Goal: Information Seeking & Learning: Learn about a topic

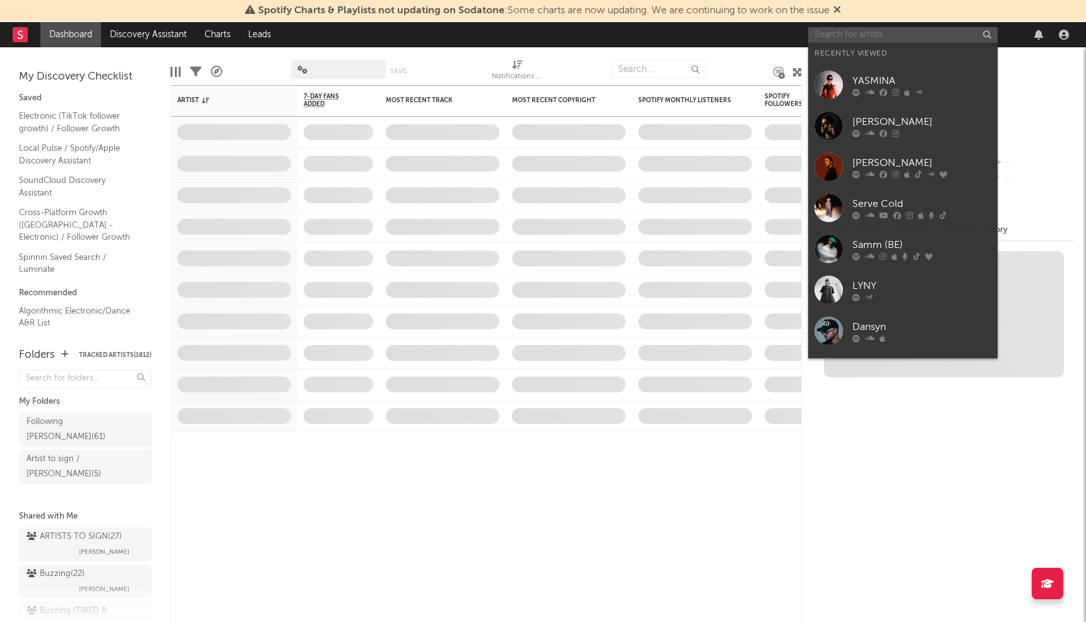
click at [938, 37] on input "text" at bounding box center [902, 35] width 189 height 16
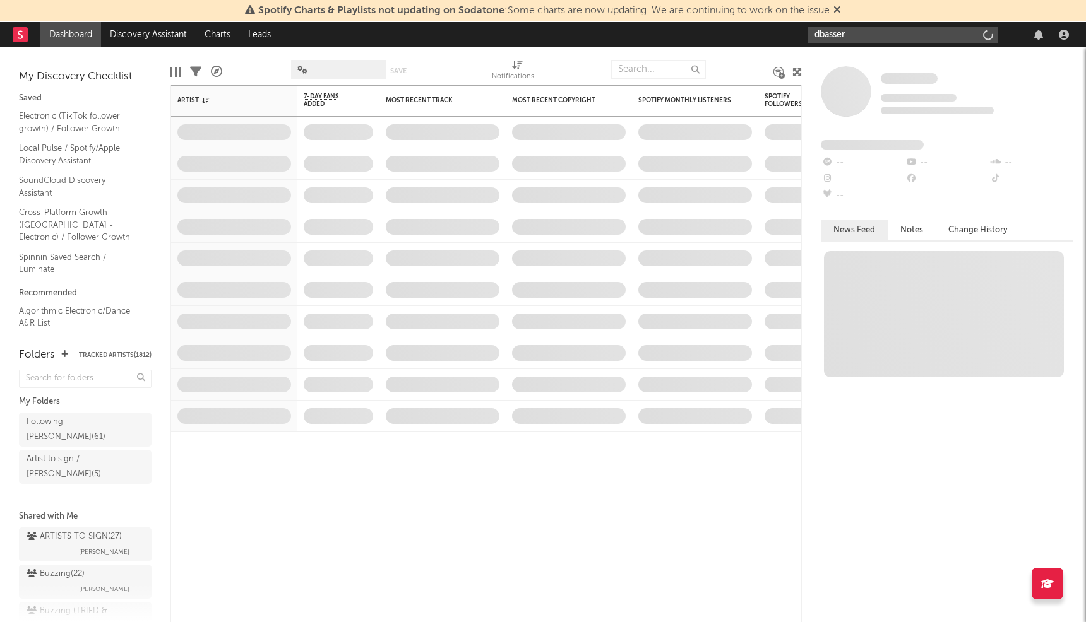
type input "dbasser"
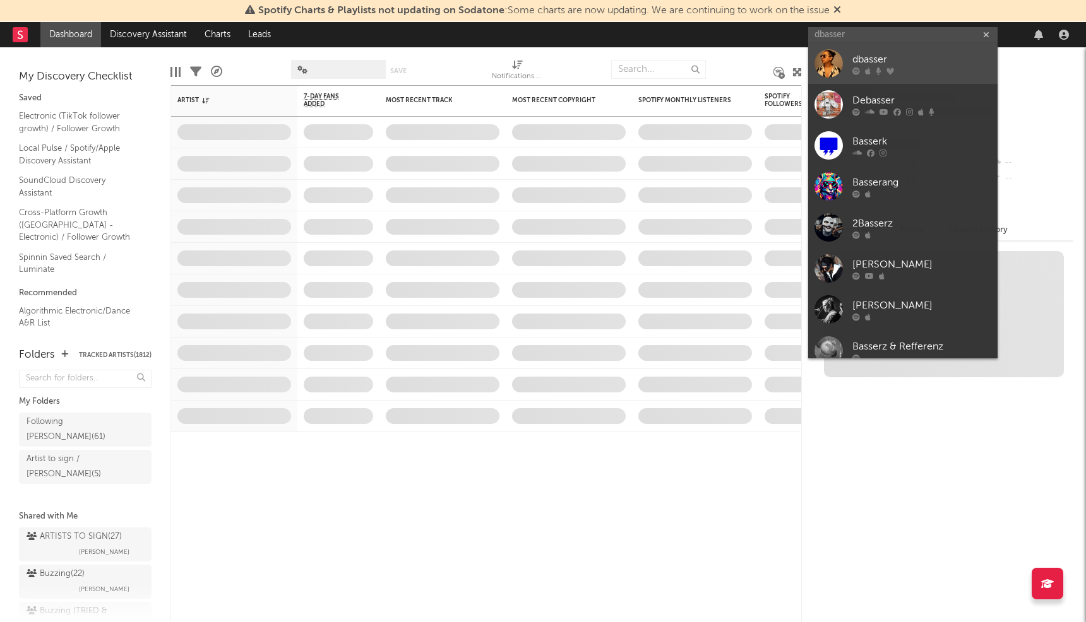
click at [928, 71] on div at bounding box center [921, 72] width 139 height 8
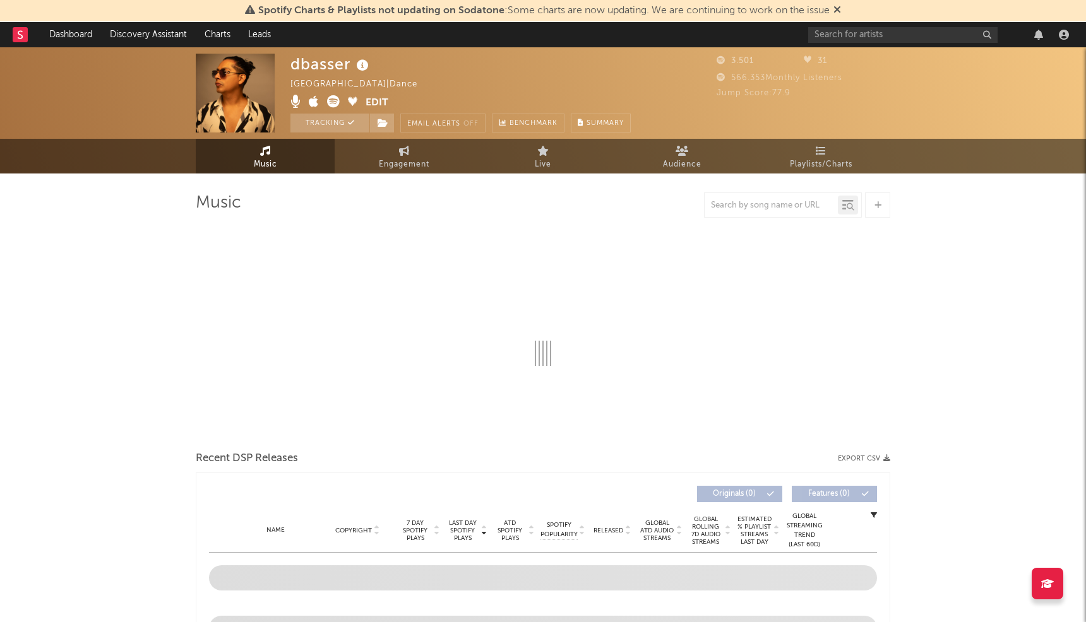
click at [874, 45] on div at bounding box center [940, 34] width 265 height 25
select select "1w"
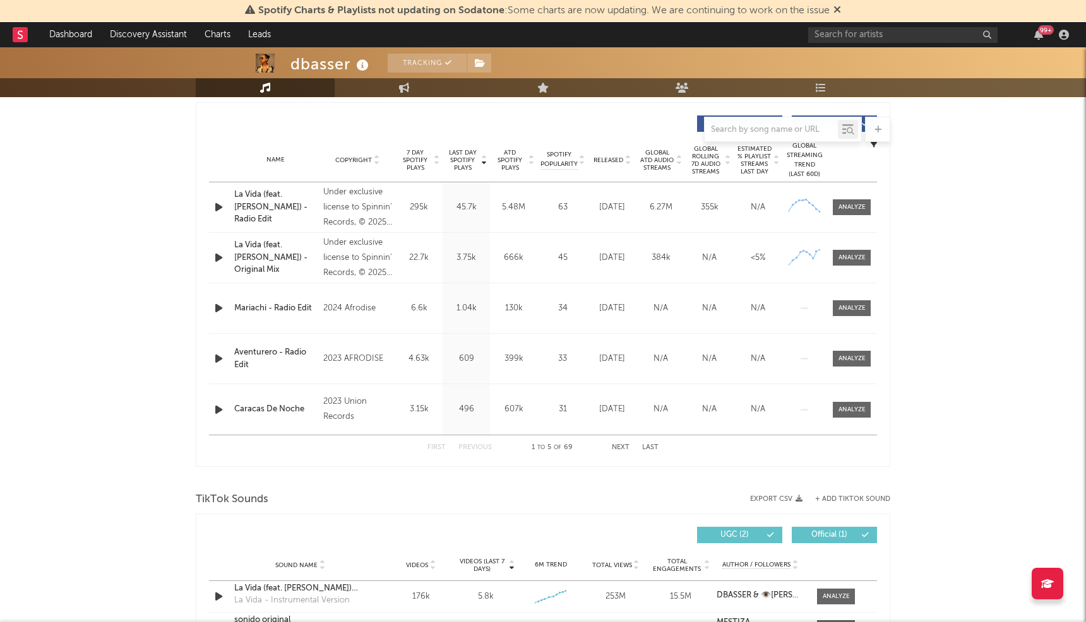
scroll to position [464, 0]
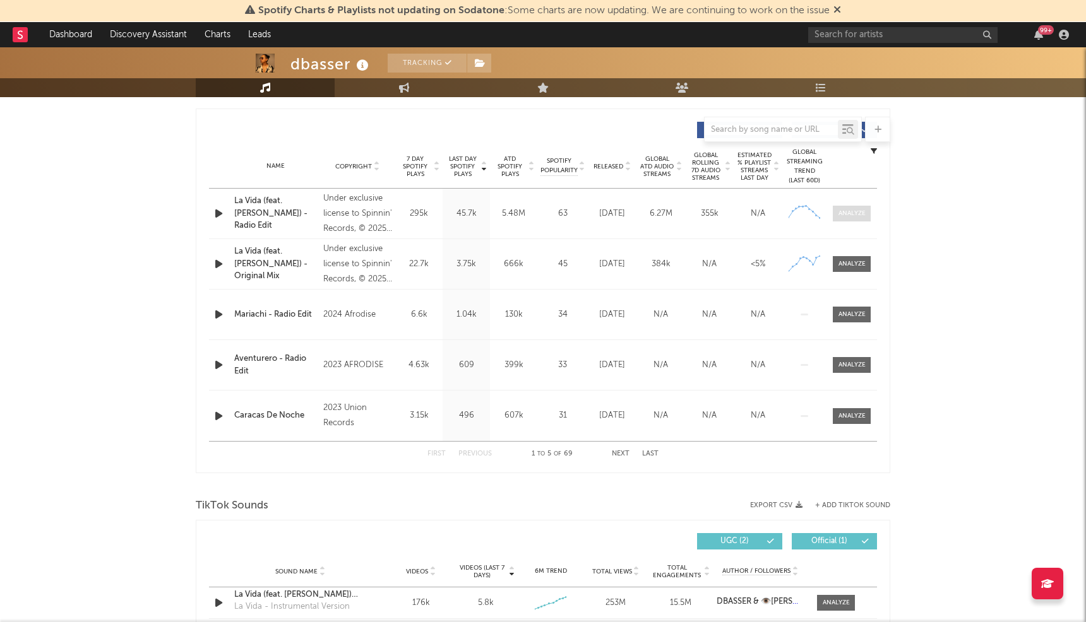
click at [849, 210] on div at bounding box center [851, 213] width 27 height 9
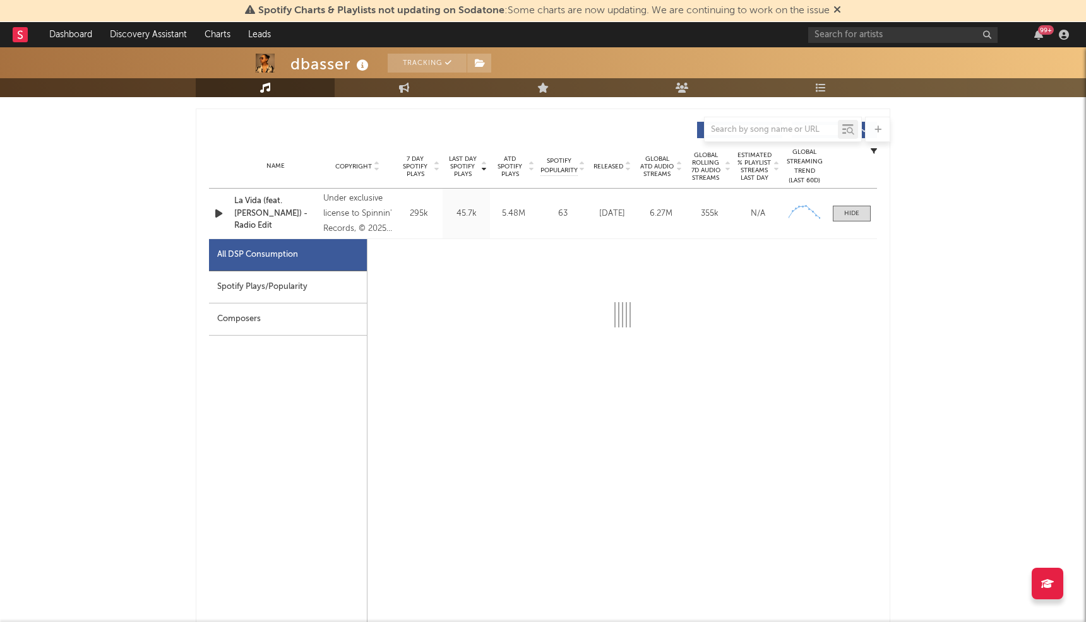
click at [356, 299] on div "Spotify Plays/Popularity" at bounding box center [288, 287] width 158 height 32
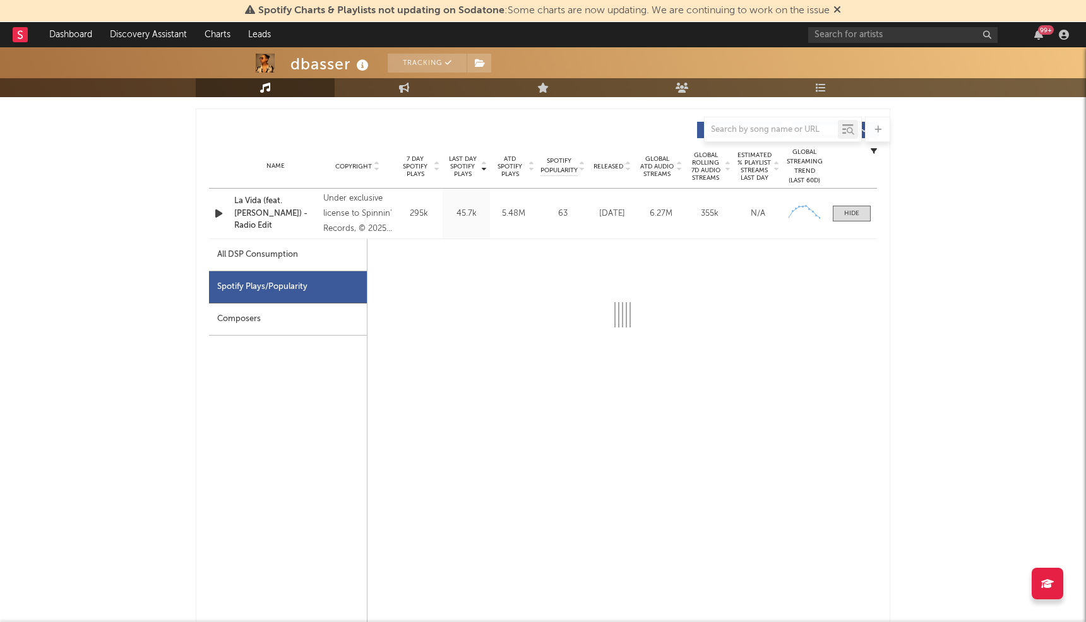
select select "1w"
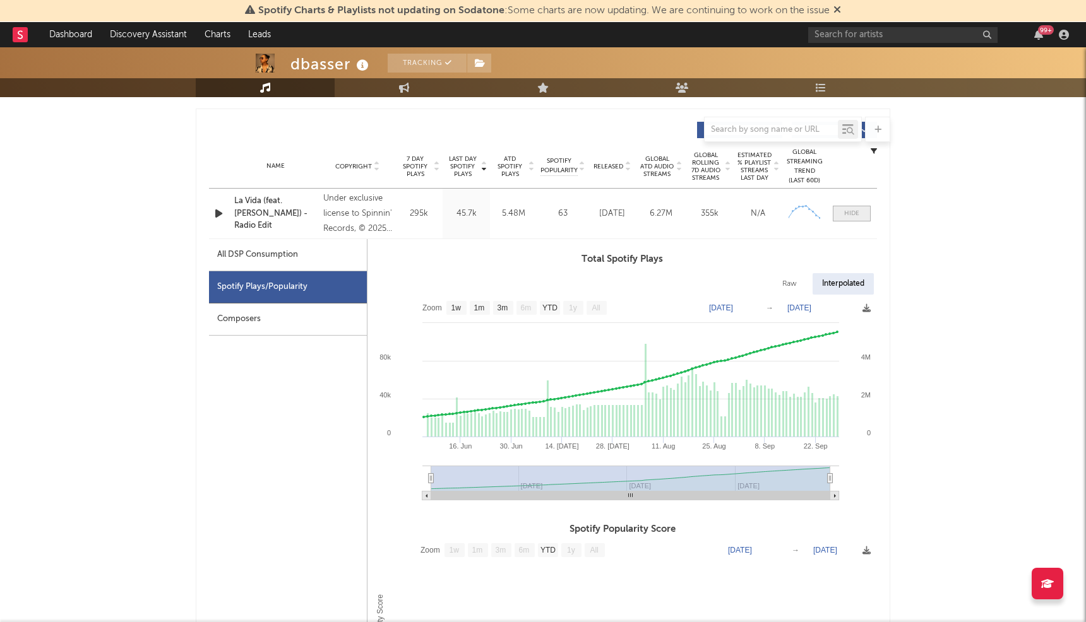
click at [863, 216] on span at bounding box center [851, 214] width 38 height 16
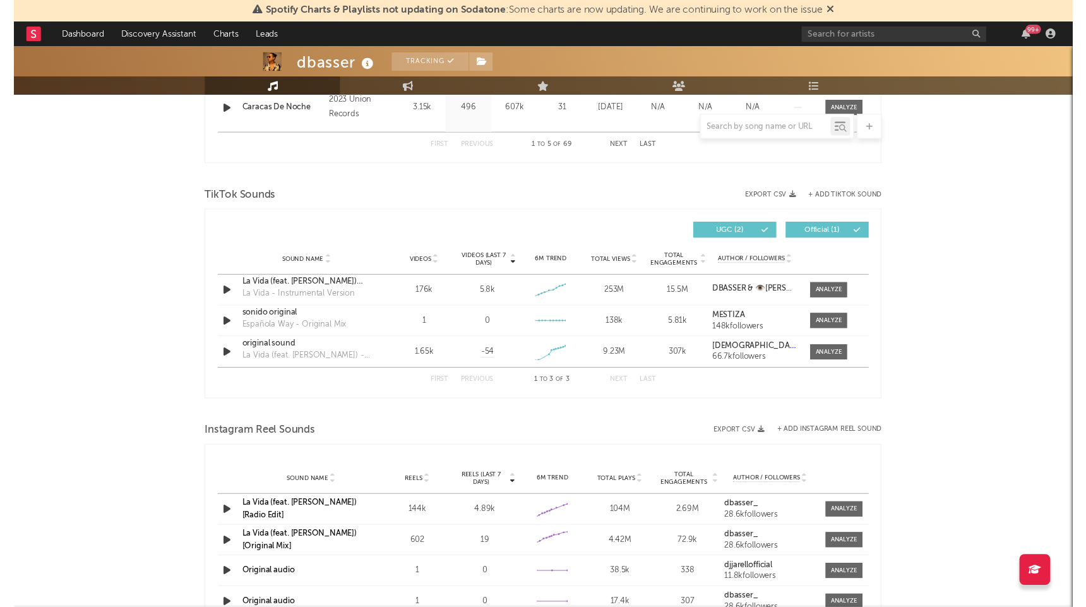
scroll to position [863, 0]
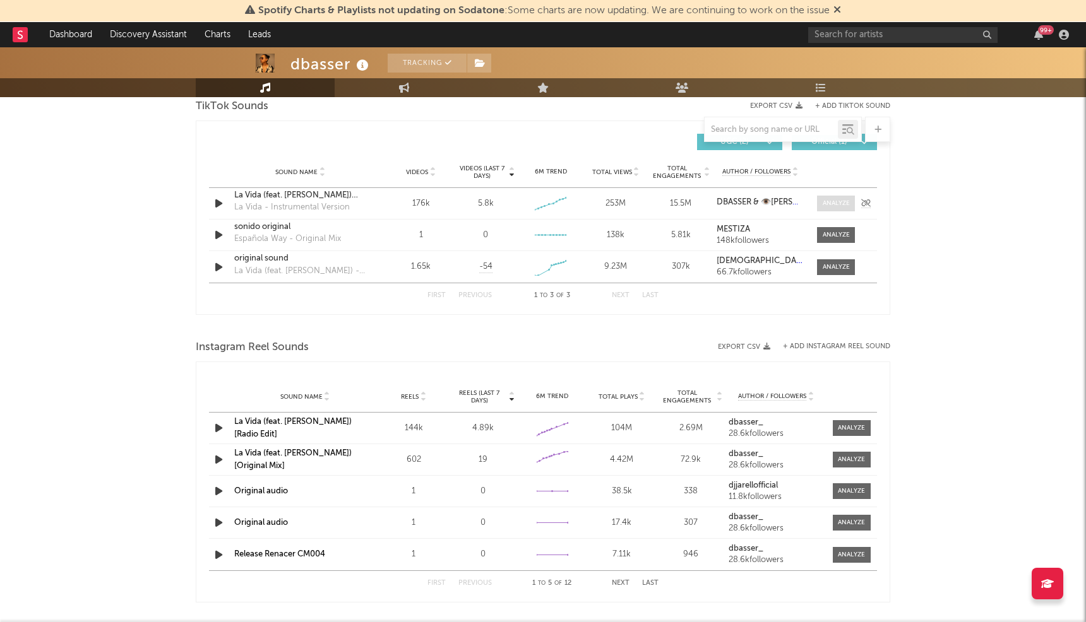
click at [832, 204] on div at bounding box center [835, 203] width 27 height 9
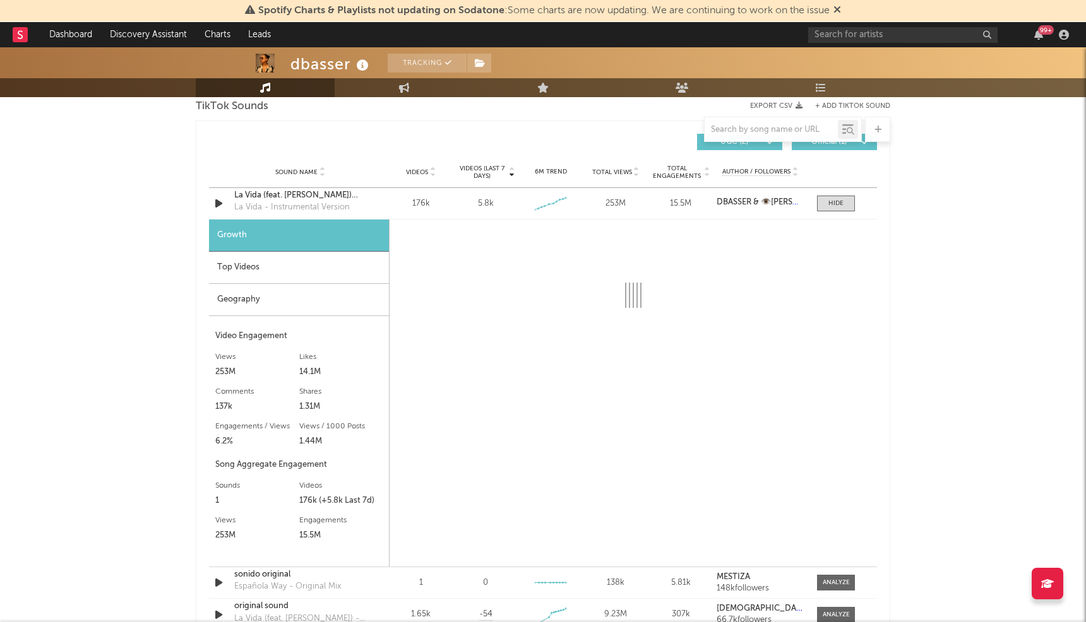
click at [235, 253] on div "Top Videos" at bounding box center [299, 268] width 180 height 32
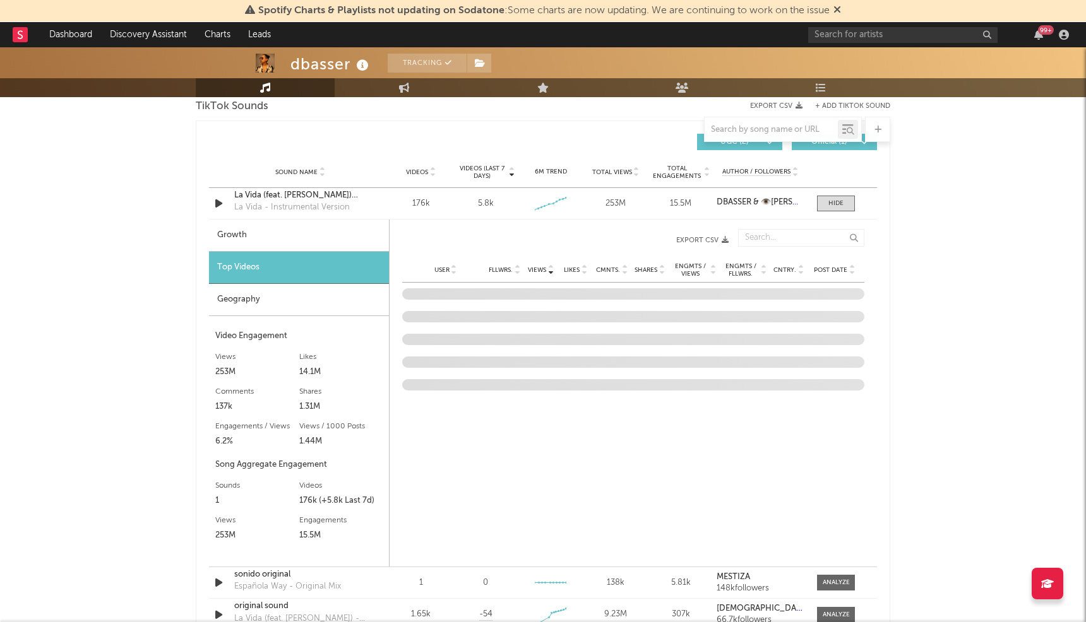
click at [816, 273] on div "User Fllwrs. Views Likes Cmnts. Shares Engmts / Views Engmts / Fllwrs. Cntry. P…" at bounding box center [633, 270] width 462 height 25
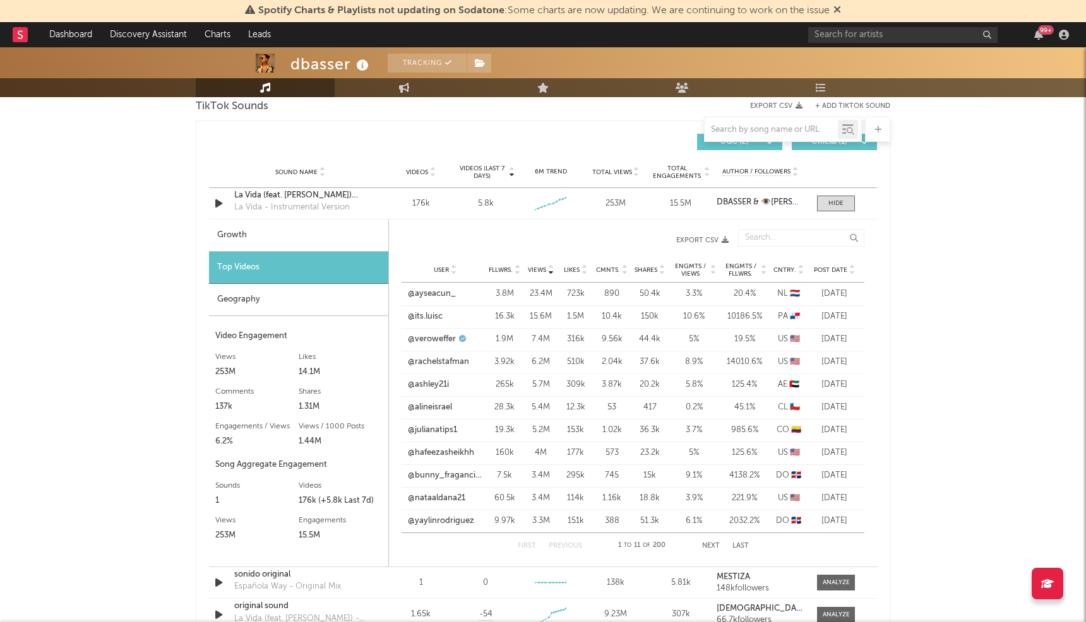
click at [824, 266] on span "Post Date" at bounding box center [830, 270] width 33 height 8
click at [449, 448] on link "@rachelstafman" at bounding box center [438, 453] width 61 height 13
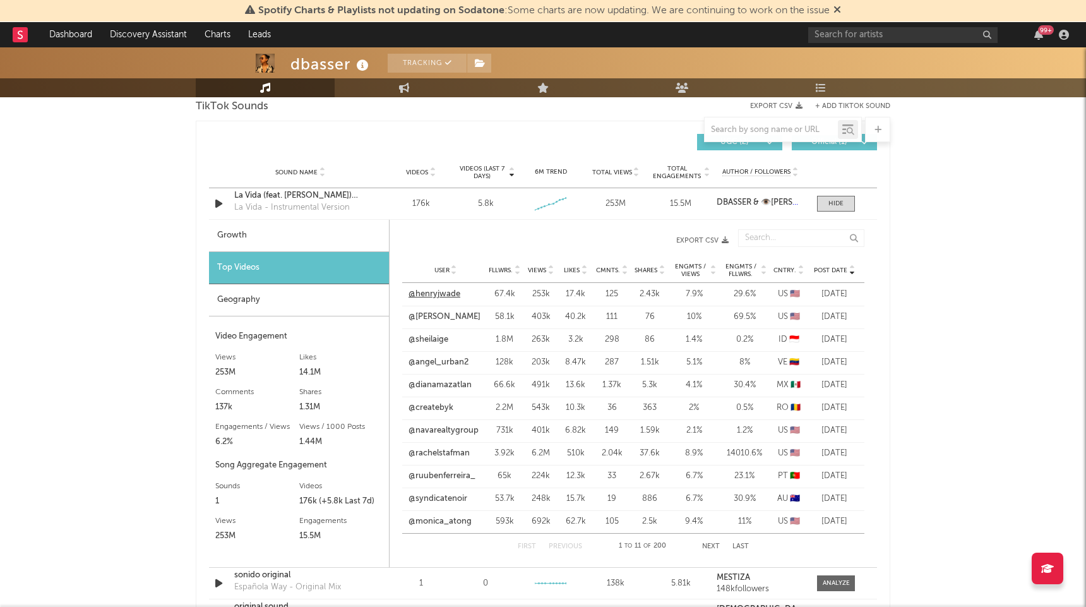
click at [437, 290] on link "@henryjwade" at bounding box center [434, 294] width 52 height 13
click at [434, 311] on link "@[PERSON_NAME]" at bounding box center [444, 317] width 72 height 13
click at [819, 196] on span at bounding box center [836, 204] width 38 height 16
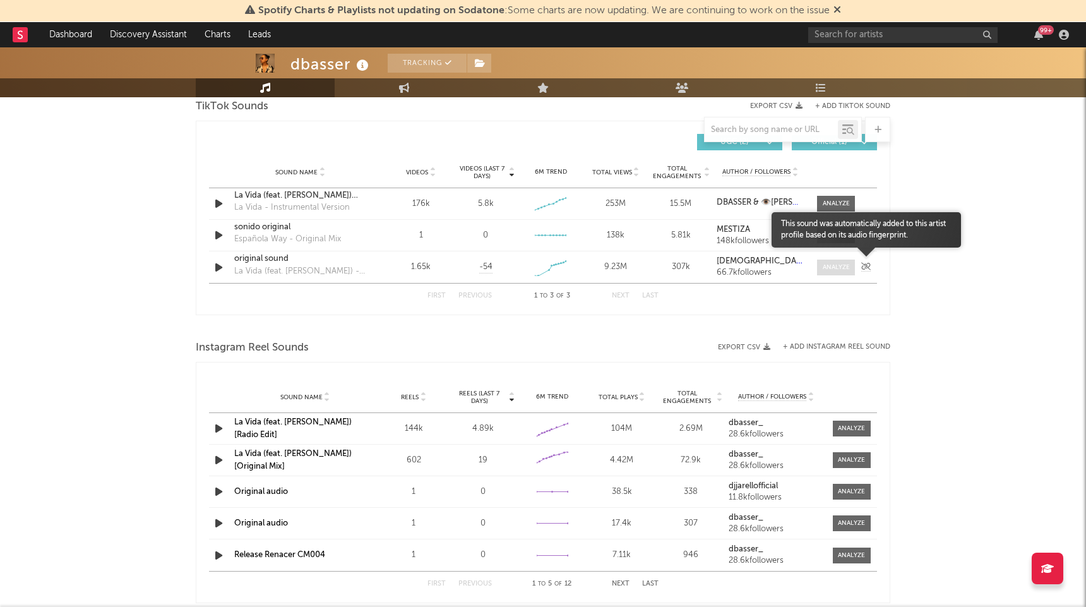
click at [818, 268] on span at bounding box center [836, 267] width 38 height 16
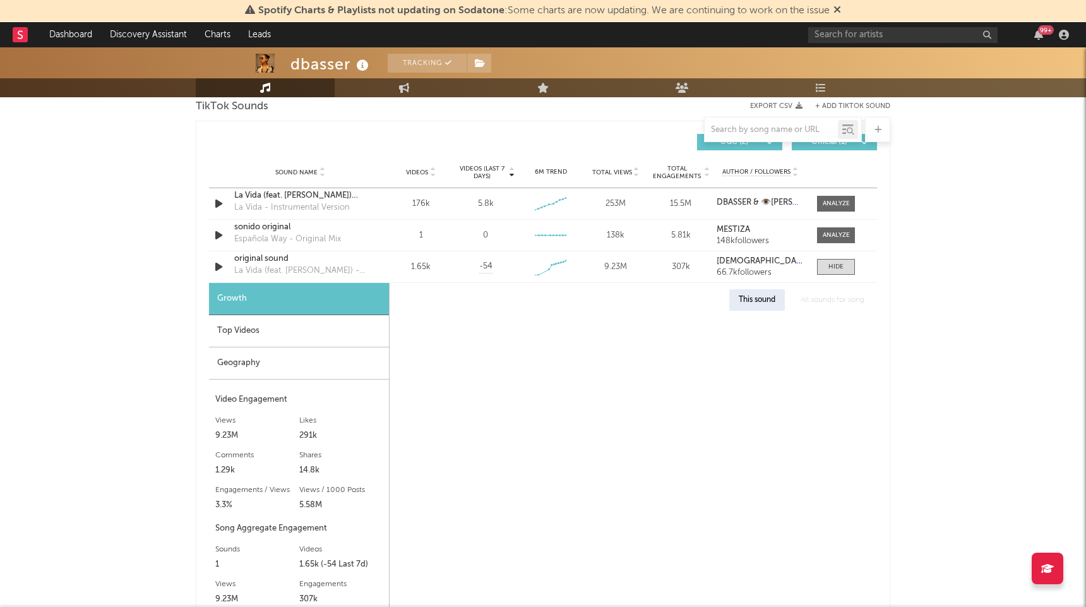
click at [255, 328] on div "Top Videos" at bounding box center [299, 331] width 180 height 32
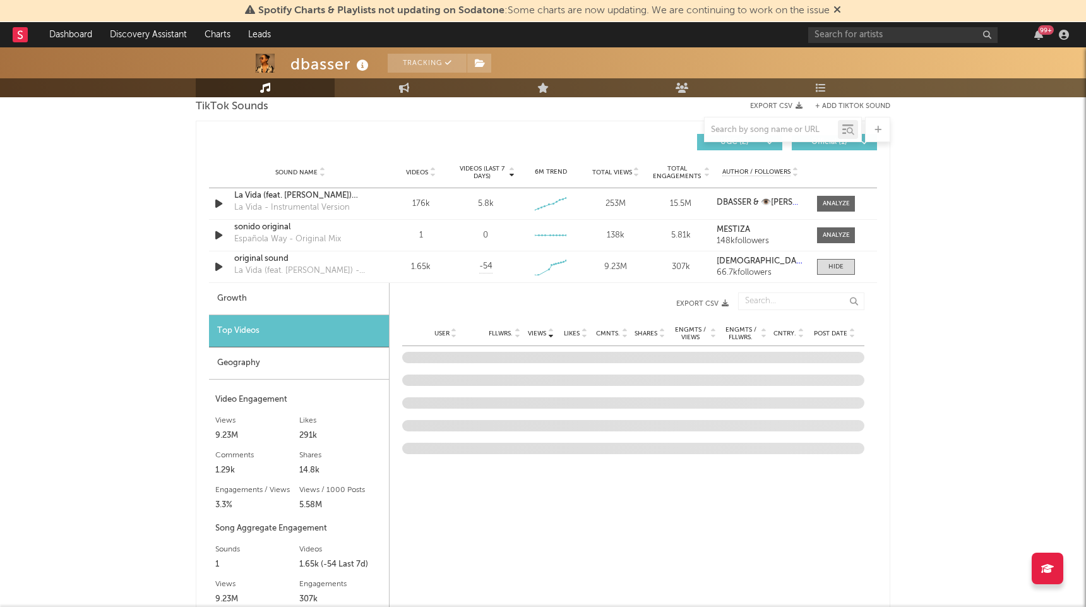
click at [830, 332] on span "Post Date" at bounding box center [830, 333] width 33 height 8
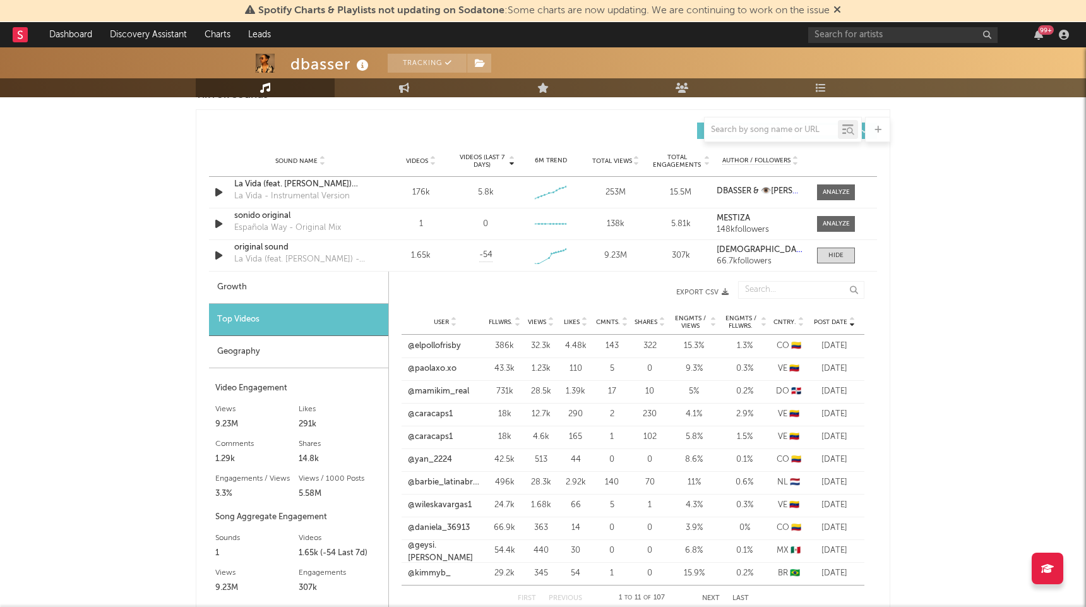
scroll to position [884, 0]
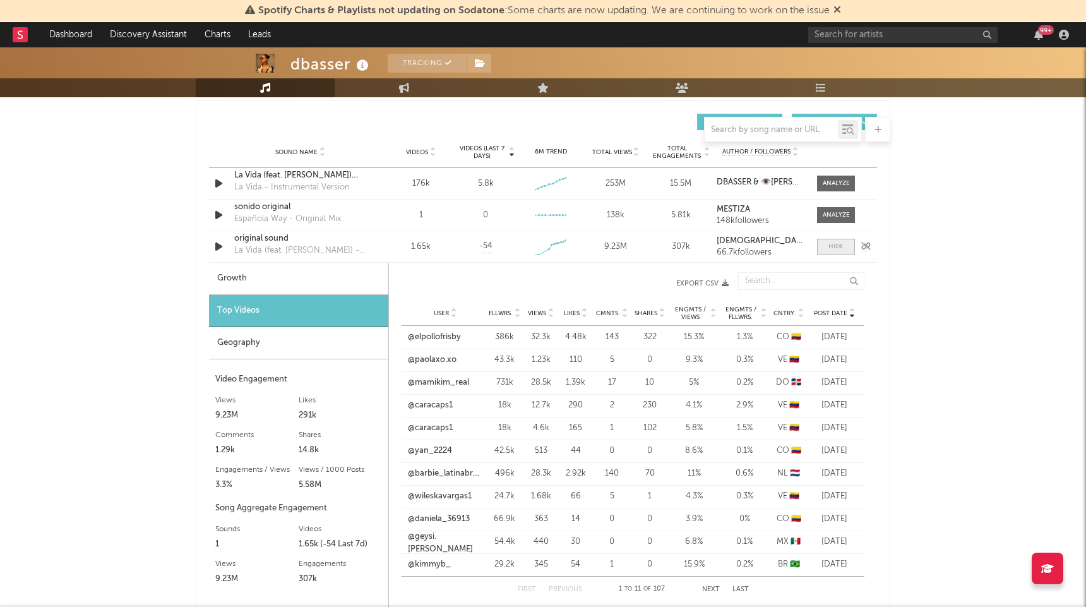
click at [849, 242] on span at bounding box center [836, 247] width 38 height 16
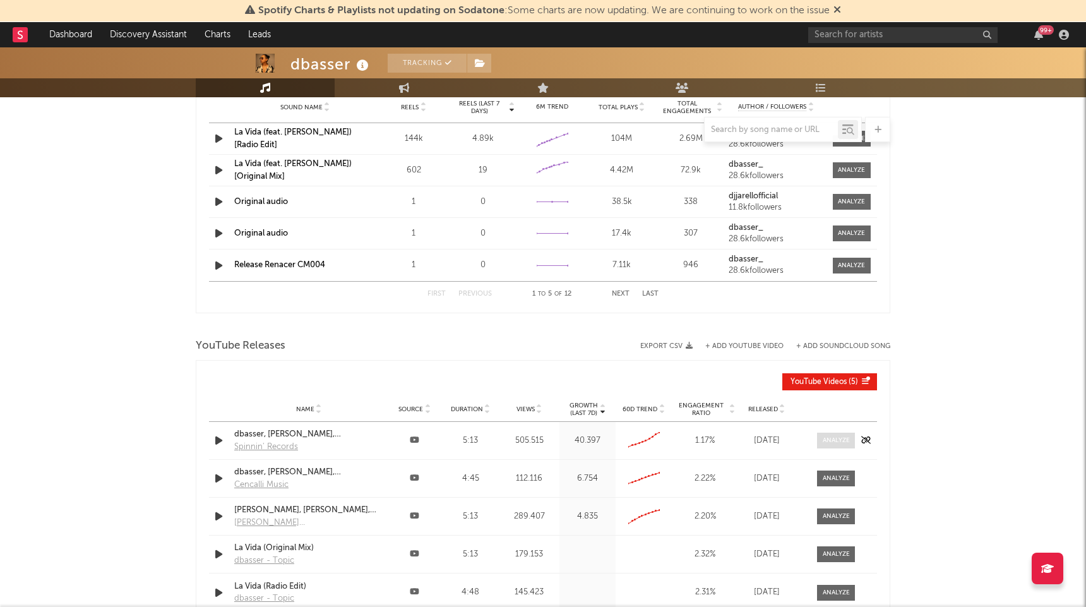
click at [834, 432] on span at bounding box center [836, 440] width 38 height 16
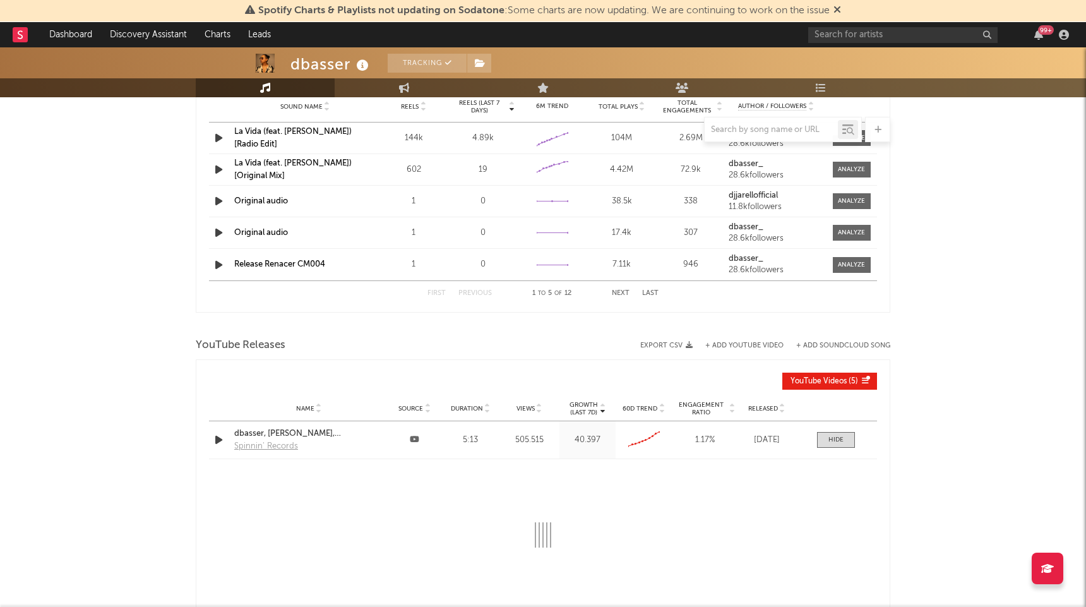
scroll to position [1160, 0]
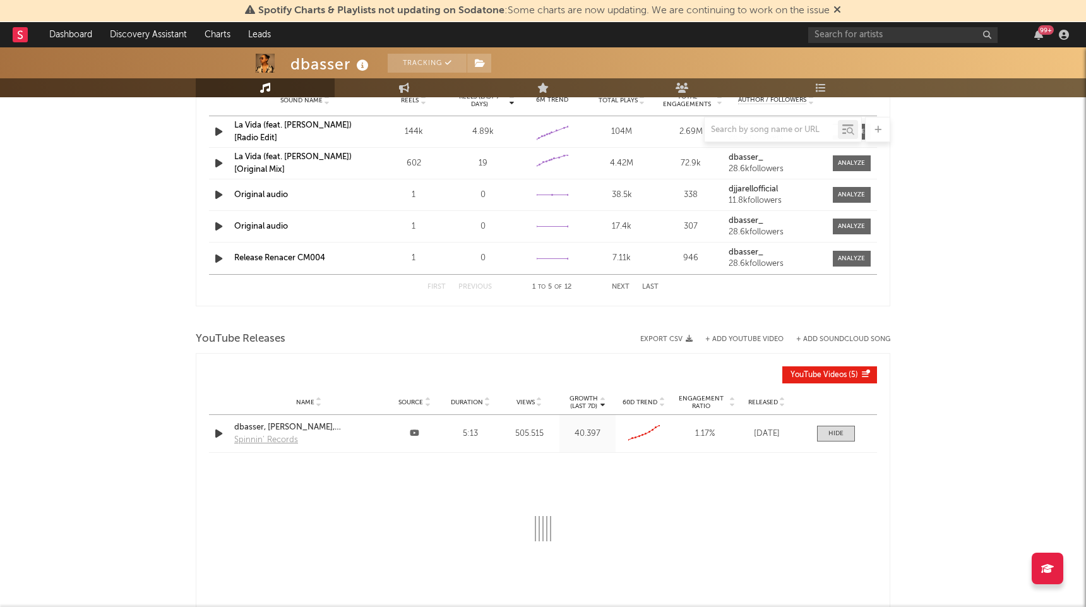
select select "All"
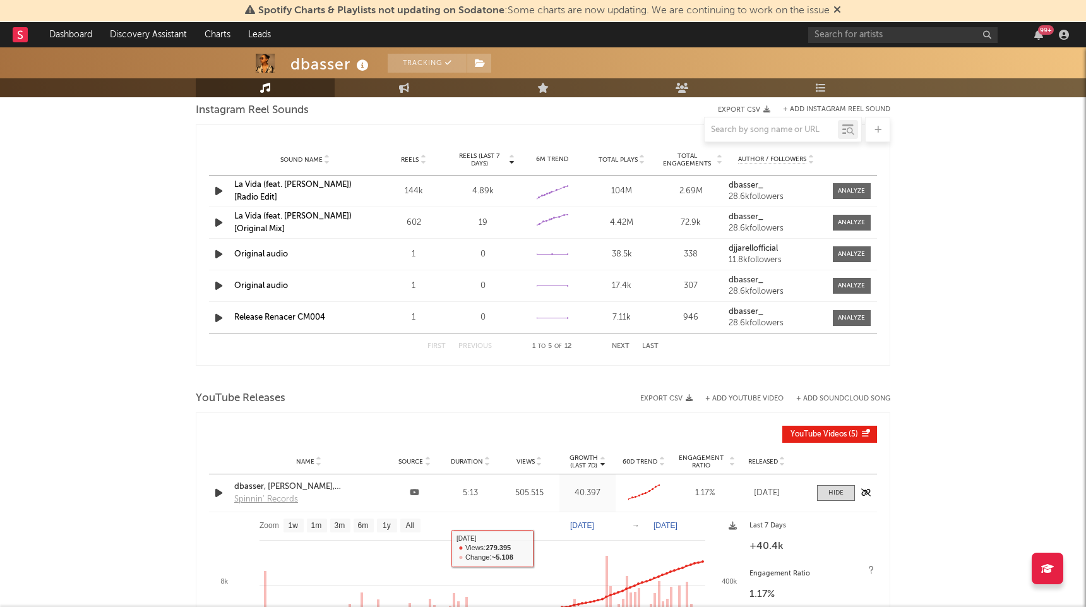
scroll to position [1102, 0]
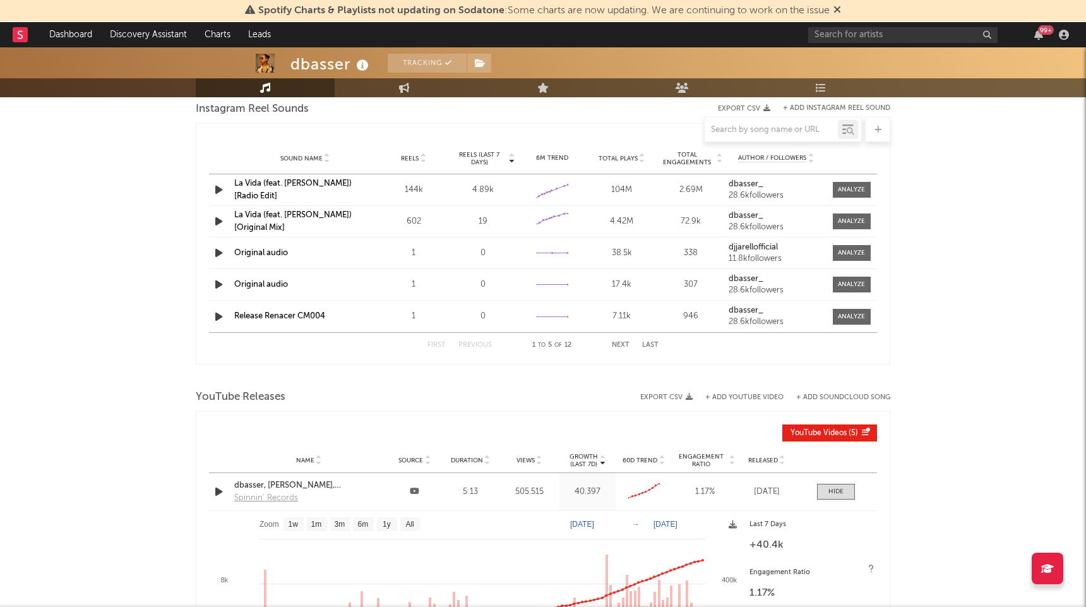
click at [302, 185] on link "La Vida (feat. [PERSON_NAME]) [Radio Edit]" at bounding box center [292, 189] width 117 height 21
click at [311, 215] on link "La Vida (feat. [PERSON_NAME]) [Original Mix]" at bounding box center [292, 221] width 117 height 21
click at [849, 187] on div at bounding box center [851, 190] width 27 height 9
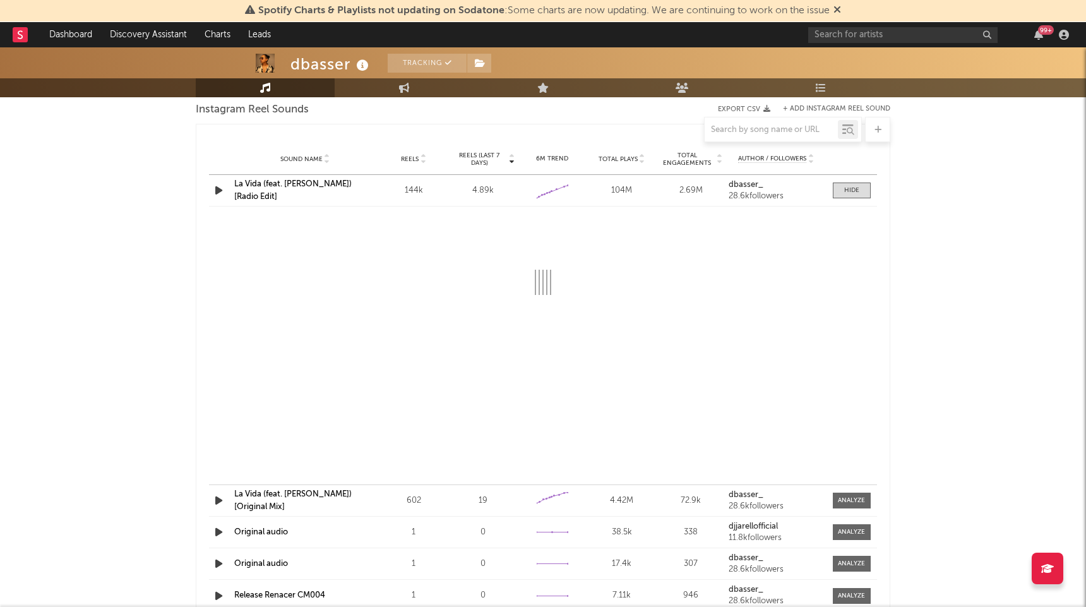
select select "6m"
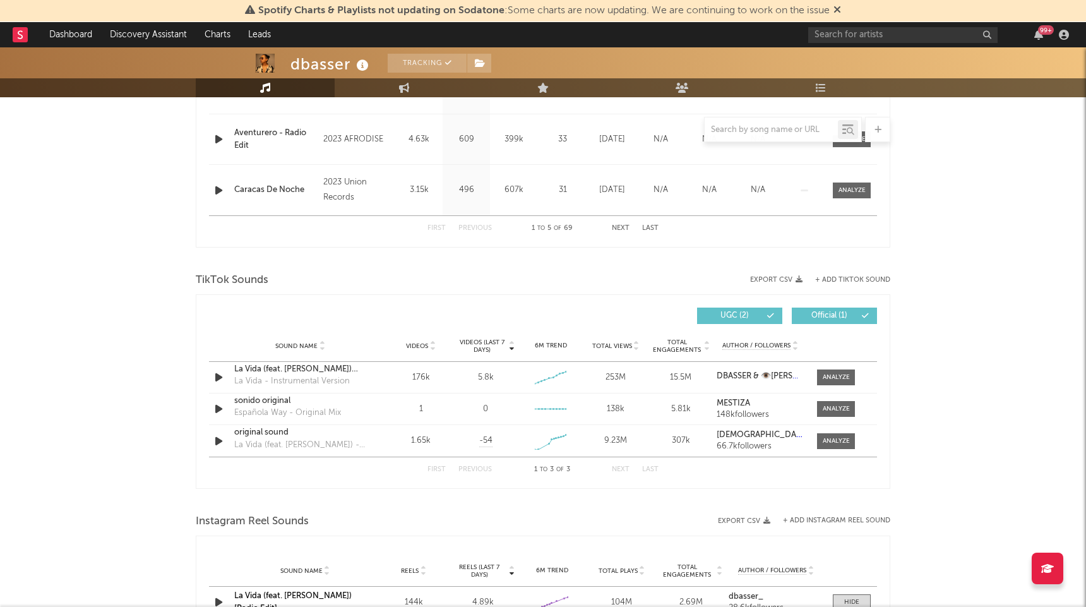
scroll to position [692, 0]
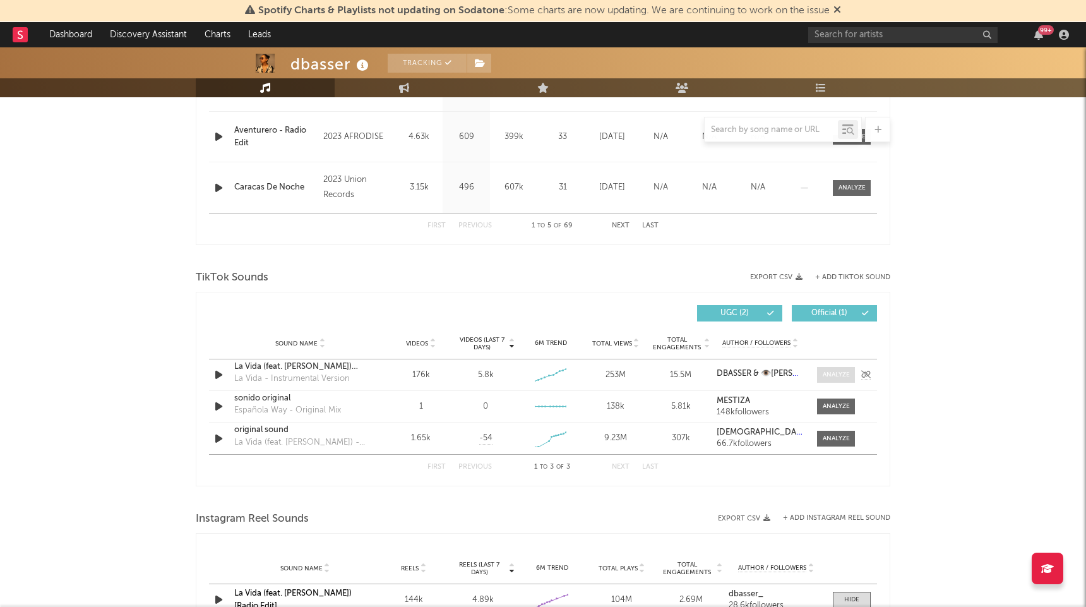
click at [848, 370] on div at bounding box center [835, 374] width 27 height 9
select select "6m"
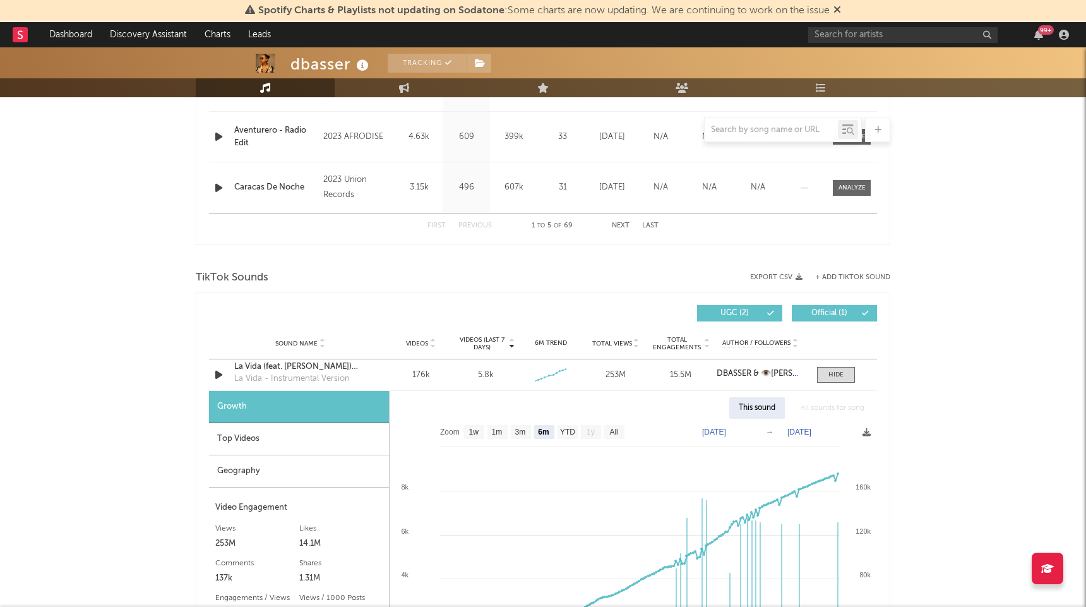
click at [269, 434] on div "Top Videos" at bounding box center [299, 439] width 180 height 32
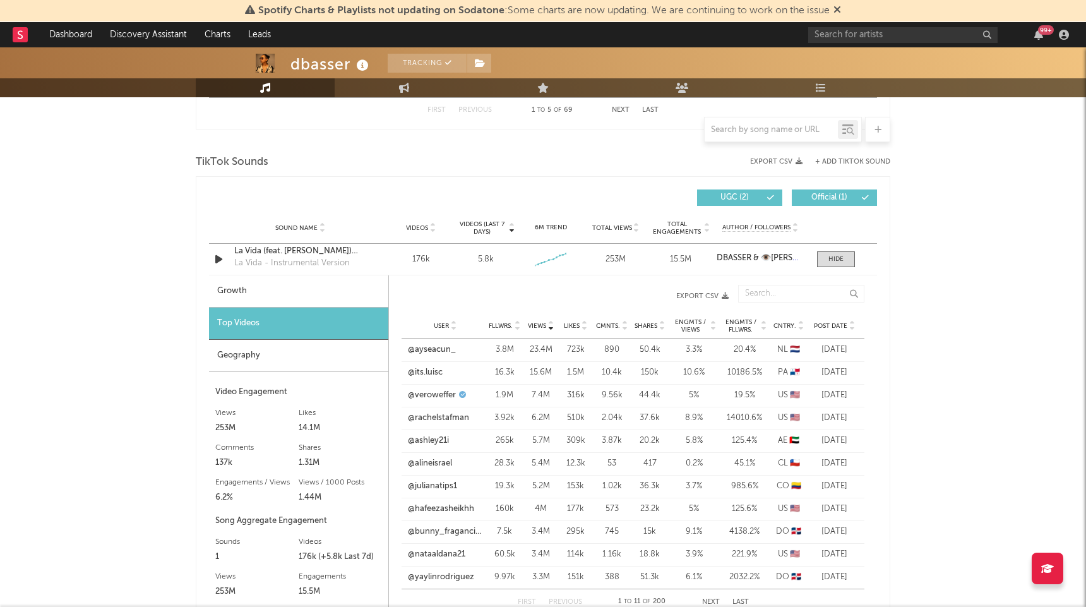
scroll to position [814, 0]
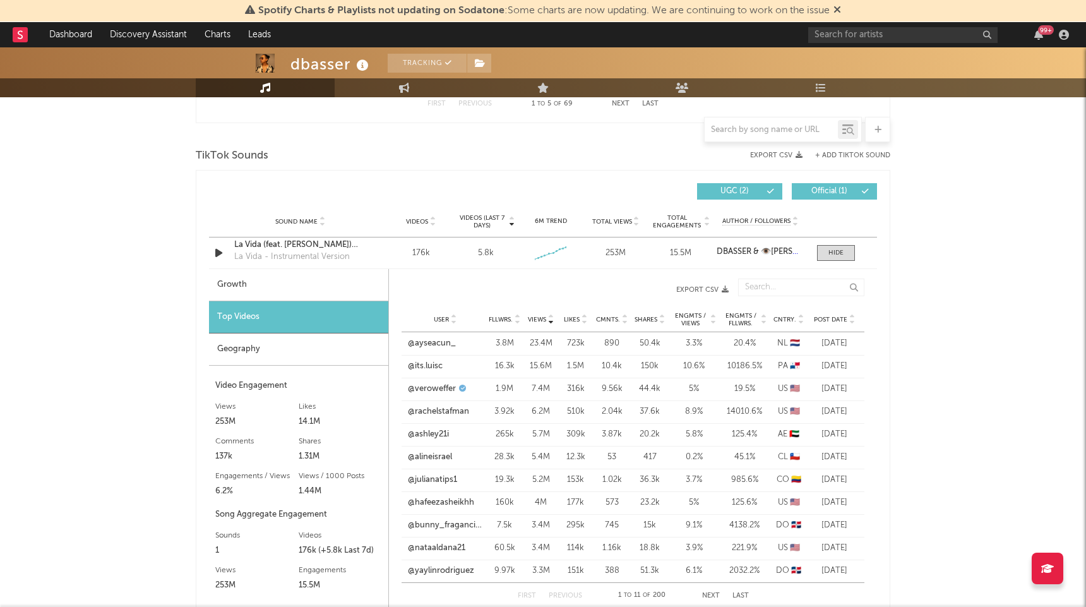
click at [530, 316] on span "Views" at bounding box center [537, 320] width 18 height 8
click at [540, 318] on span "Views" at bounding box center [537, 320] width 18 height 8
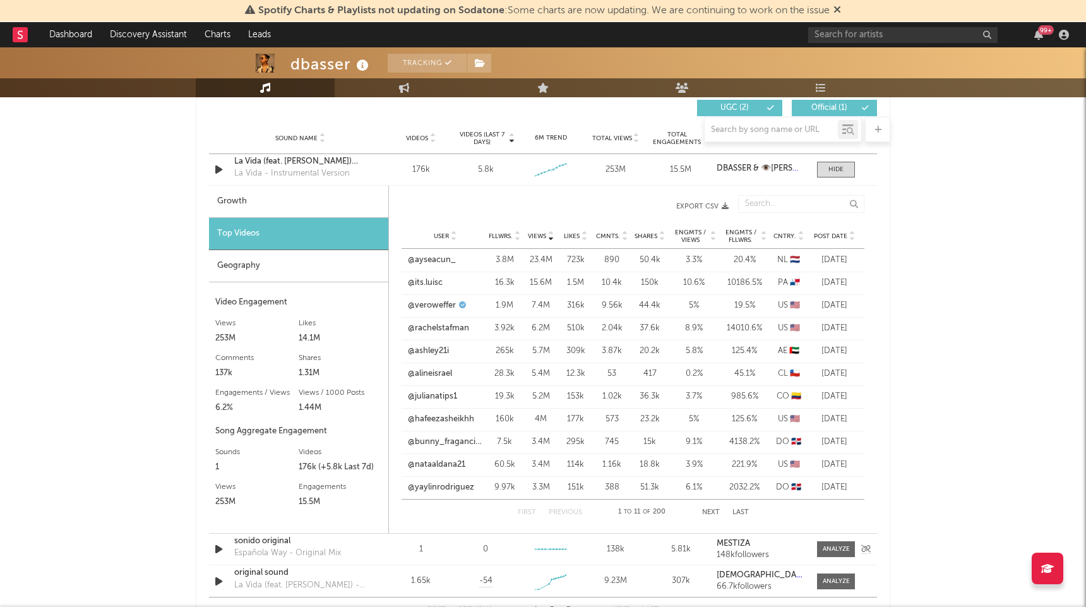
scroll to position [913, 0]
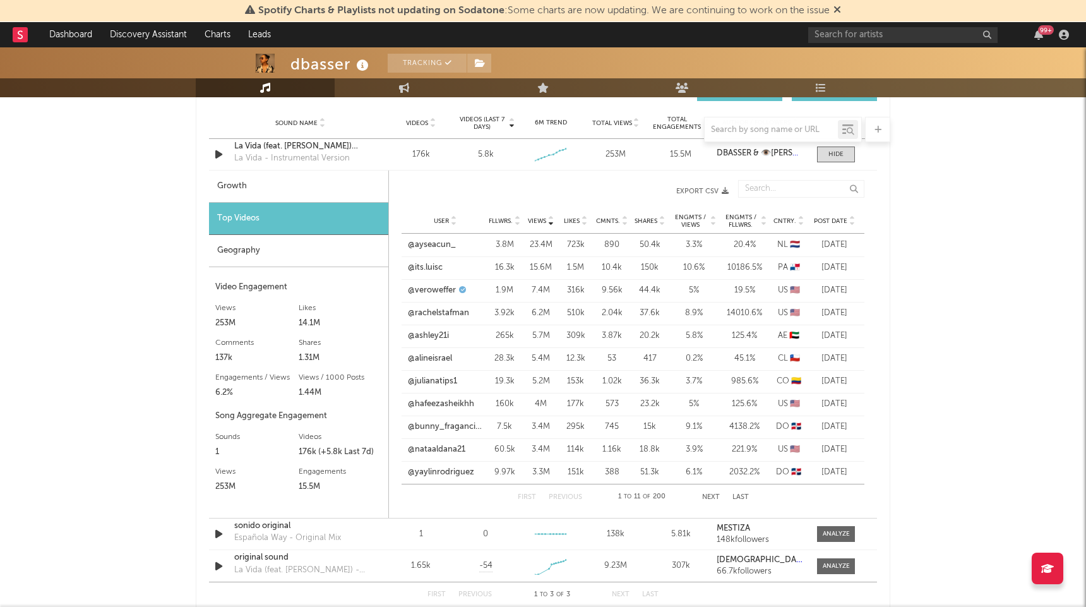
click at [705, 495] on button "Next" at bounding box center [711, 497] width 18 height 7
click at [706, 494] on button "Next" at bounding box center [711, 497] width 18 height 7
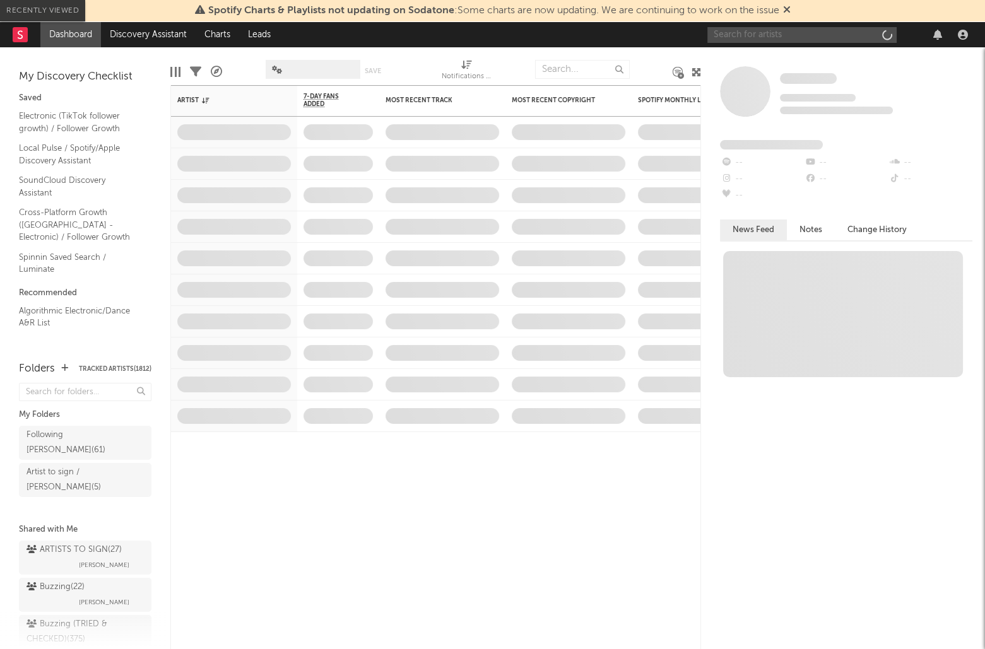
click at [718, 34] on input "text" at bounding box center [801, 35] width 189 height 16
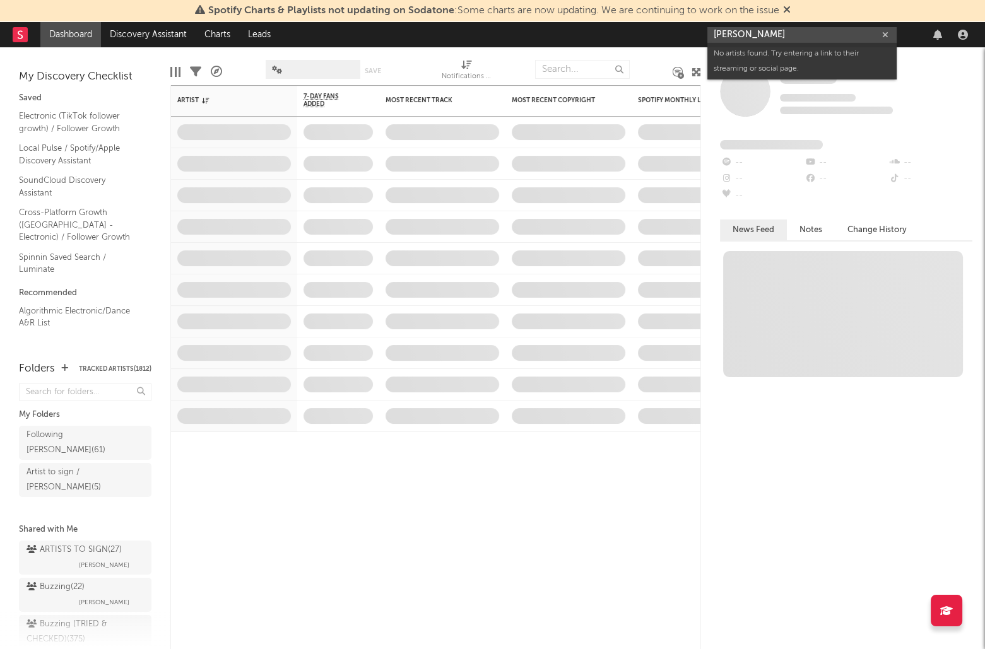
type input "m"
type input "Jordy medina"
click at [816, 54] on div "Jordy Medina" at bounding box center [821, 59] width 139 height 15
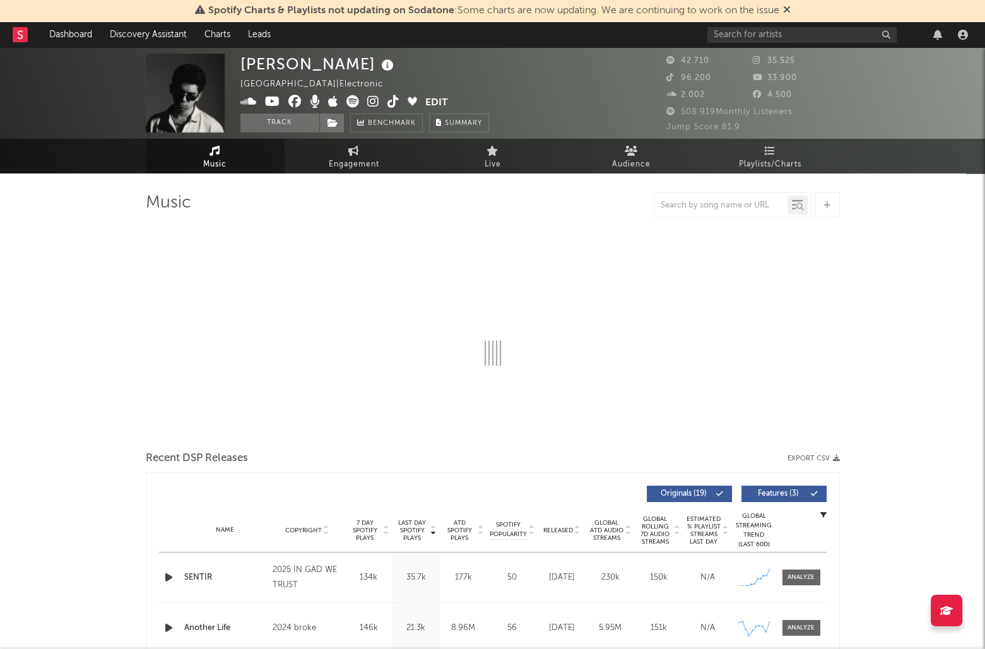
select select "6m"
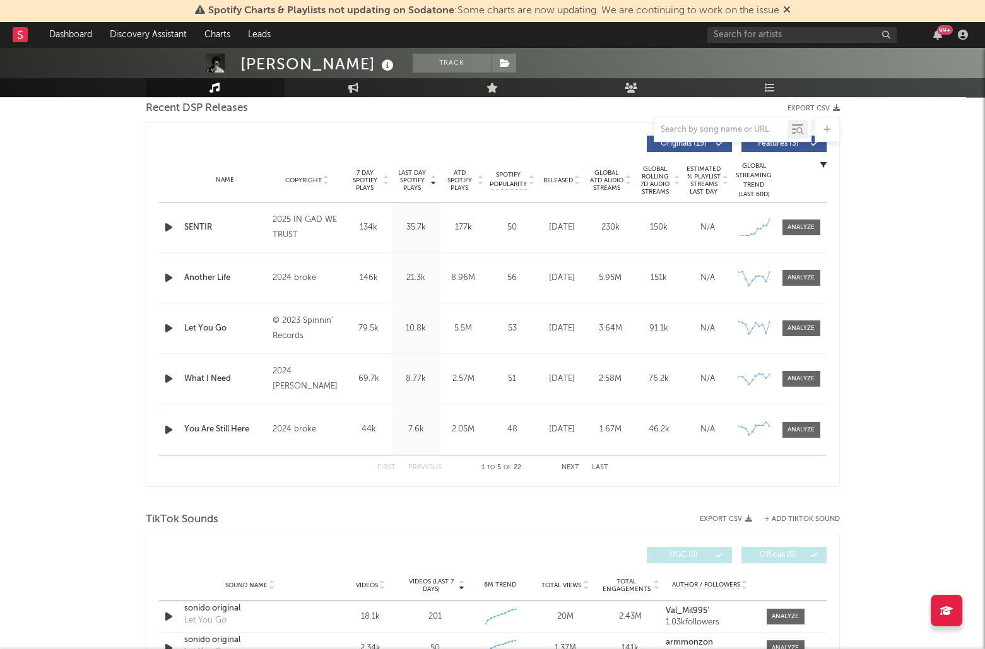
scroll to position [454, 0]
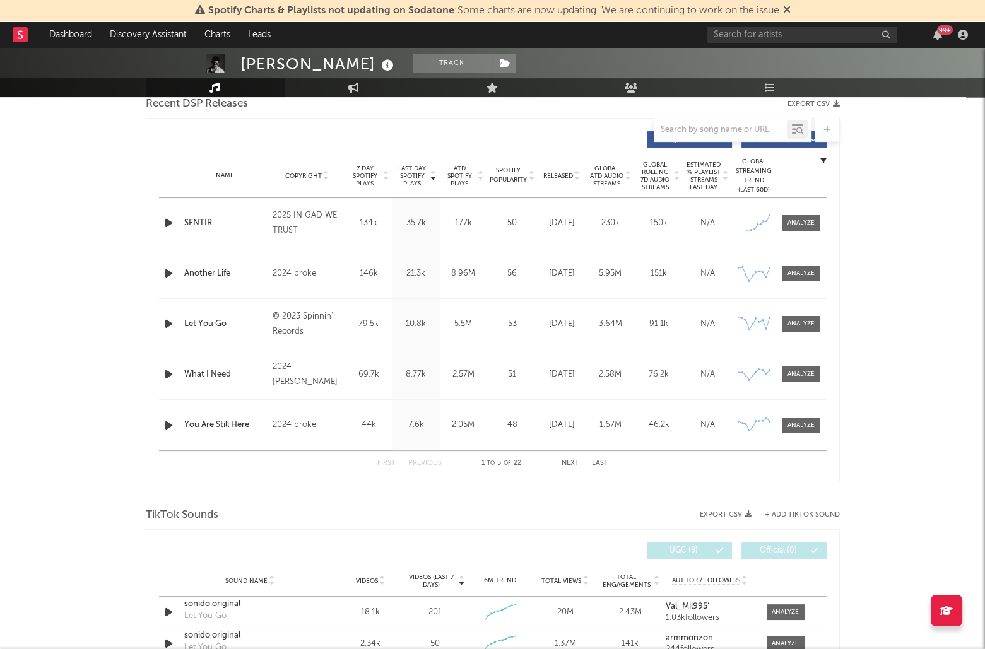
click at [405, 170] on span "Last Day Spotify Plays" at bounding box center [412, 176] width 33 height 23
click at [805, 221] on div at bounding box center [801, 222] width 27 height 9
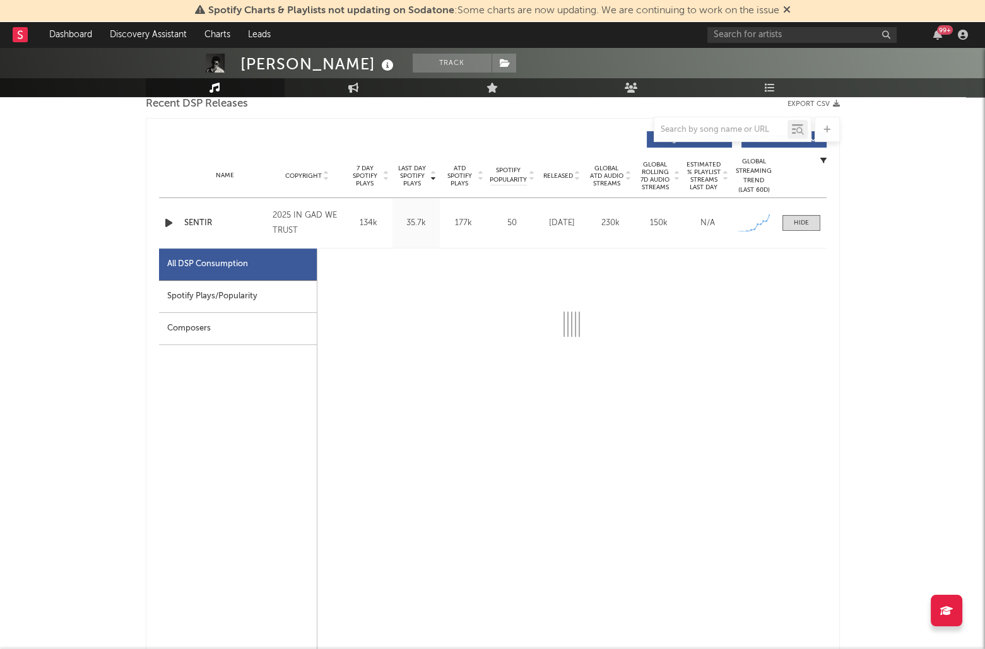
click at [219, 297] on div "Spotify Plays/Popularity" at bounding box center [238, 297] width 158 height 32
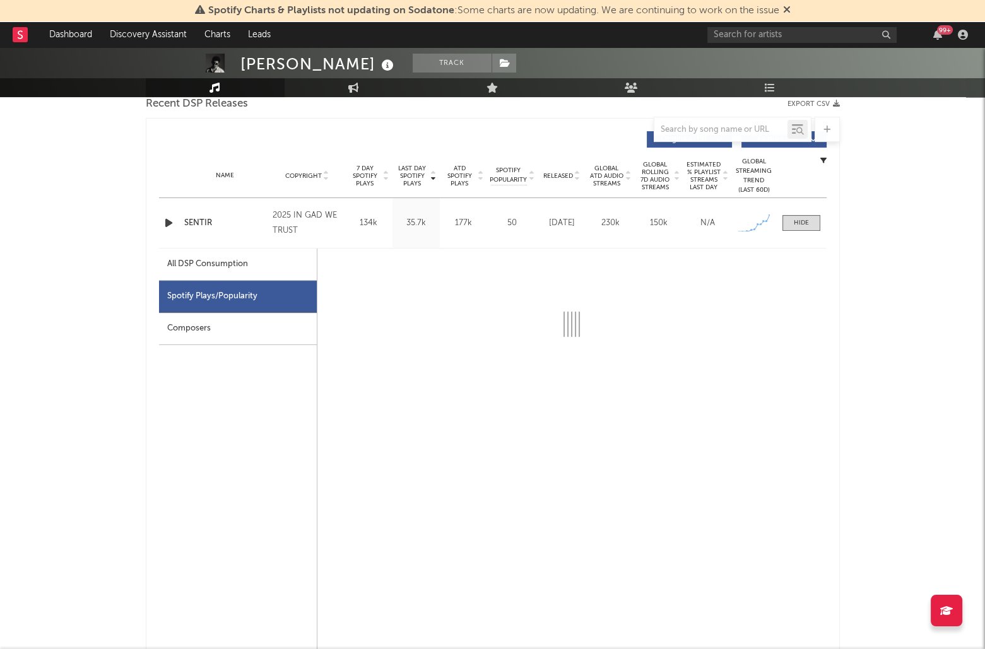
select select "1w"
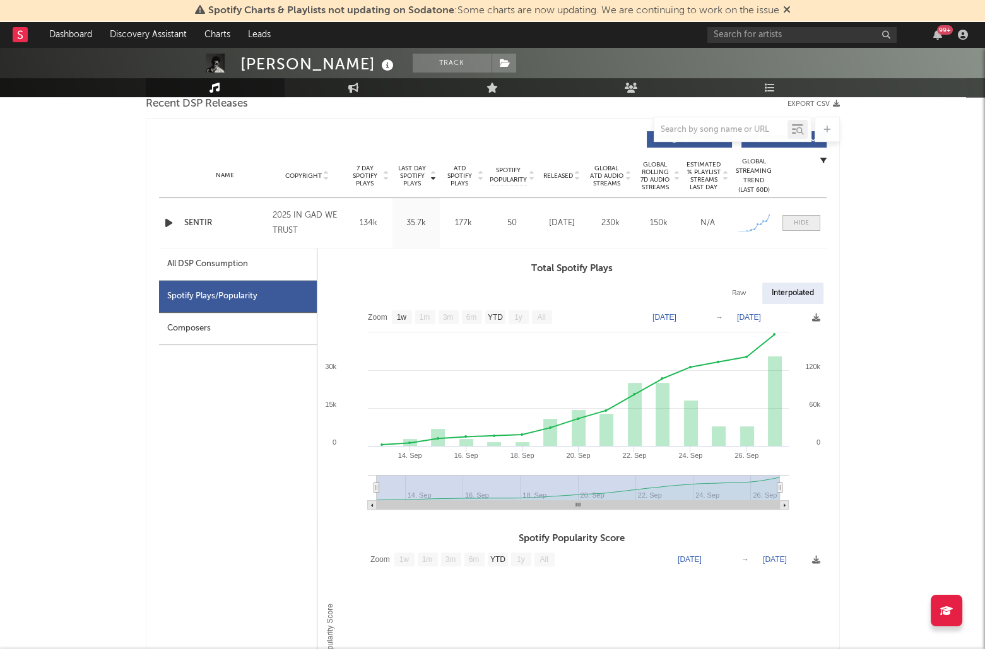
click at [808, 215] on span at bounding box center [802, 223] width 38 height 16
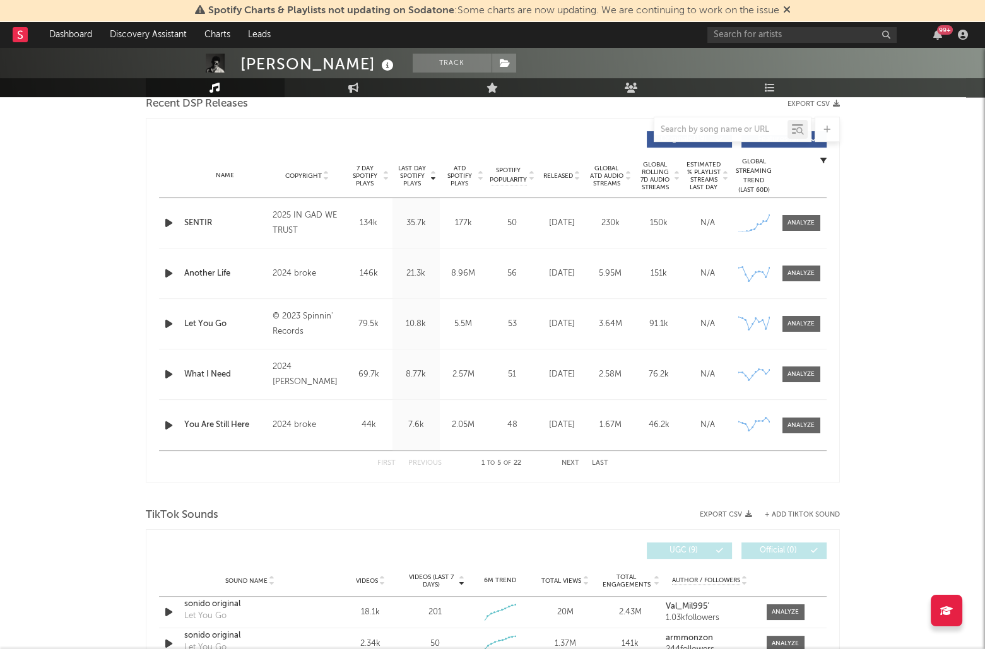
click at [559, 177] on span "Released" at bounding box center [558, 176] width 30 height 8
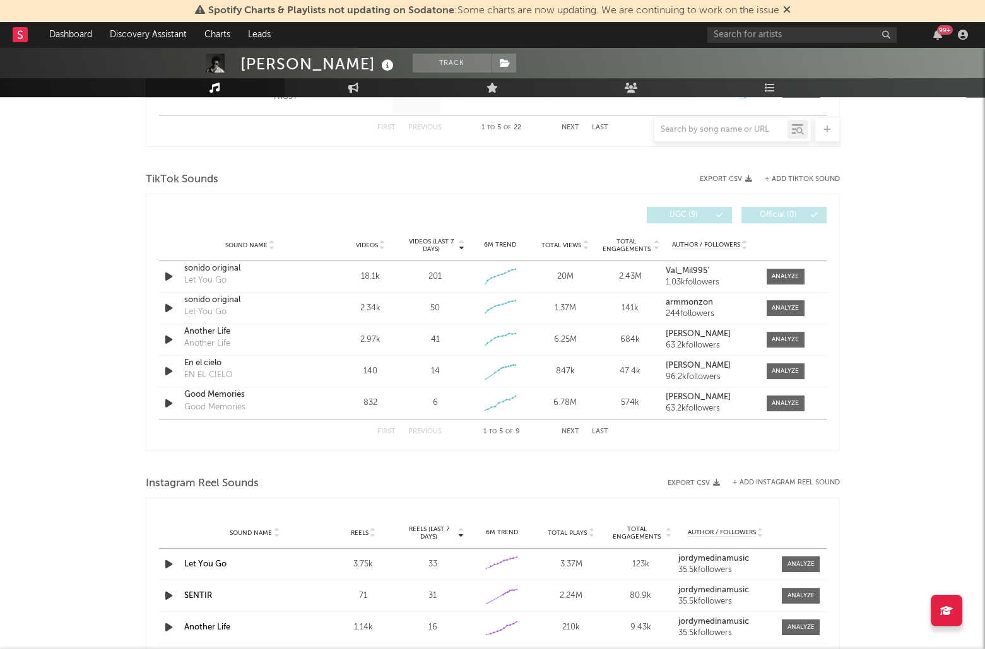
scroll to position [387, 0]
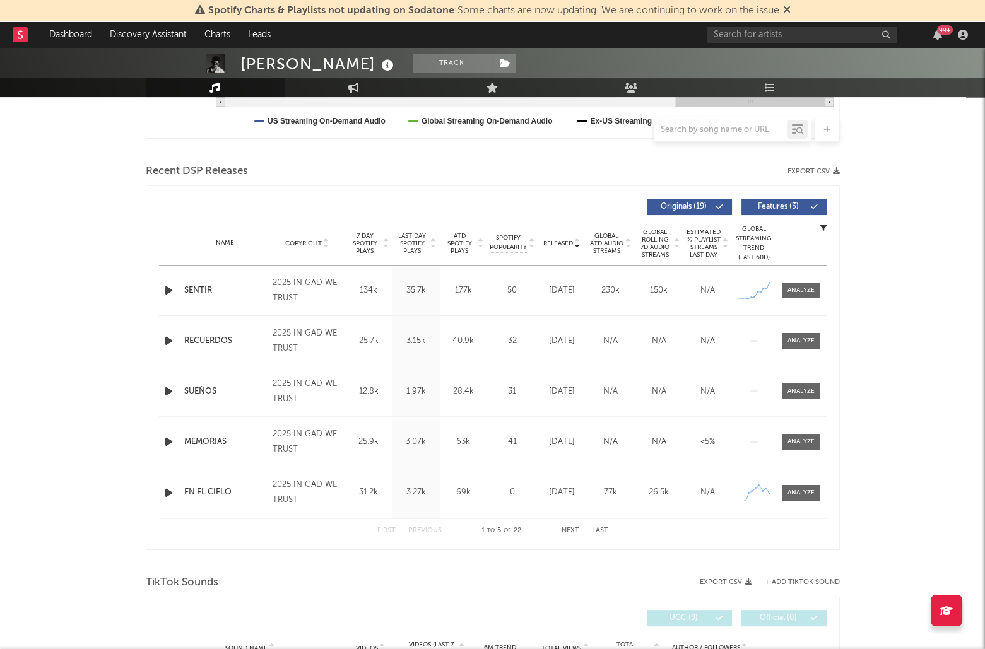
click at [159, 290] on div at bounding box center [170, 291] width 22 height 16
click at [163, 290] on icon "button" at bounding box center [168, 291] width 13 height 16
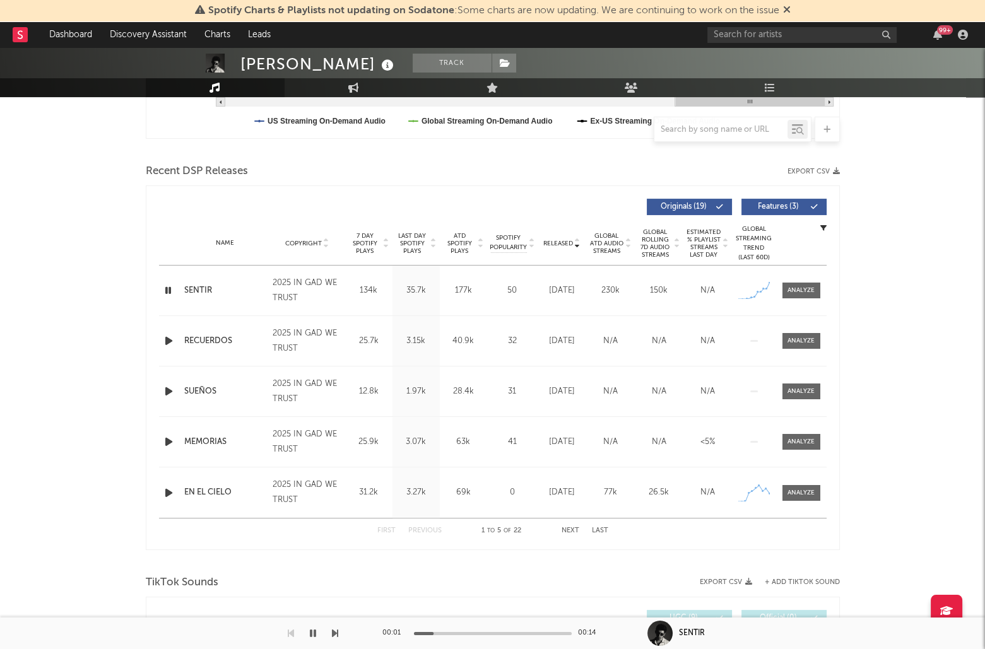
click at [518, 632] on div at bounding box center [493, 633] width 158 height 3
click at [548, 632] on div at bounding box center [493, 633] width 158 height 3
click at [316, 634] on button "button" at bounding box center [313, 634] width 13 height 32
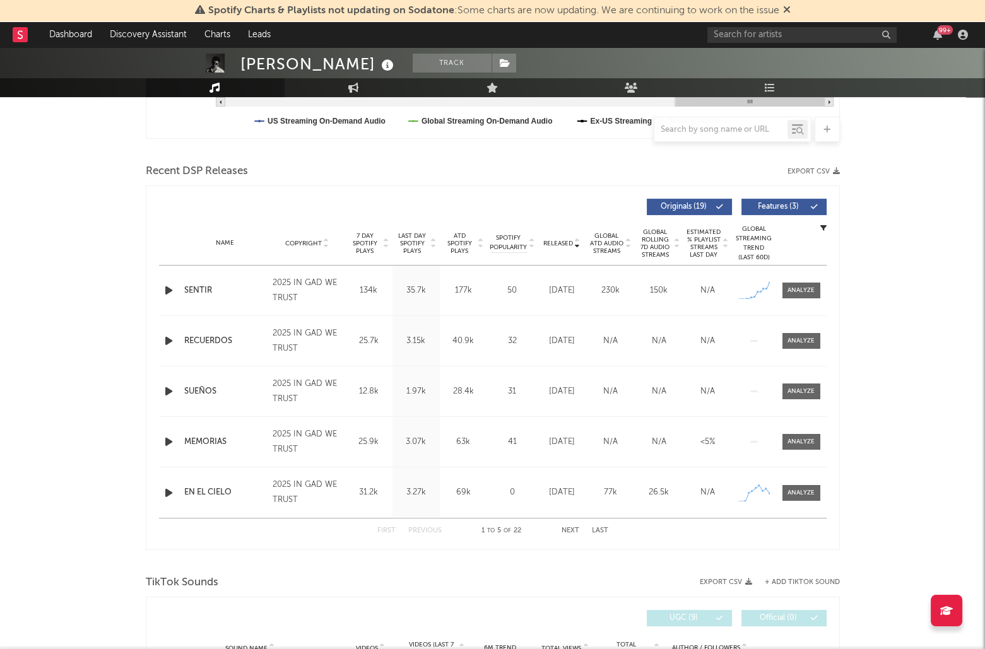
drag, startPoint x: 818, startPoint y: 280, endPoint x: 816, endPoint y: 296, distance: 16.5
click at [818, 280] on div "Name SENTIR Copyright 2025 IN GAD WE TRUST Label IGWT Album Names RECUERDOS Com…" at bounding box center [493, 291] width 668 height 50
click at [816, 296] on div "Name SENTIR Copyright 2025 IN GAD WE TRUST Label IGWT Album Names RECUERDOS Com…" at bounding box center [493, 291] width 668 height 50
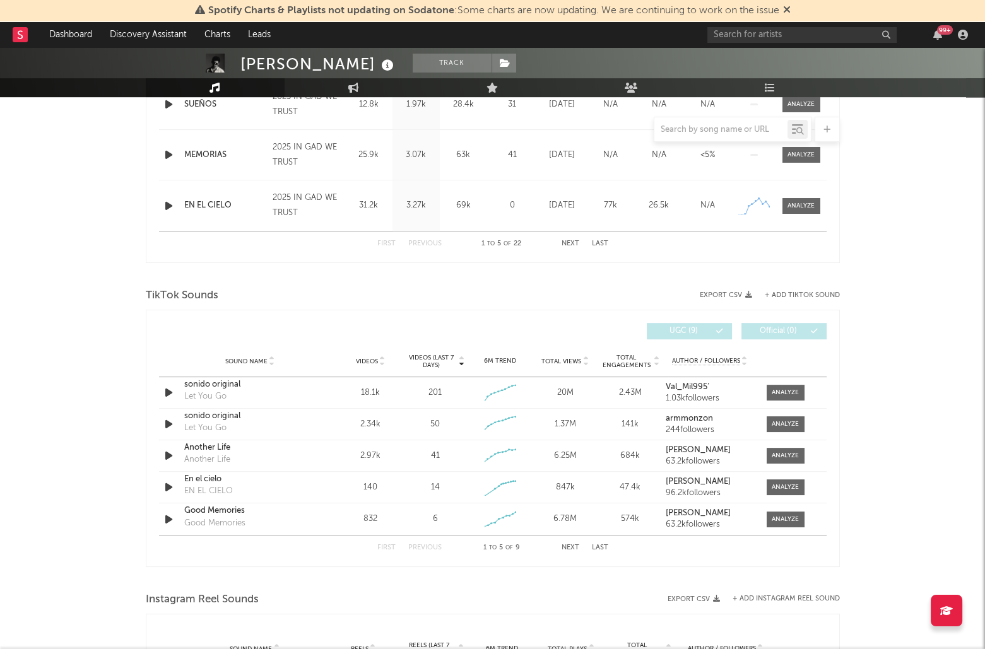
scroll to position [679, 0]
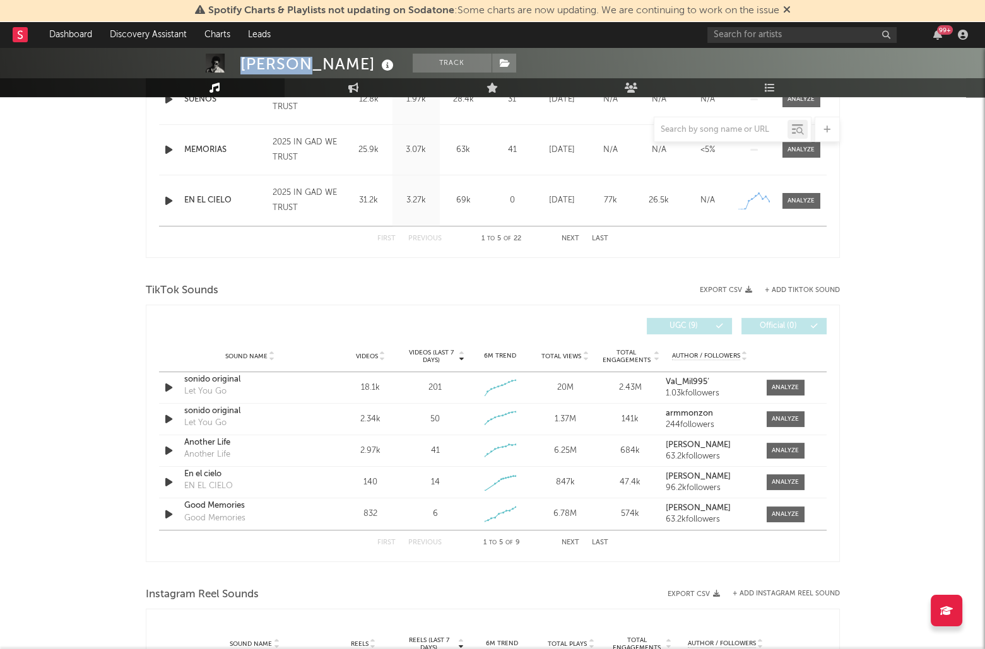
drag, startPoint x: 240, startPoint y: 66, endPoint x: 319, endPoint y: 59, distance: 79.2
click at [307, 58] on div "Jordy Medina" at bounding box center [318, 64] width 157 height 21
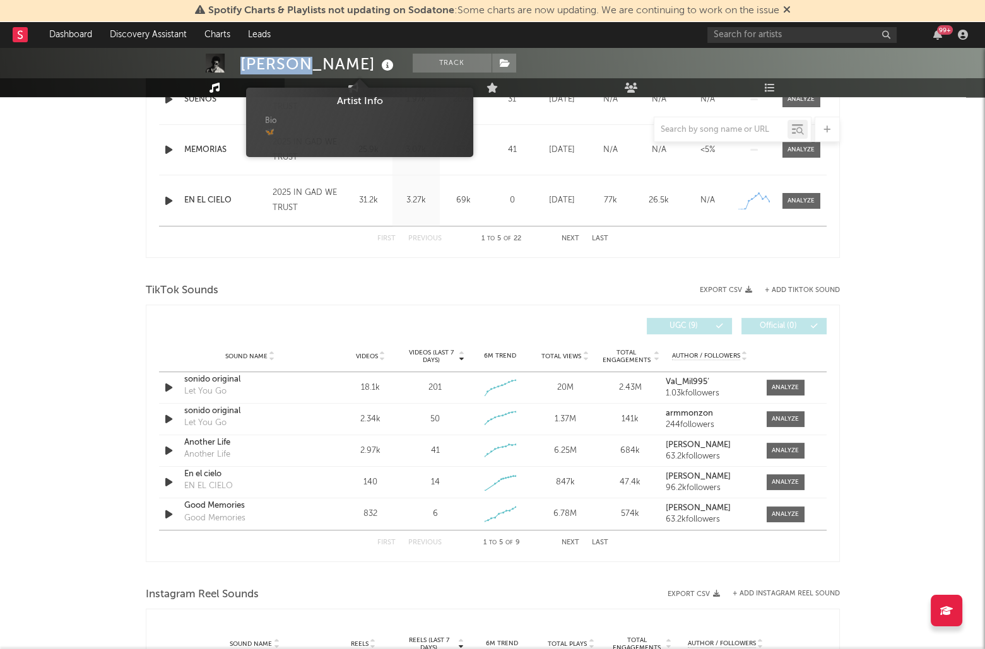
click at [379, 61] on icon at bounding box center [388, 66] width 18 height 18
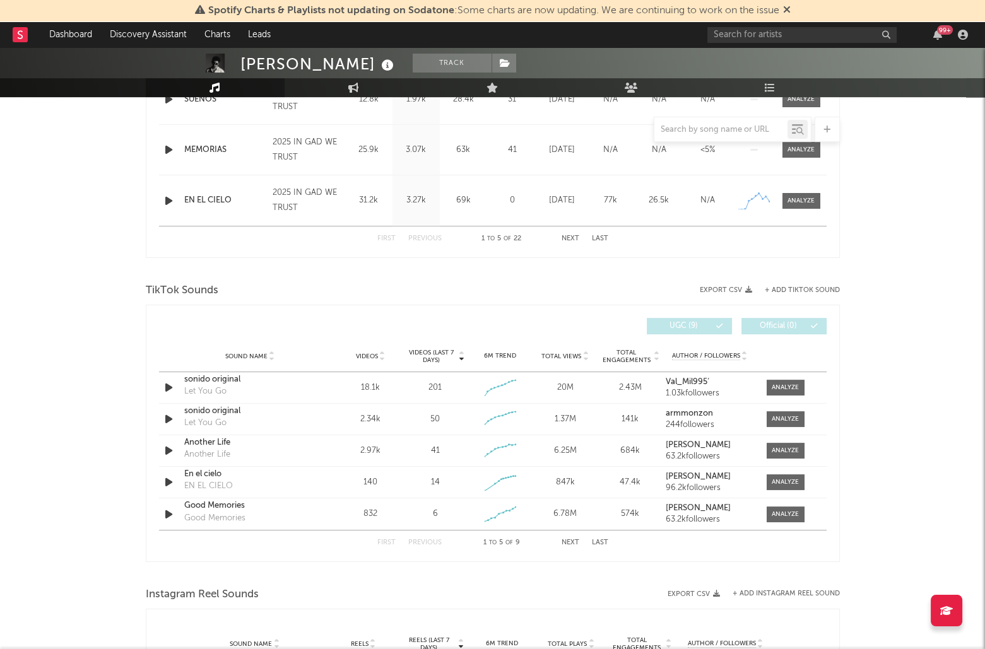
click at [101, 292] on div "Jordy Medina Track Mexico | Electronic Edit Track Benchmark Summary 42.710 35.5…" at bounding box center [492, 321] width 985 height 1907
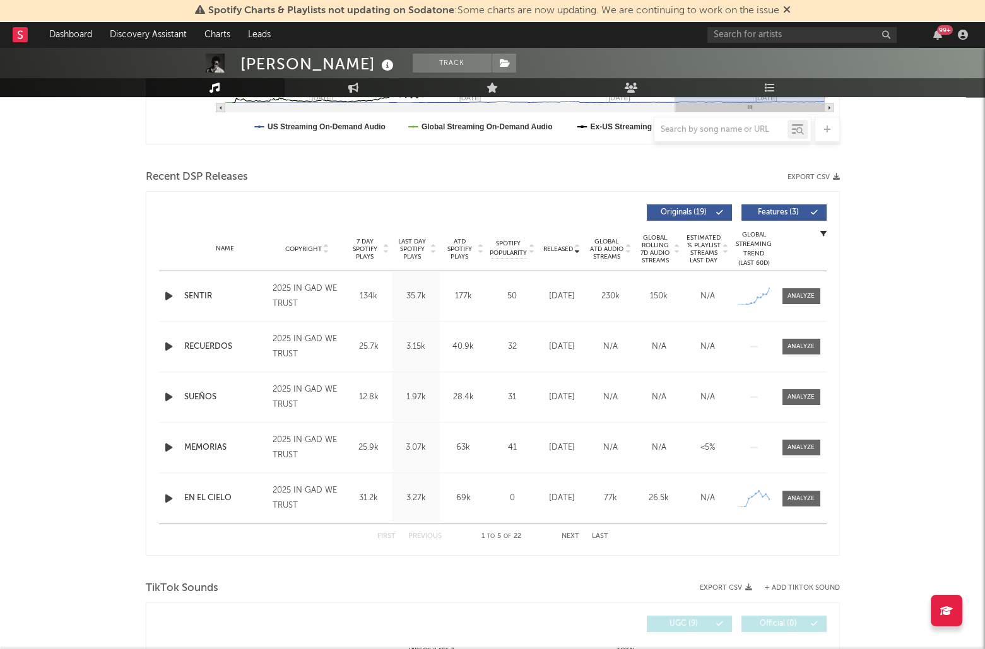
scroll to position [380, 0]
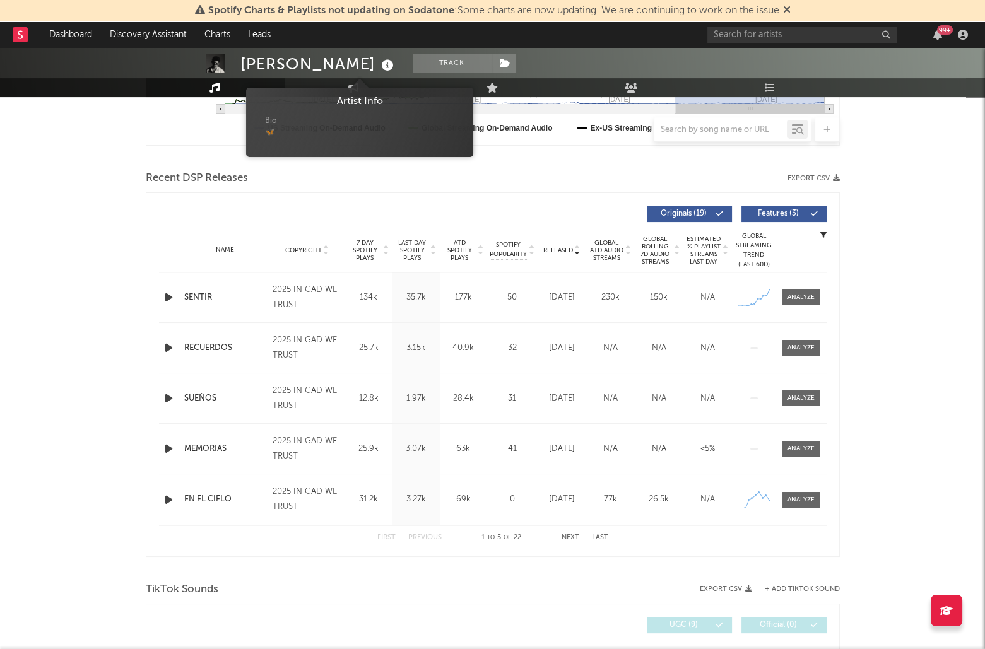
click at [379, 66] on icon at bounding box center [388, 66] width 18 height 18
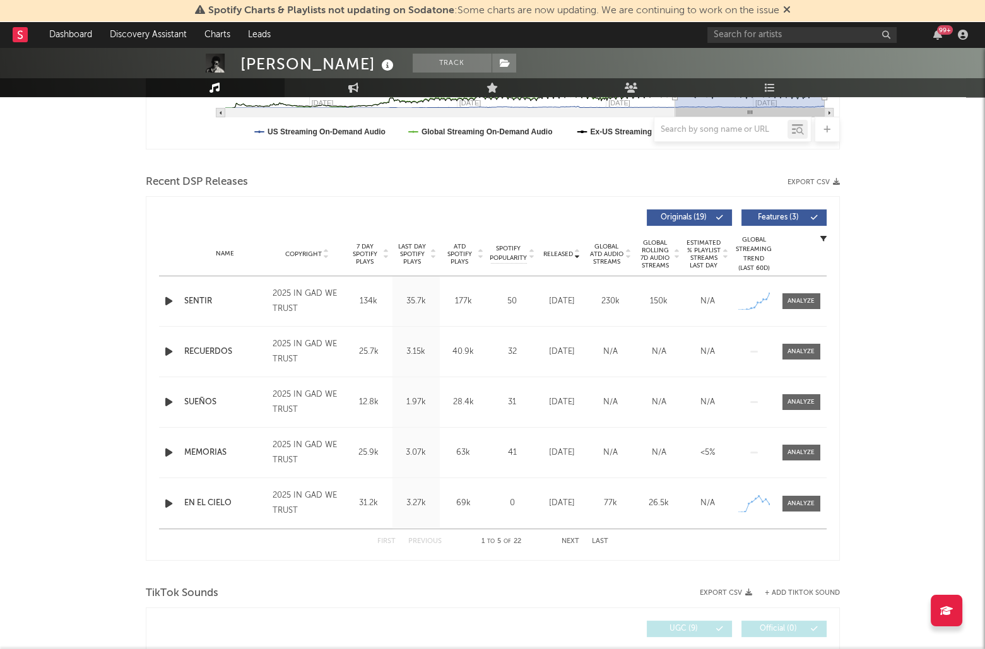
click at [379, 65] on icon at bounding box center [388, 66] width 18 height 18
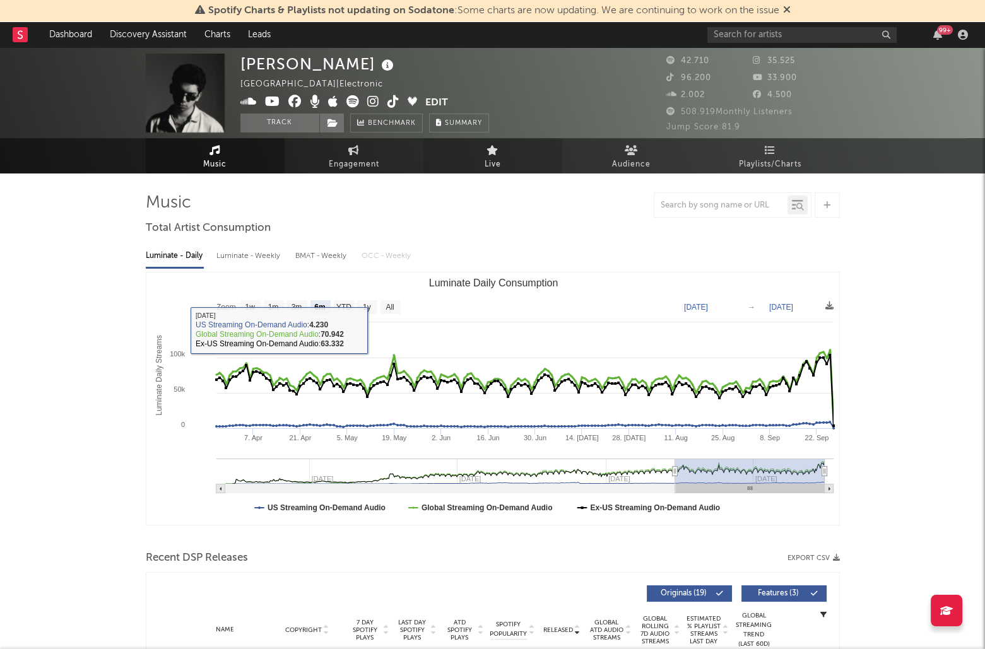
scroll to position [0, 0]
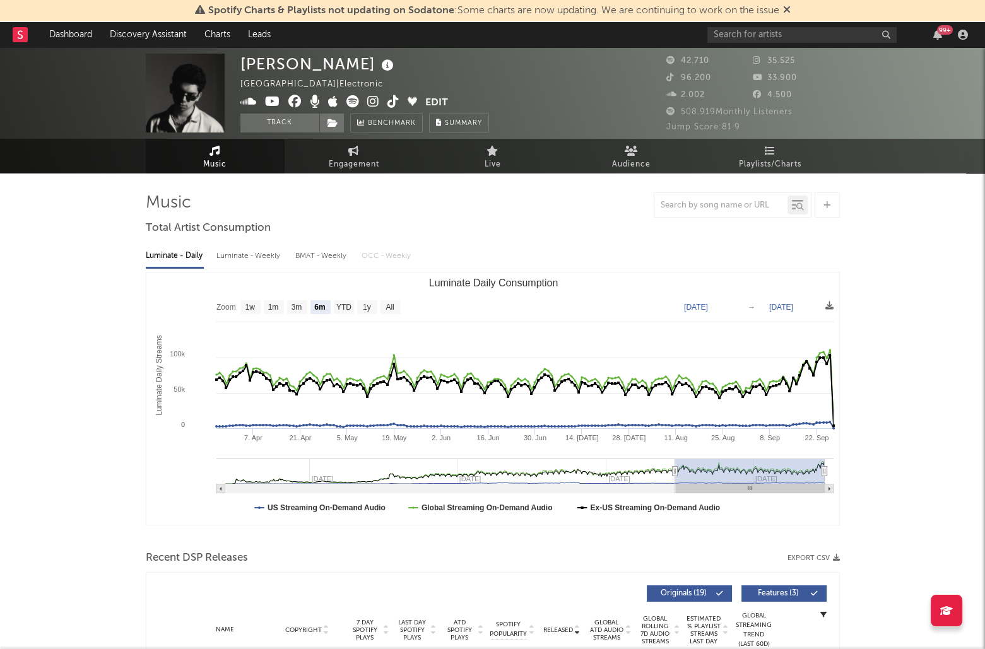
click at [248, 102] on icon at bounding box center [248, 101] width 16 height 13
click at [372, 100] on icon at bounding box center [373, 101] width 12 height 13
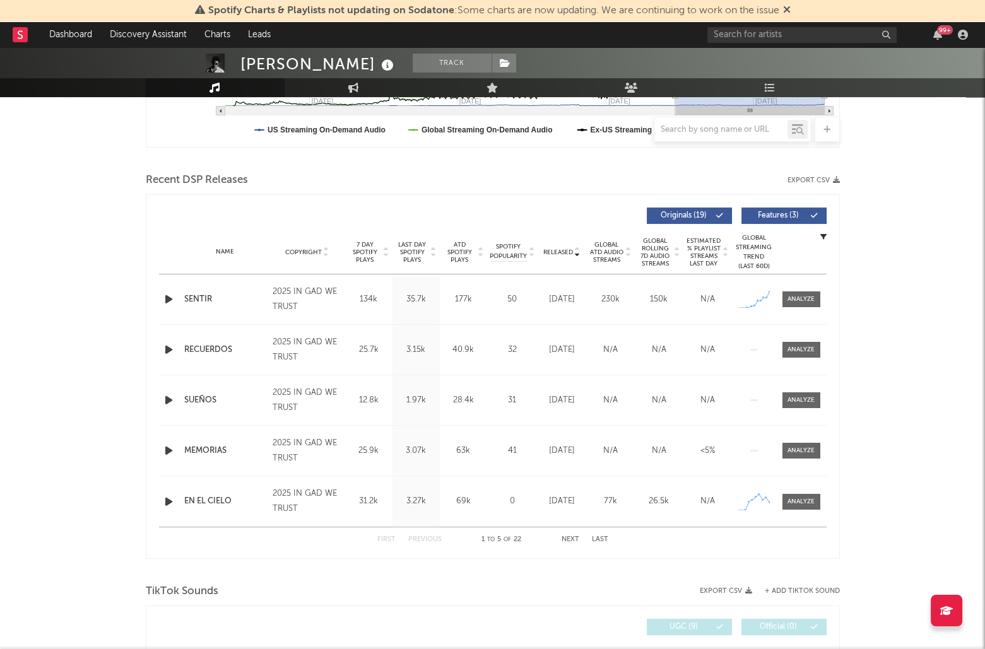
scroll to position [382, 0]
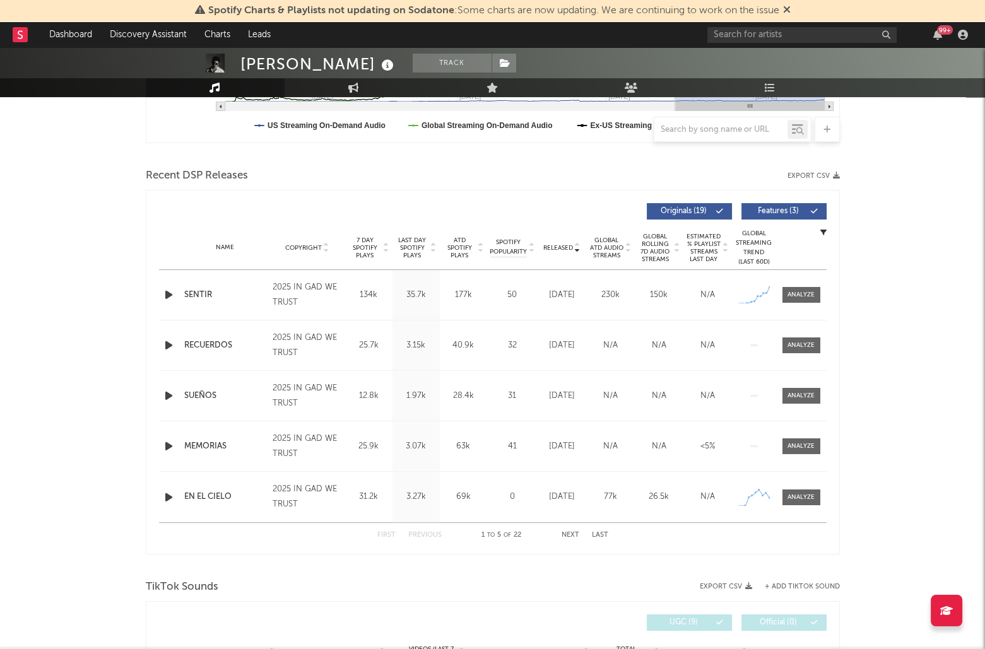
click at [170, 295] on icon "button" at bounding box center [168, 295] width 13 height 16
click at [572, 533] on button "Next" at bounding box center [571, 535] width 18 height 7
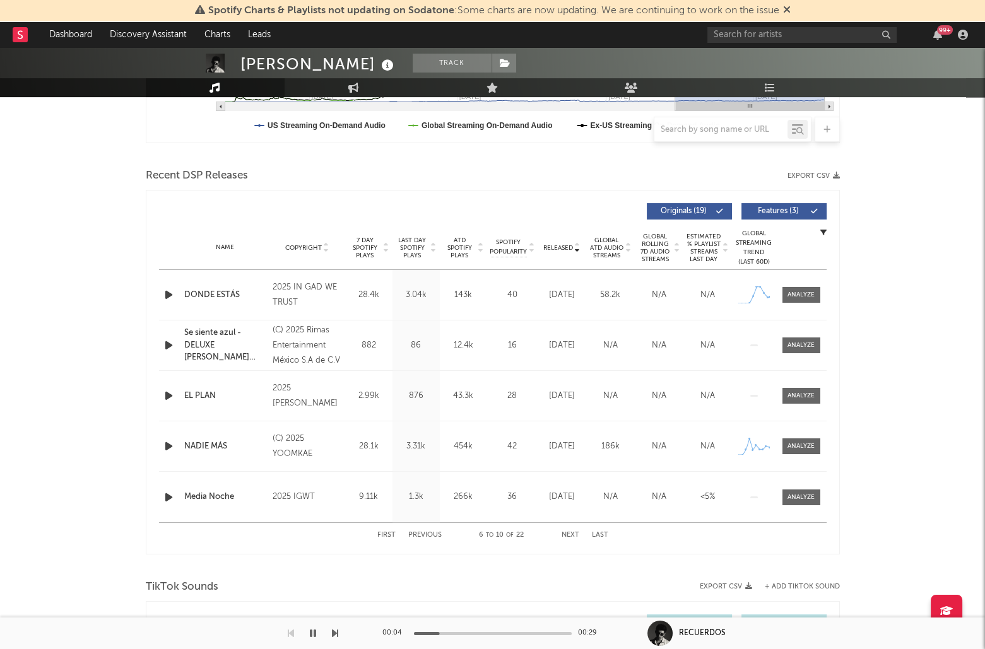
click at [574, 532] on button "Next" at bounding box center [571, 535] width 18 height 7
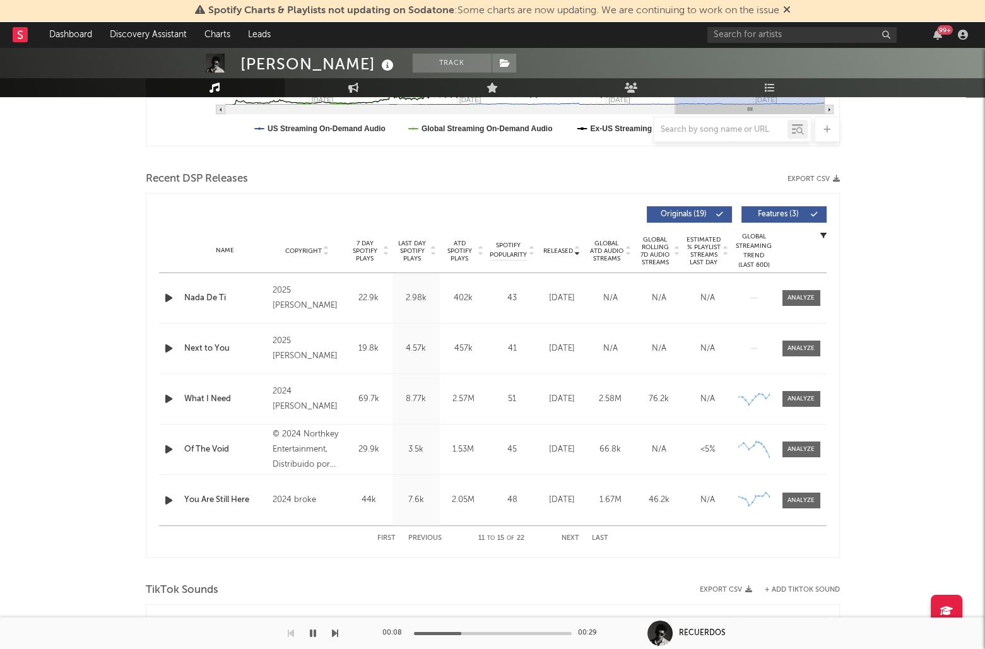
click at [574, 529] on div "First Previous 11 to 15 of 22 Next Last" at bounding box center [492, 538] width 231 height 25
click at [568, 530] on div "First Previous 11 to 15 of 22 Next Last" at bounding box center [492, 539] width 231 height 25
click at [570, 536] on button "Next" at bounding box center [571, 539] width 18 height 7
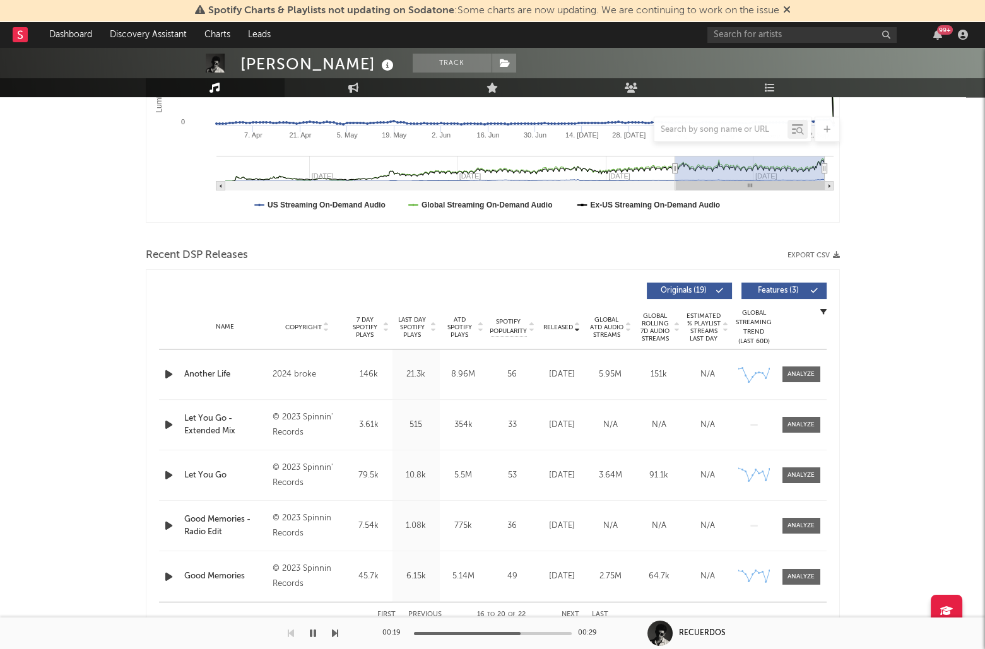
scroll to position [285, 0]
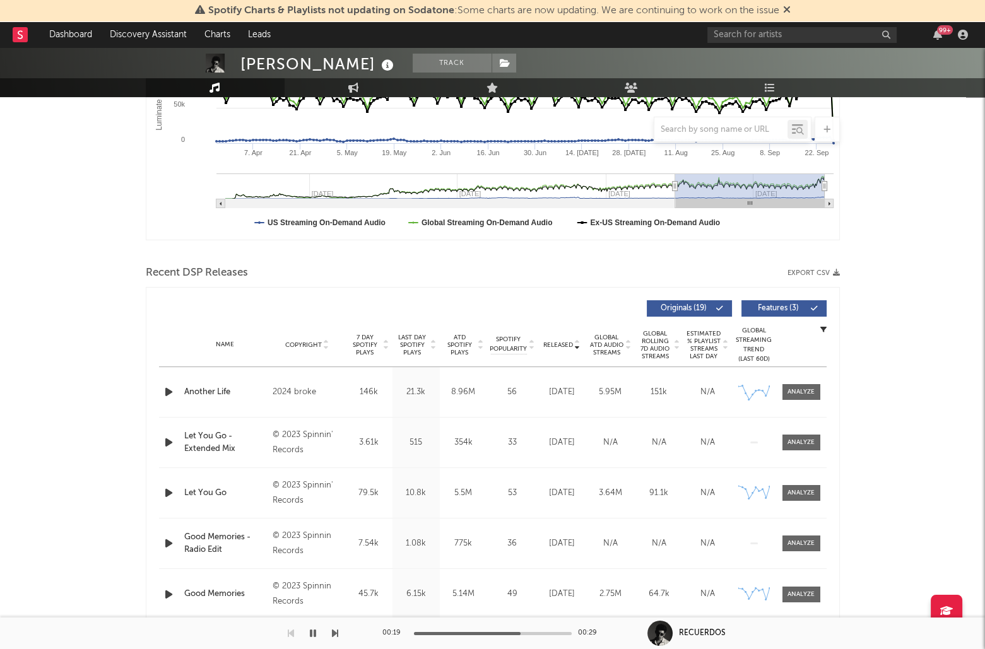
click at [399, 256] on div at bounding box center [493, 253] width 694 height 19
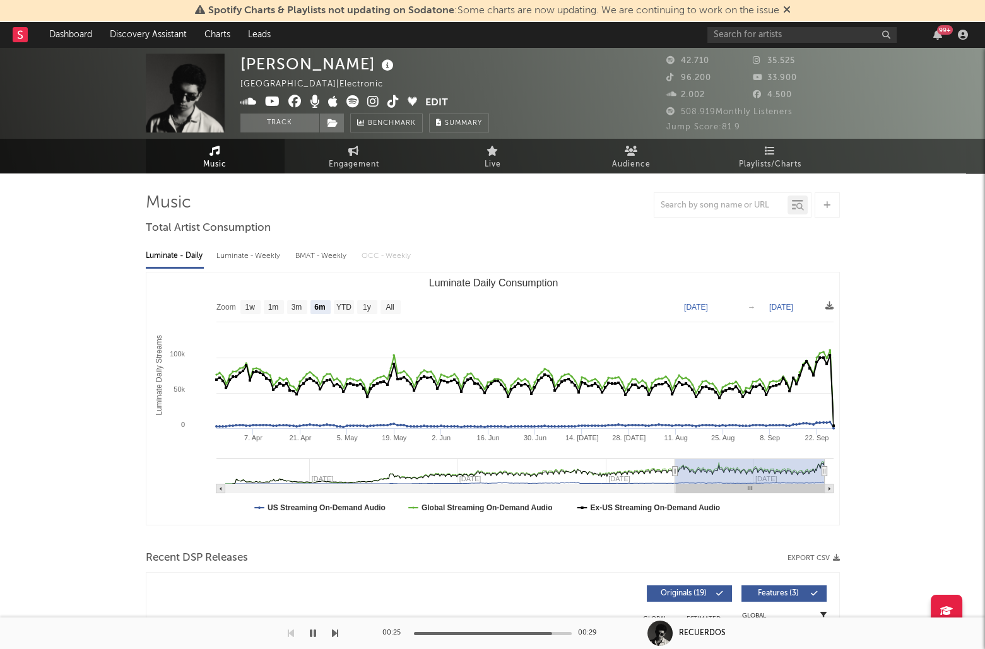
scroll to position [-3, 0]
click at [309, 632] on button "button" at bounding box center [313, 634] width 13 height 32
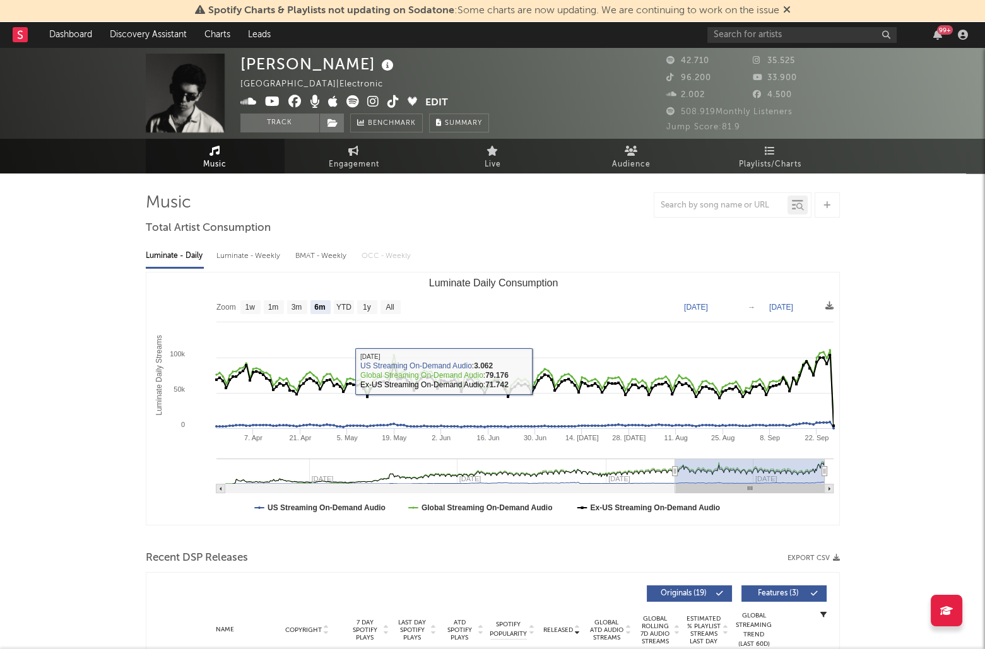
scroll to position [0, 0]
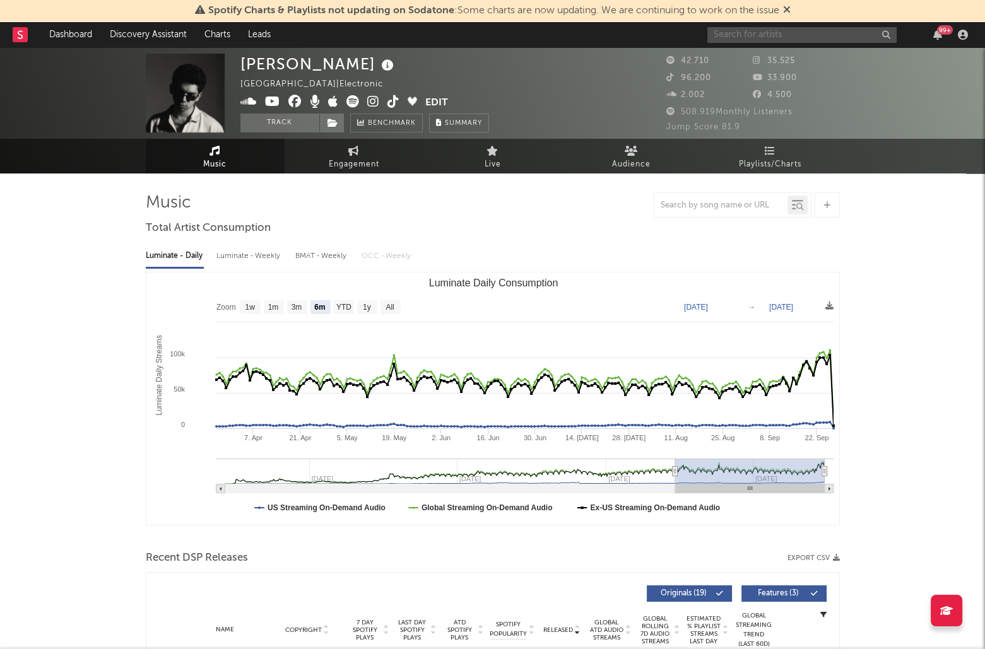
click at [748, 29] on input "text" at bounding box center [801, 35] width 189 height 16
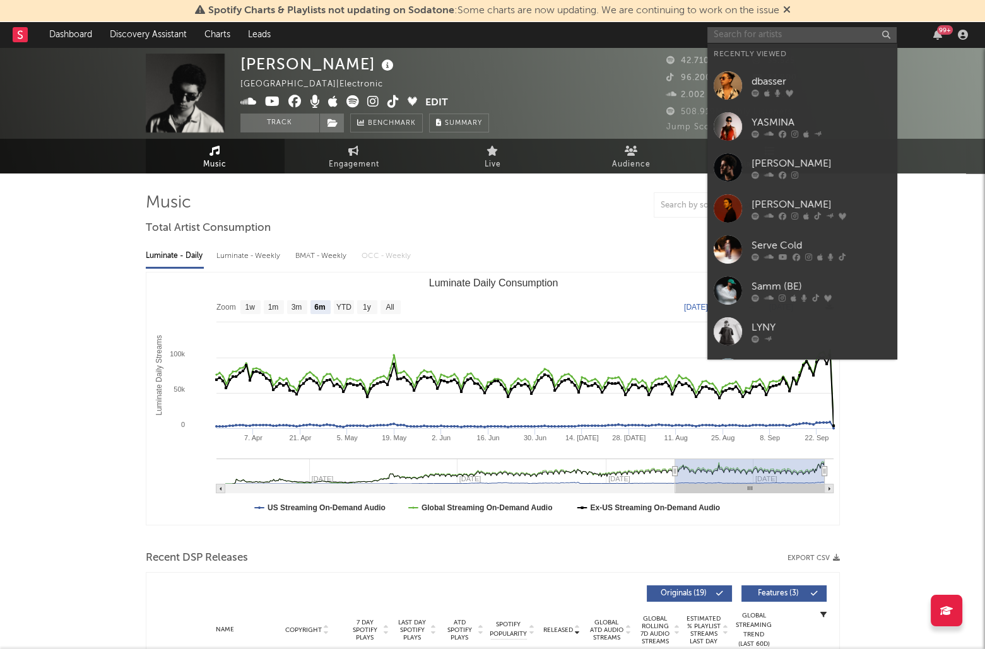
paste input "GIØ SISTEM ERROR"
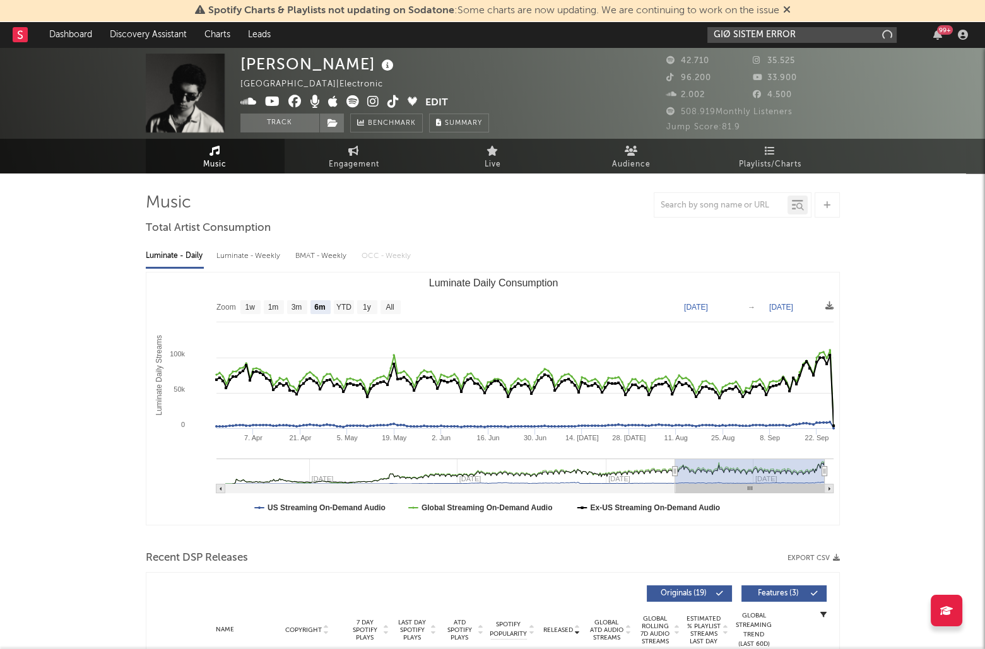
drag, startPoint x: 733, startPoint y: 35, endPoint x: 854, endPoint y: 38, distance: 120.6
click at [854, 38] on input "GIØ SISTEM ERROR" at bounding box center [801, 35] width 189 height 16
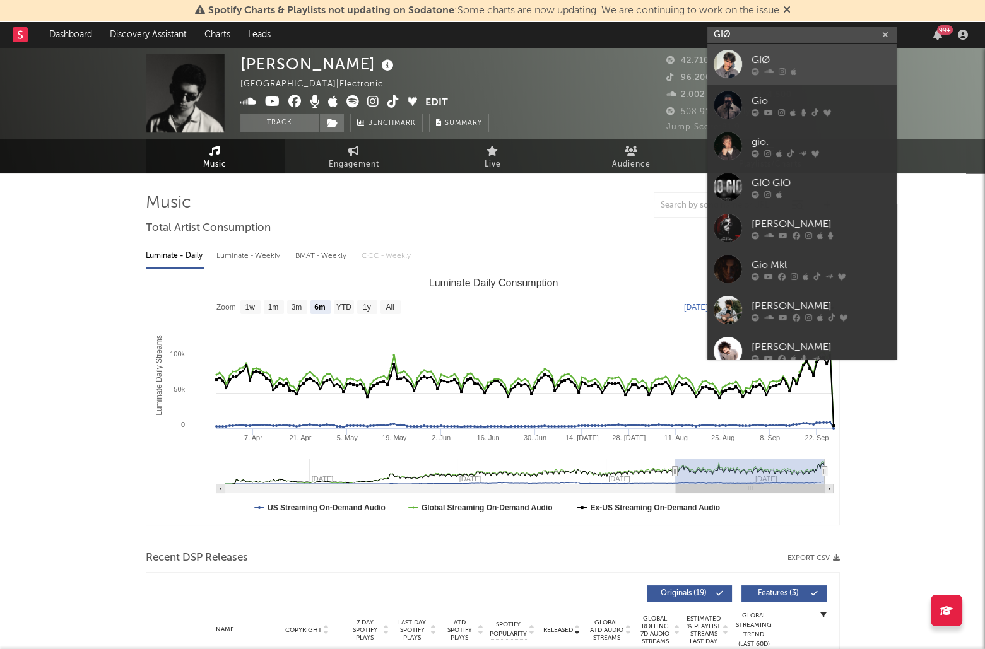
type input "GIØ"
click at [824, 55] on div "GIØ" at bounding box center [821, 59] width 139 height 15
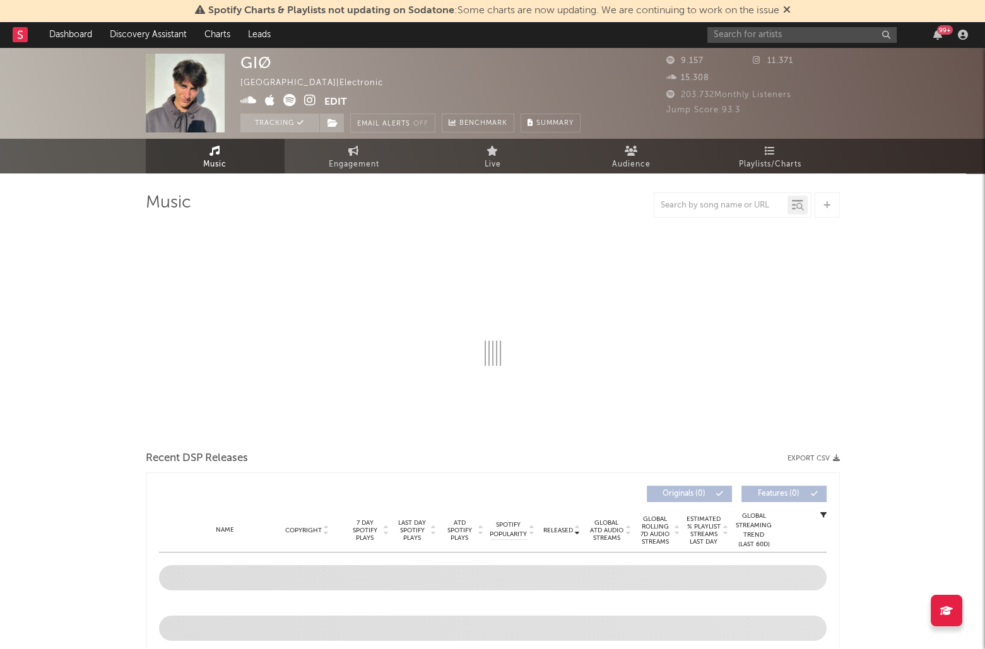
select select "1w"
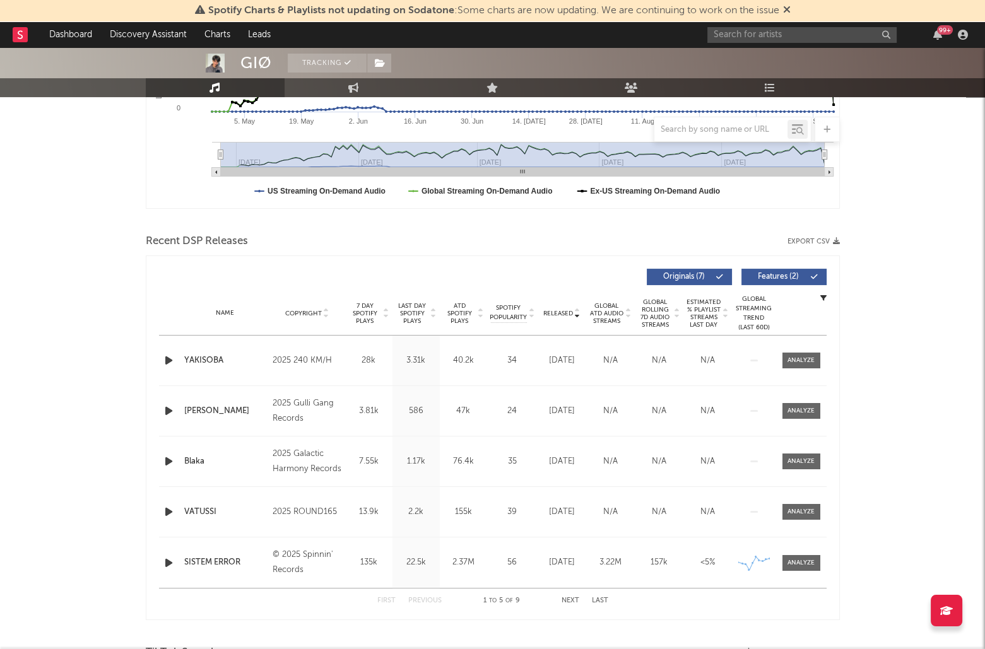
scroll to position [367, 0]
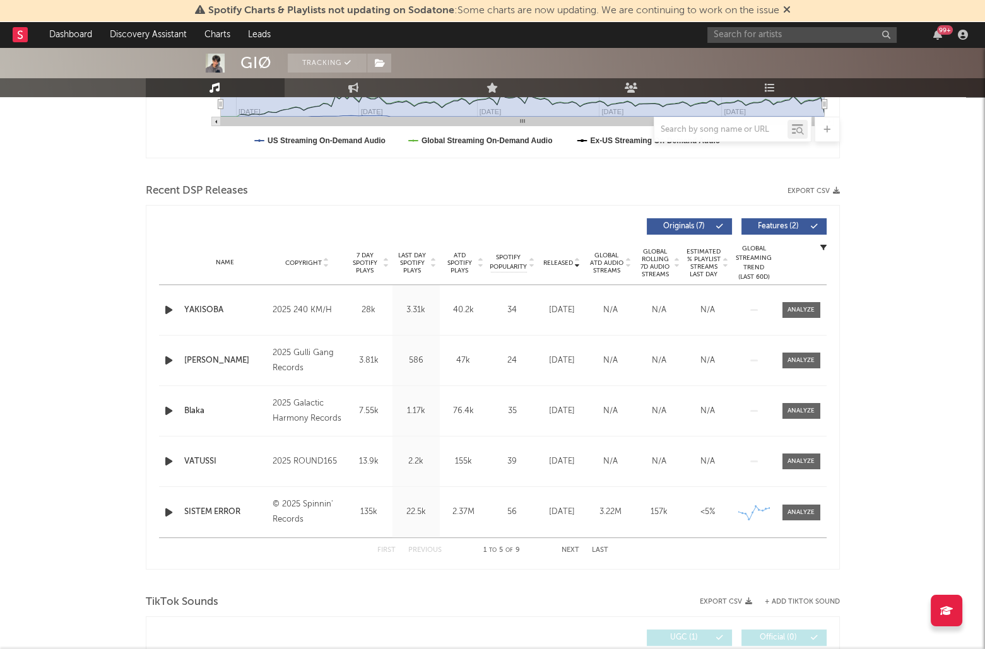
click at [424, 261] on span "Last Day Spotify Plays" at bounding box center [412, 263] width 33 height 23
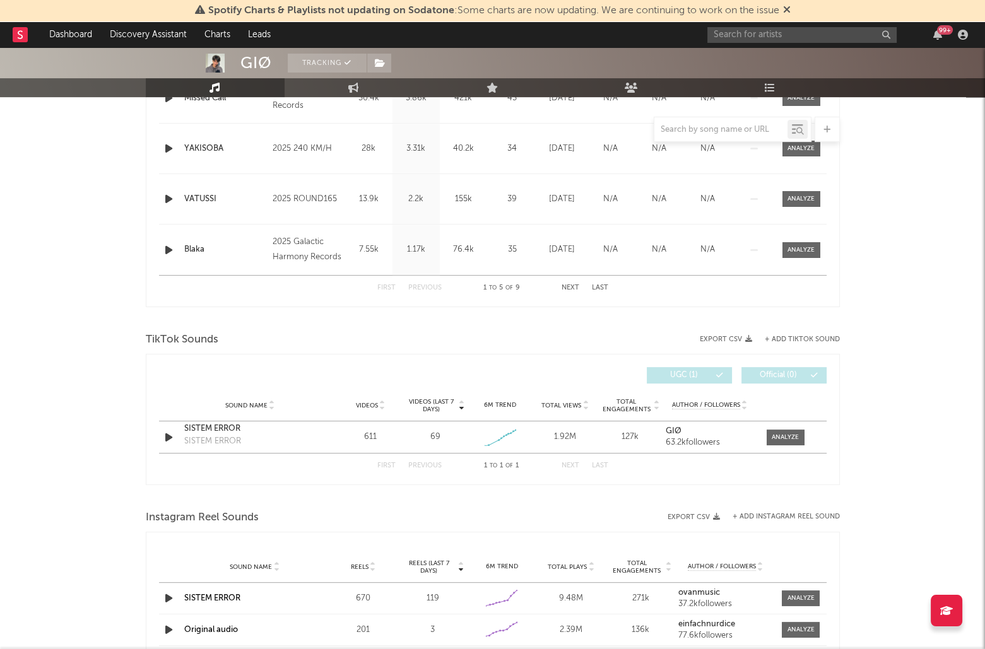
scroll to position [634, 0]
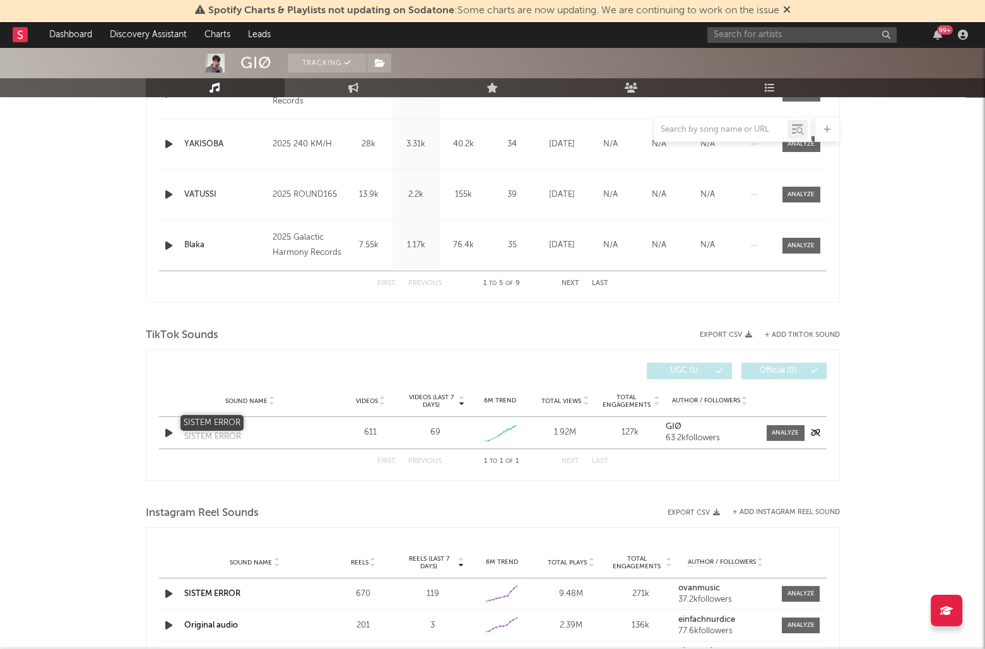
click at [235, 420] on div "SISTEM ERROR" at bounding box center [250, 424] width 132 height 13
click at [206, 590] on link "SISTEM ERROR" at bounding box center [212, 594] width 56 height 8
click at [809, 430] on div at bounding box center [817, 433] width 19 height 8
click at [812, 429] on icon "button" at bounding box center [815, 433] width 9 height 8
click at [777, 432] on div at bounding box center [785, 433] width 27 height 9
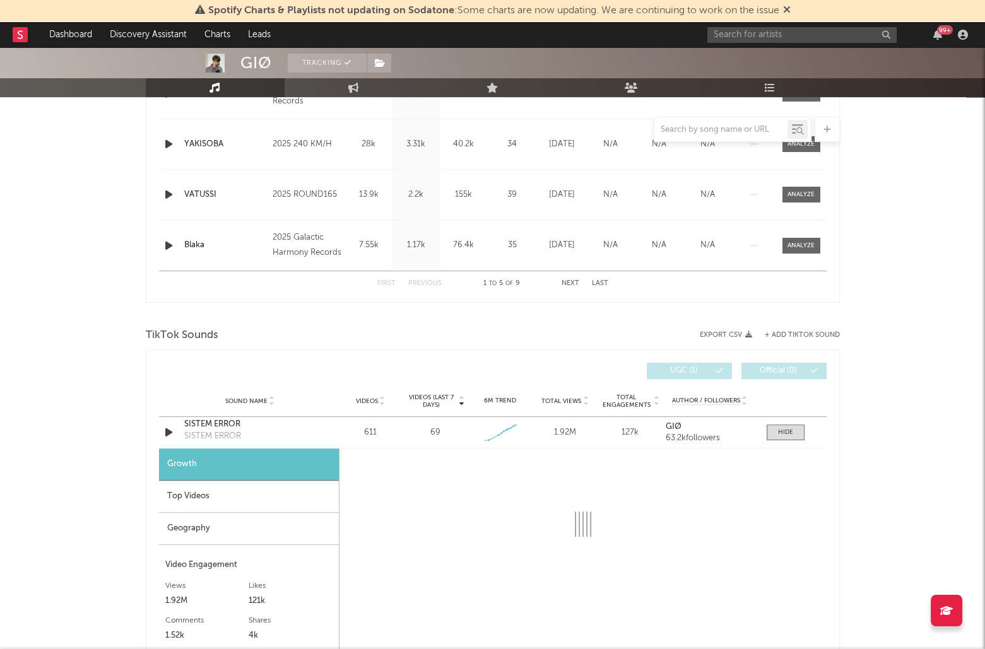
select select "1w"
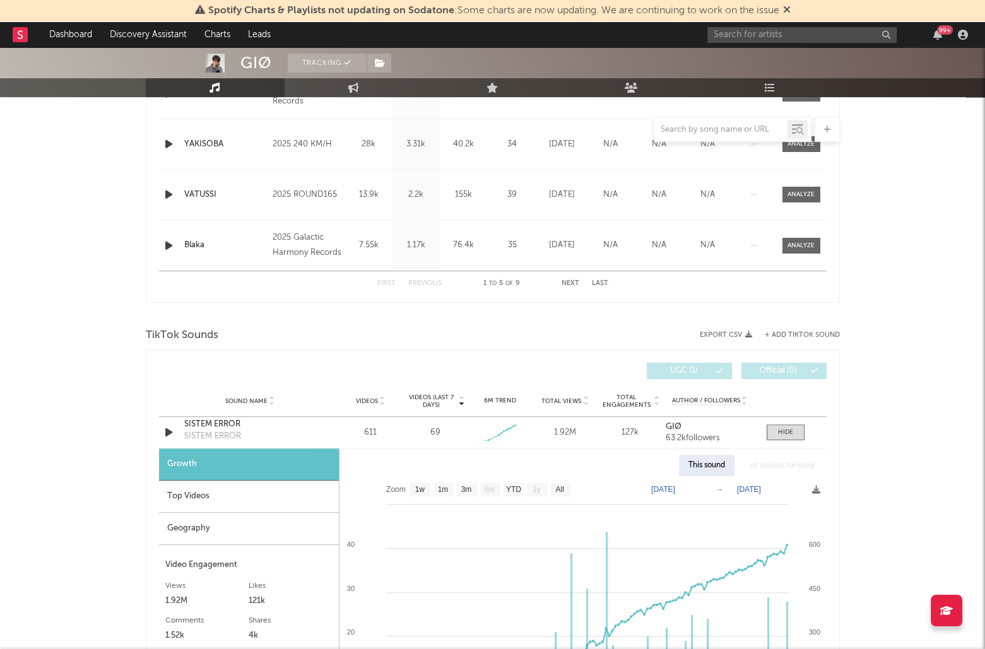
click at [234, 487] on div "Top Videos" at bounding box center [249, 497] width 180 height 32
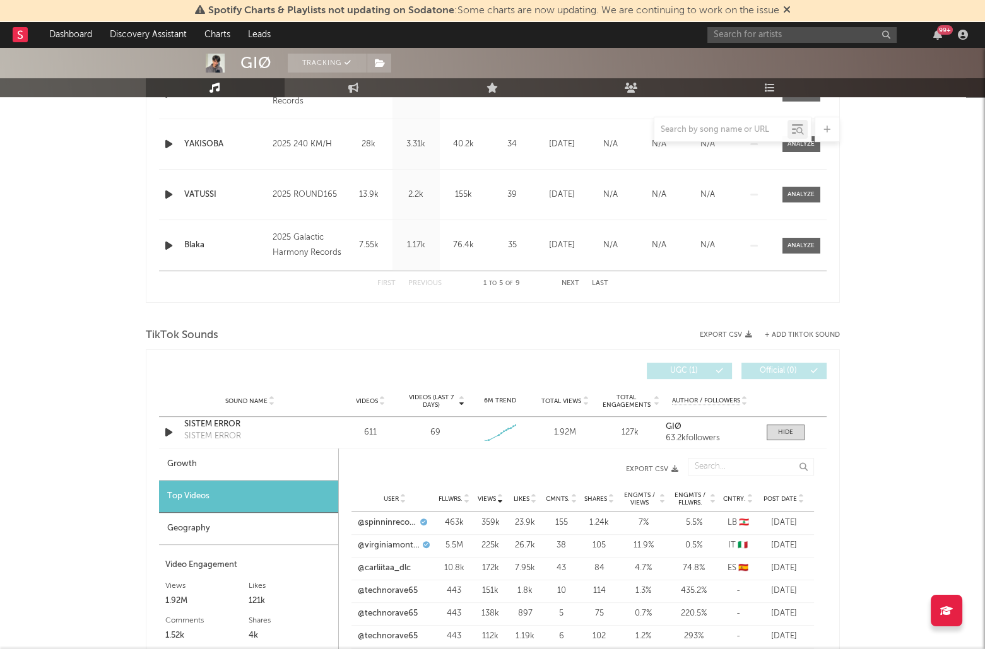
click at [781, 497] on span "Post Date" at bounding box center [780, 499] width 33 height 8
click at [736, 25] on div "99 +" at bounding box center [839, 34] width 265 height 25
click at [739, 38] on input "text" at bounding box center [801, 35] width 189 height 16
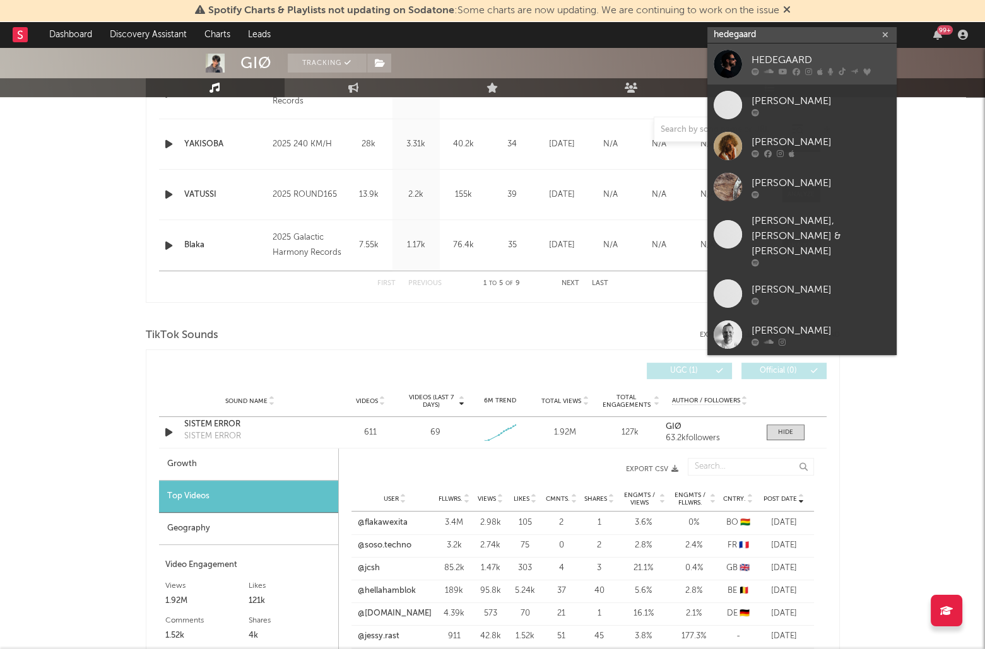
type input "hedegaard"
click at [744, 59] on link "HEDEGAARD" at bounding box center [801, 64] width 189 height 41
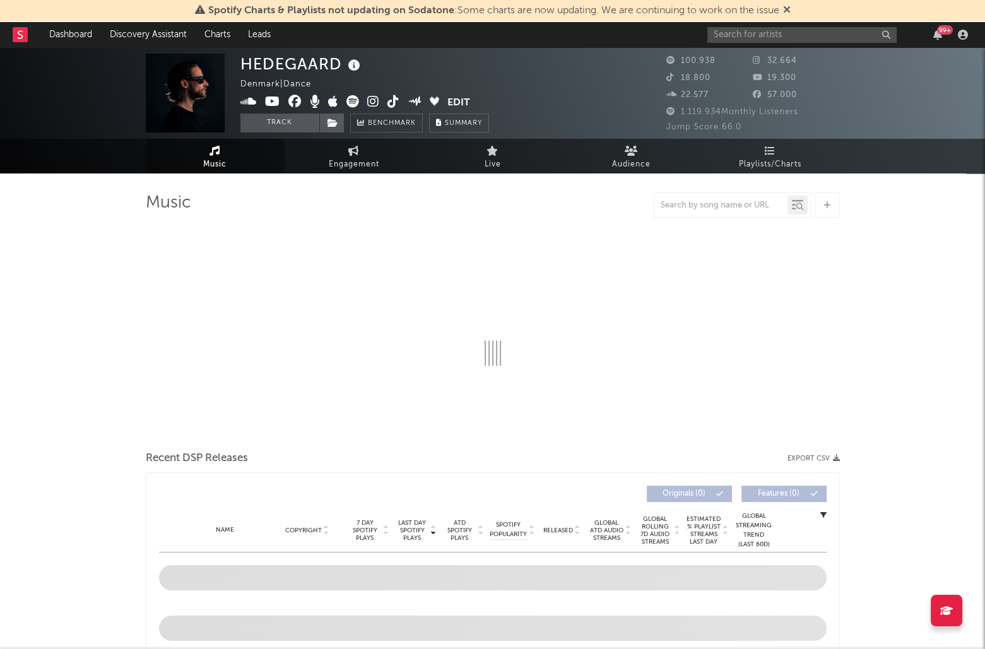
select select "6m"
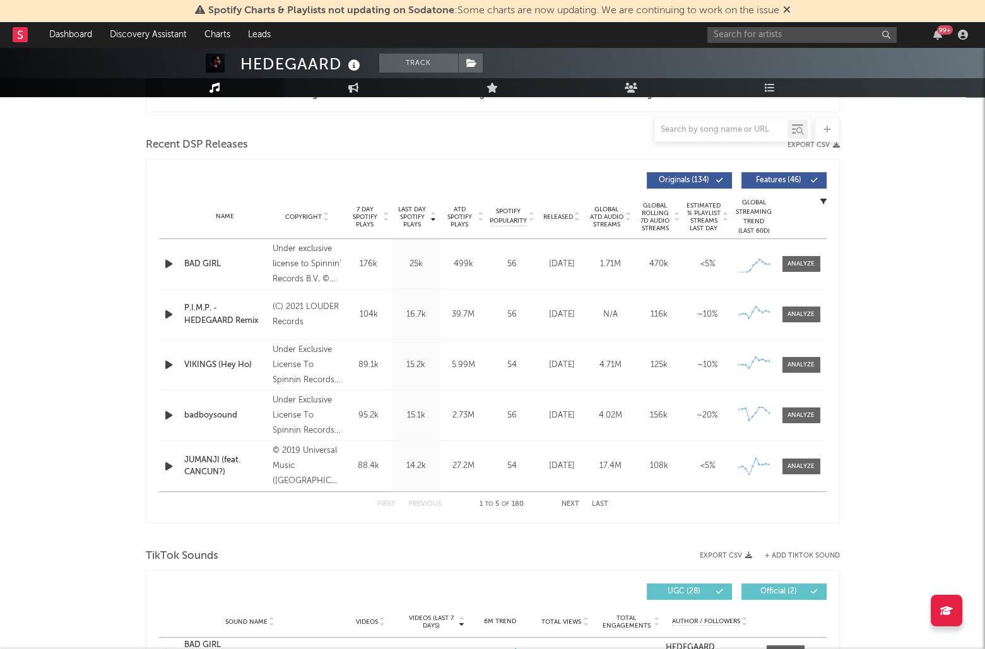
scroll to position [417, 0]
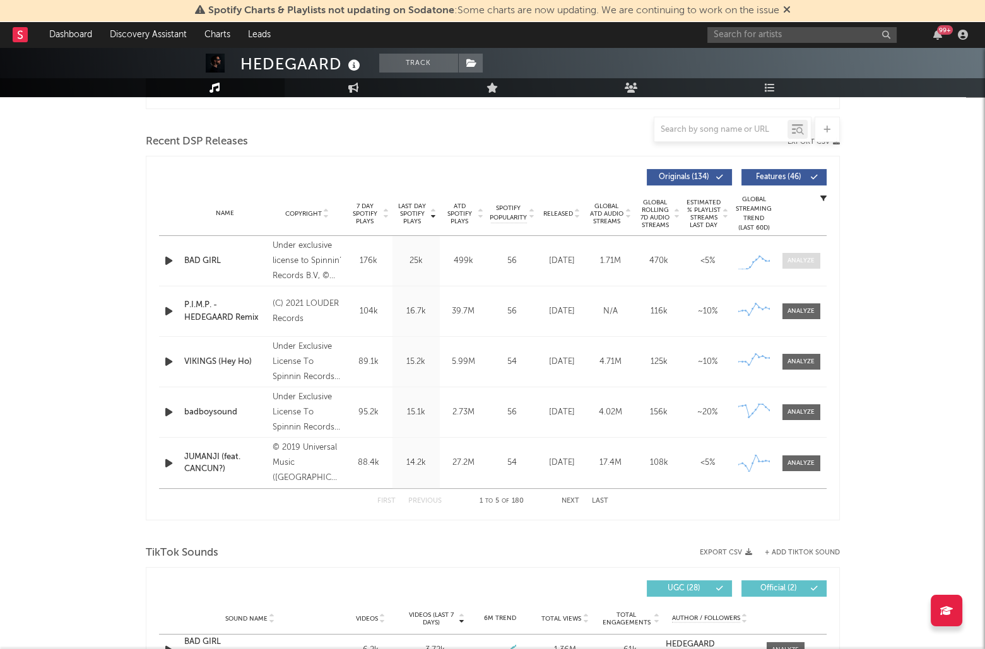
click at [812, 260] on div at bounding box center [801, 260] width 27 height 9
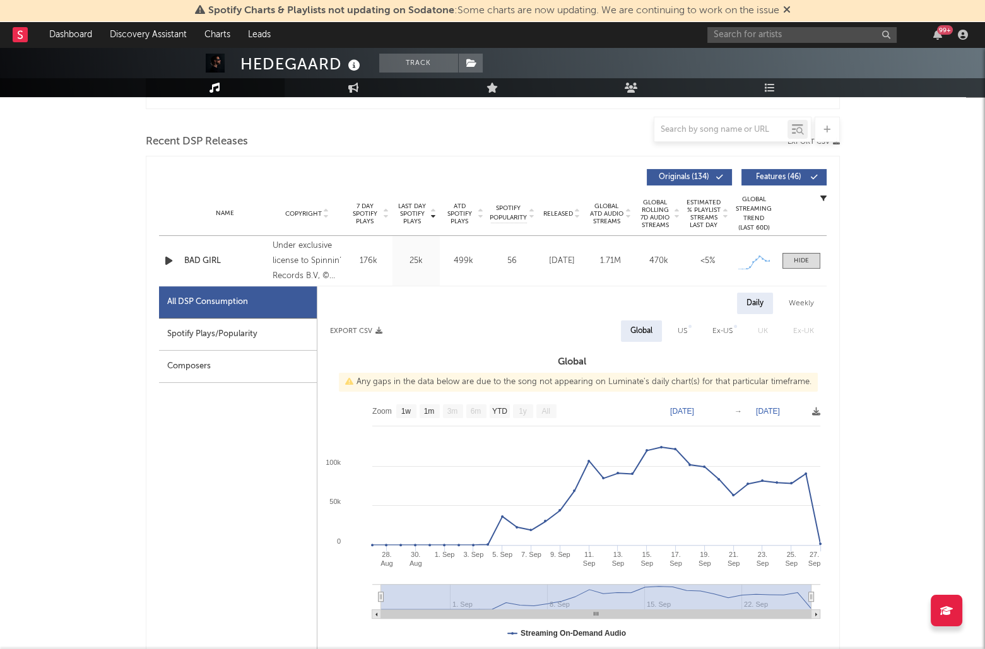
click at [171, 336] on div "Spotify Plays/Popularity" at bounding box center [238, 335] width 158 height 32
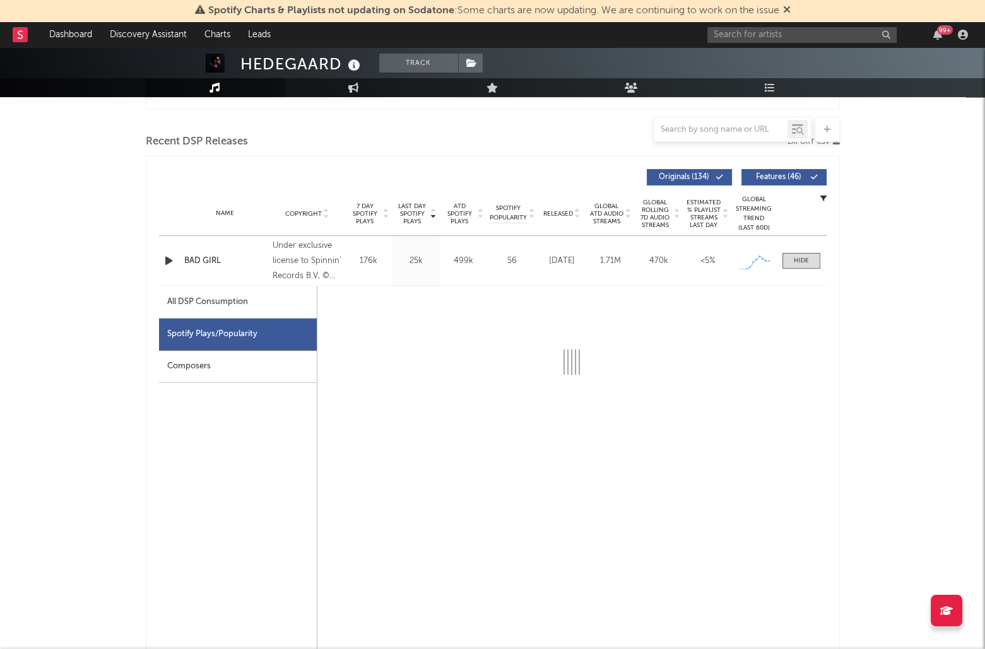
select select "1w"
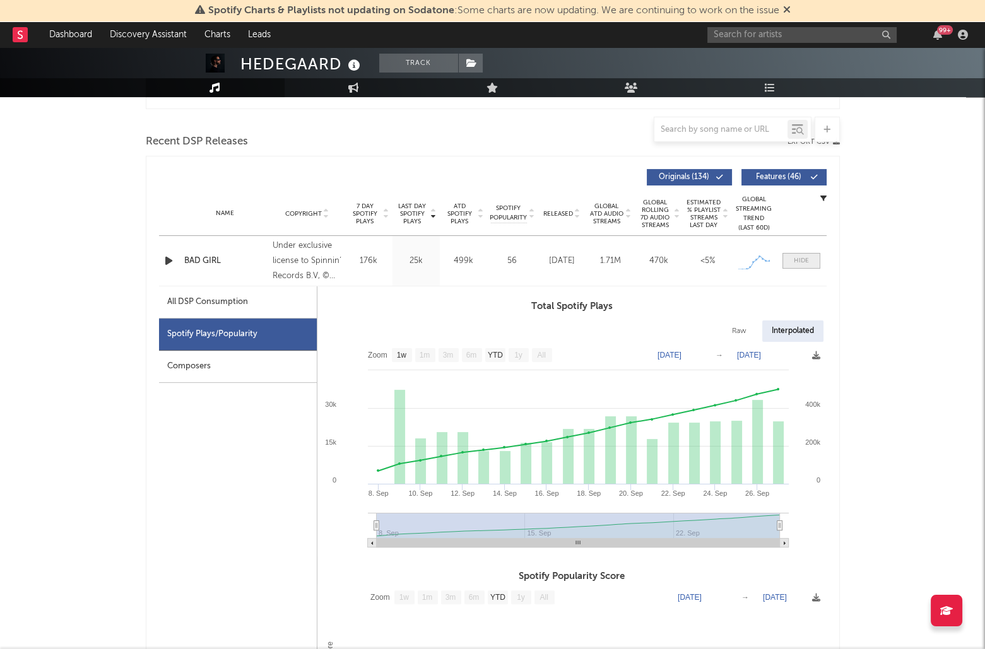
click at [808, 262] on span at bounding box center [802, 261] width 38 height 16
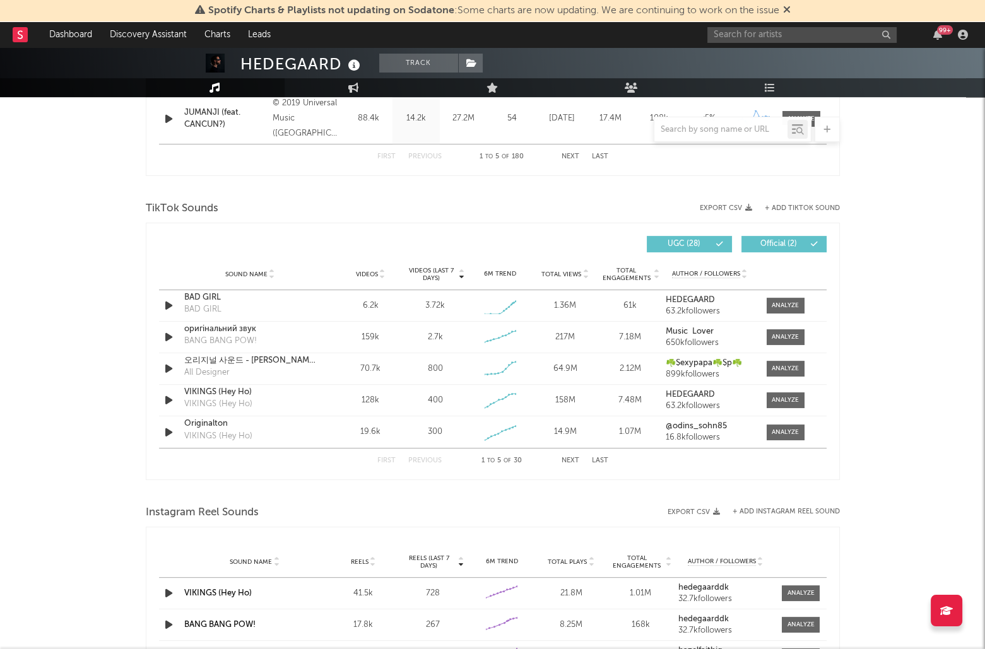
scroll to position [808, 0]
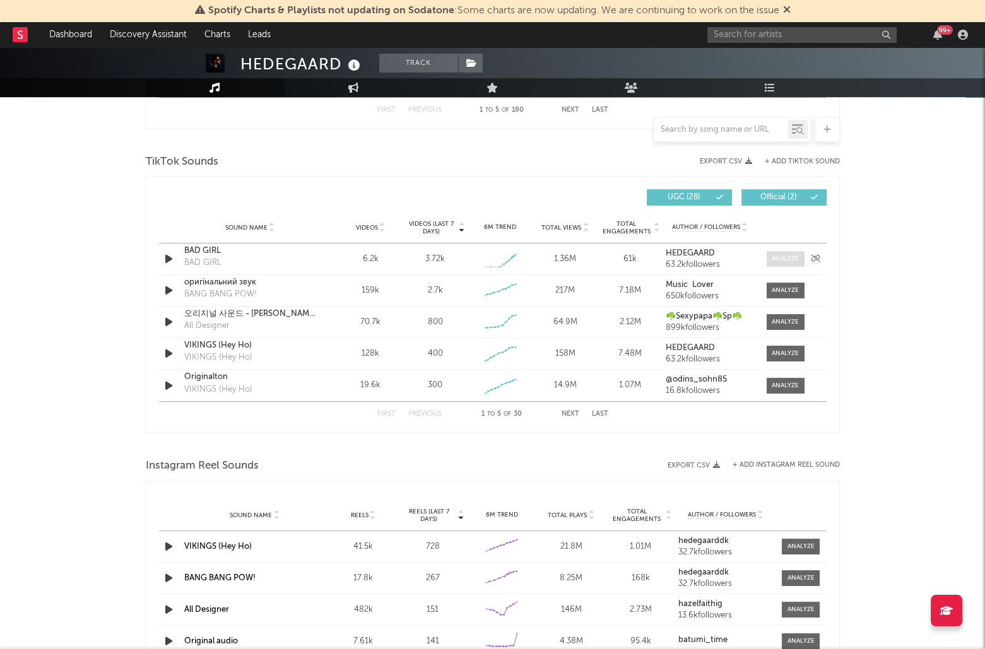
click at [784, 256] on div at bounding box center [785, 258] width 27 height 9
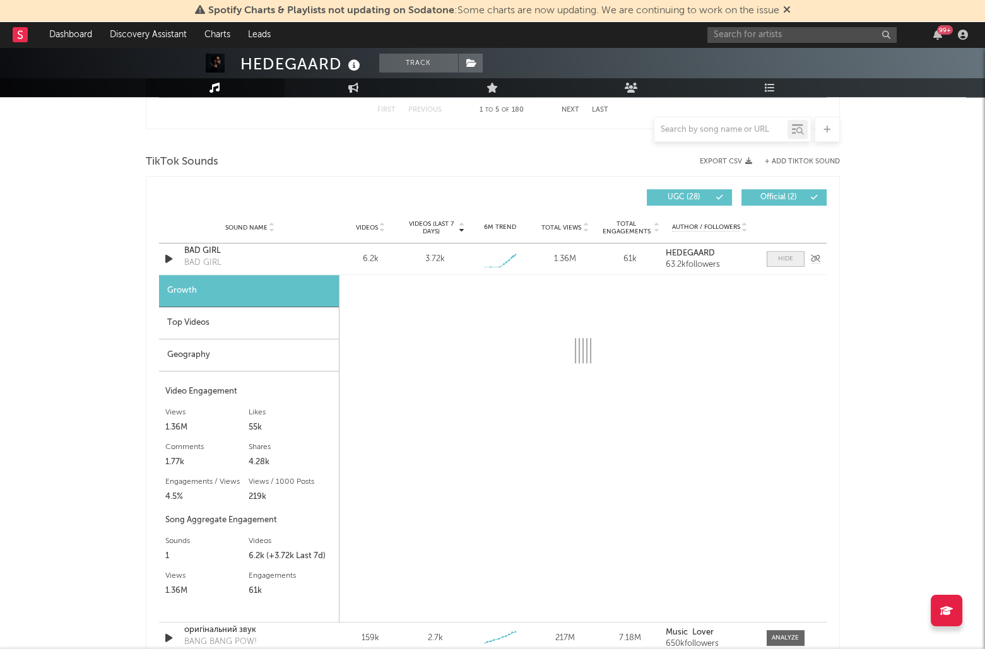
select select "1w"
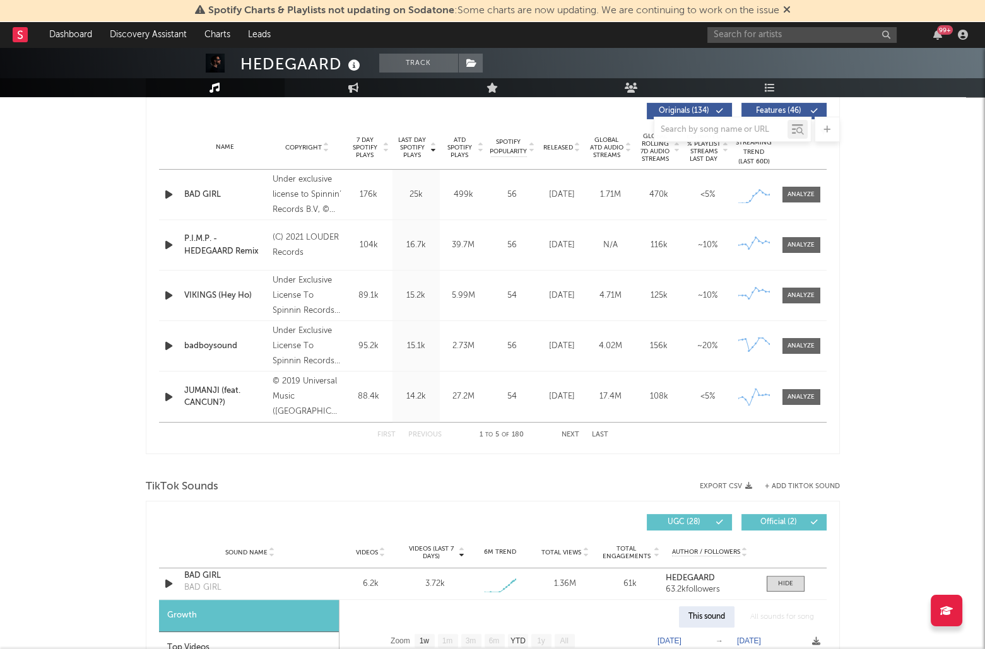
scroll to position [449, 0]
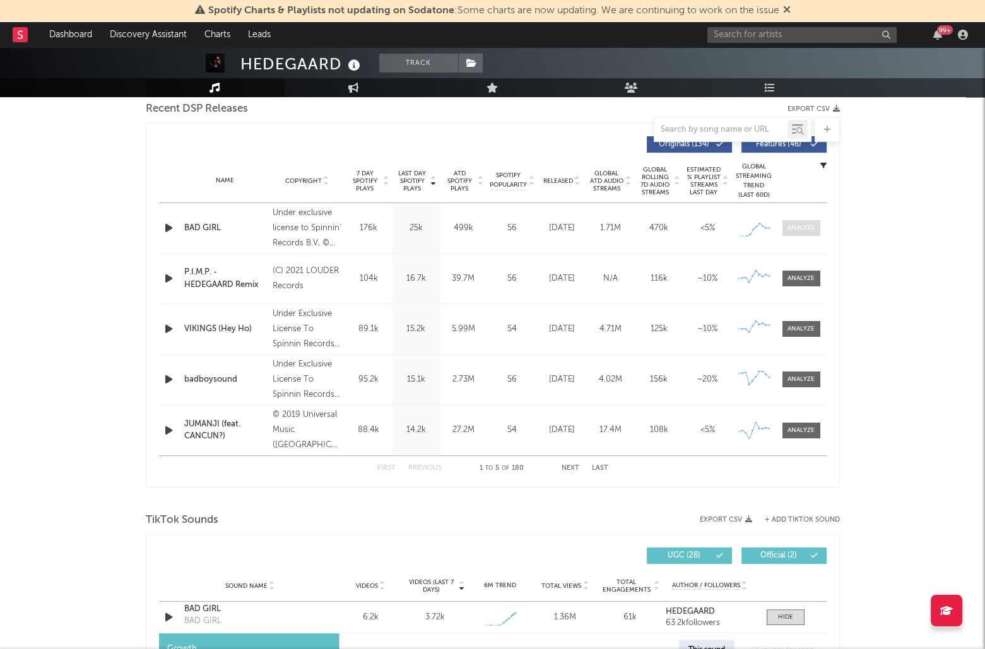
click at [815, 223] on span at bounding box center [802, 228] width 38 height 16
select select "1w"
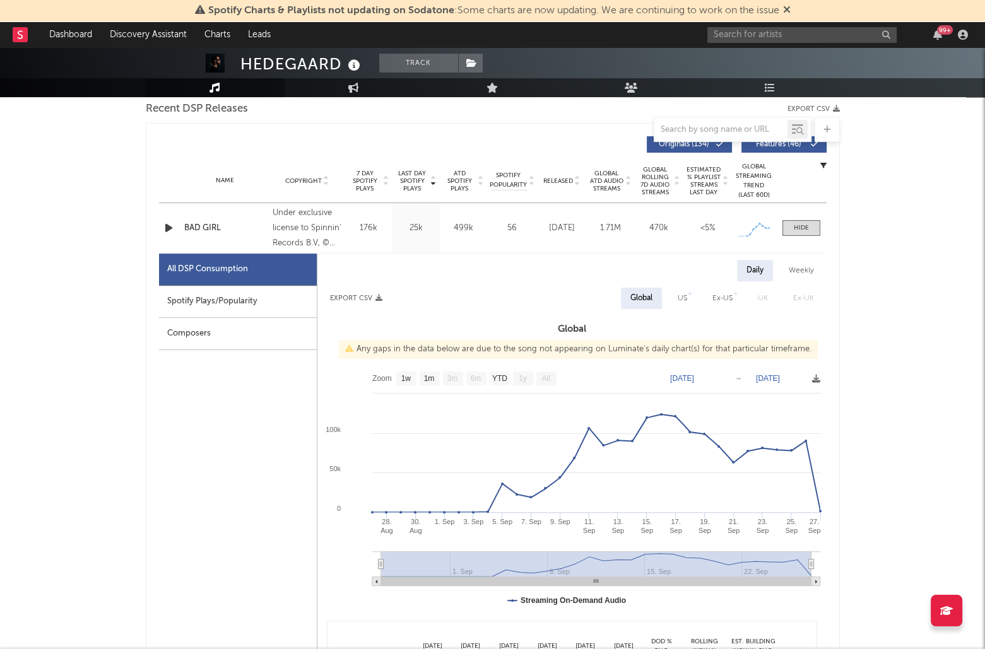
click at [250, 297] on div "Spotify Plays/Popularity" at bounding box center [238, 302] width 158 height 32
select select "1w"
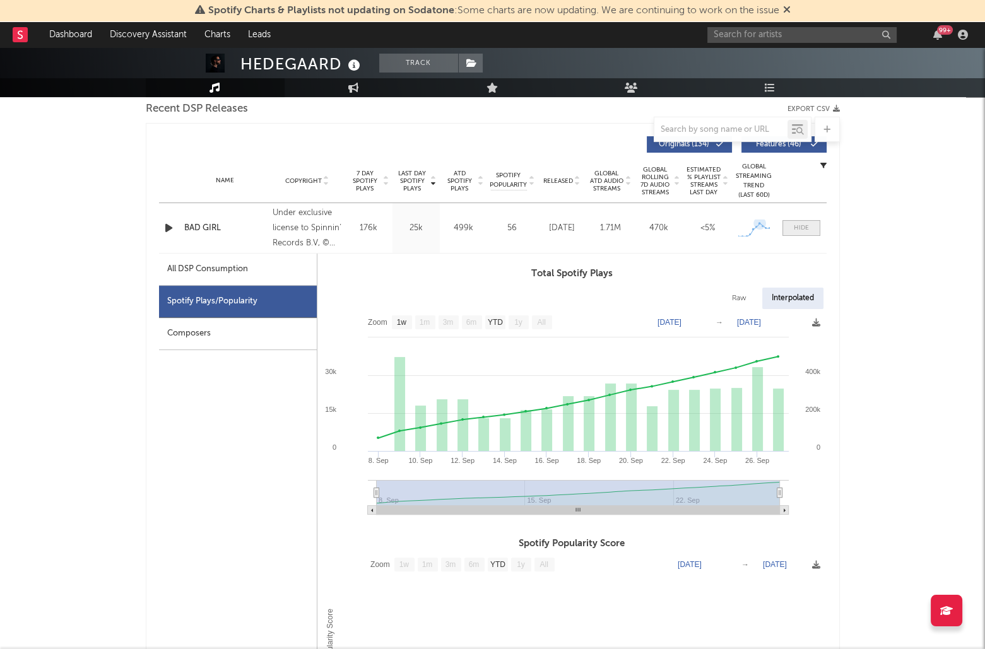
click at [815, 224] on span at bounding box center [802, 228] width 38 height 16
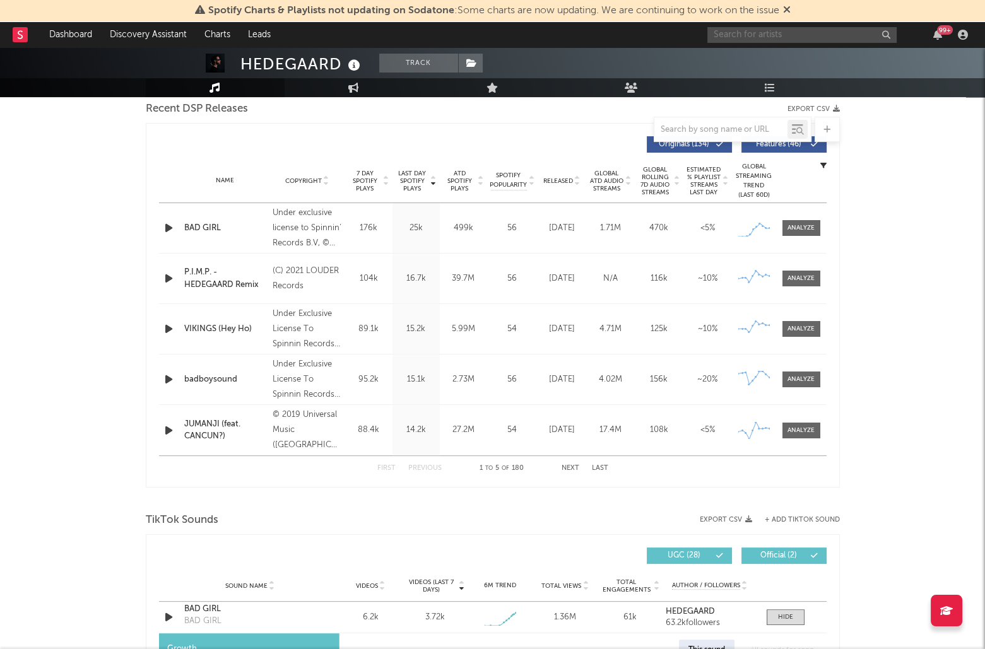
click at [769, 35] on input "text" at bounding box center [801, 35] width 189 height 16
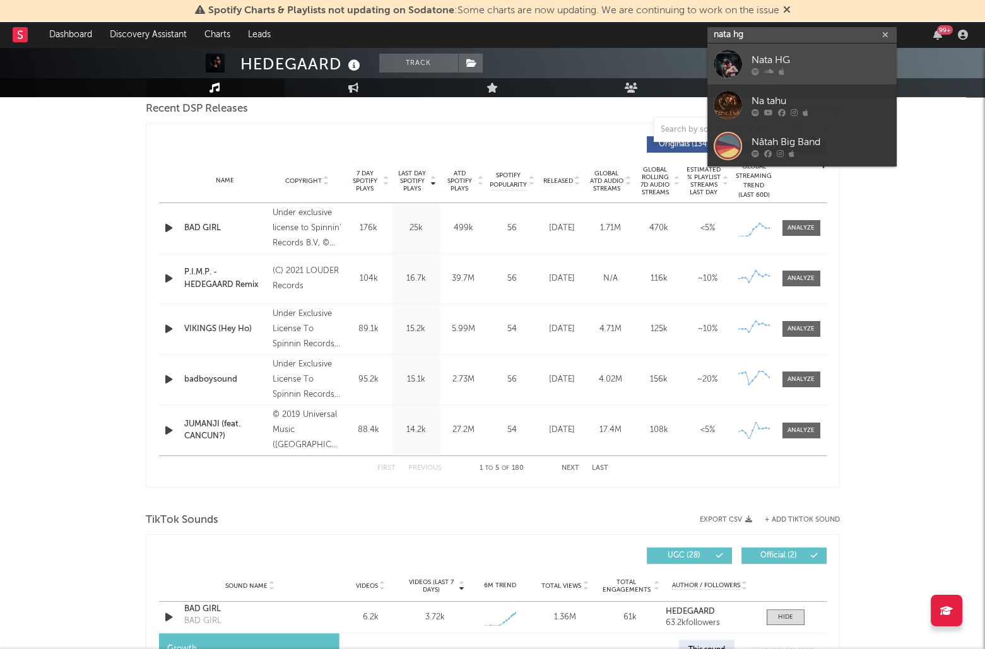
type input "nata hg"
click at [791, 53] on div "Nata HG" at bounding box center [821, 59] width 139 height 15
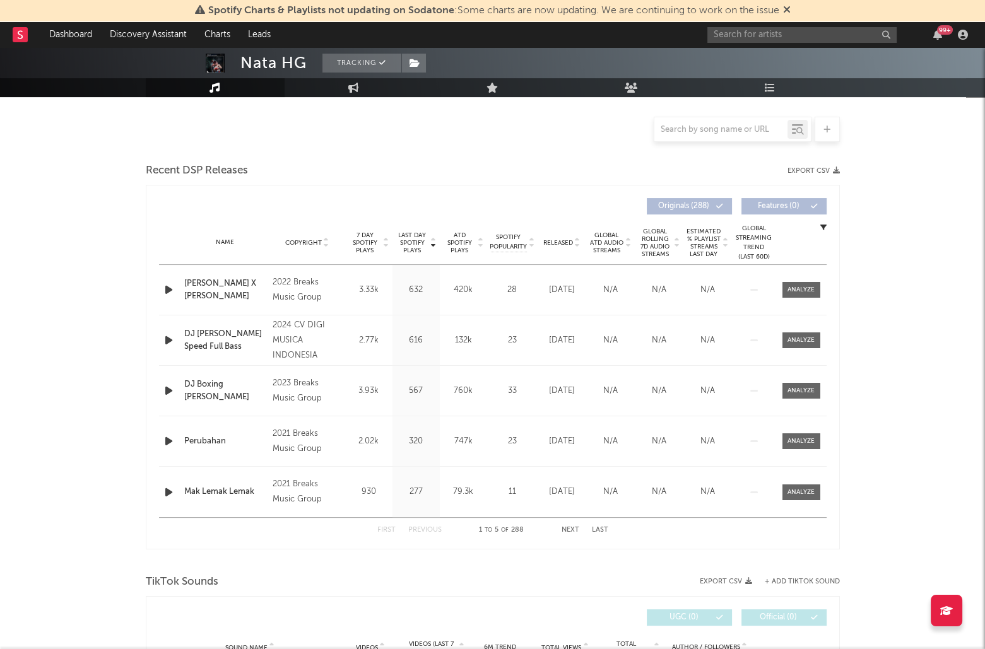
scroll to position [318, 0]
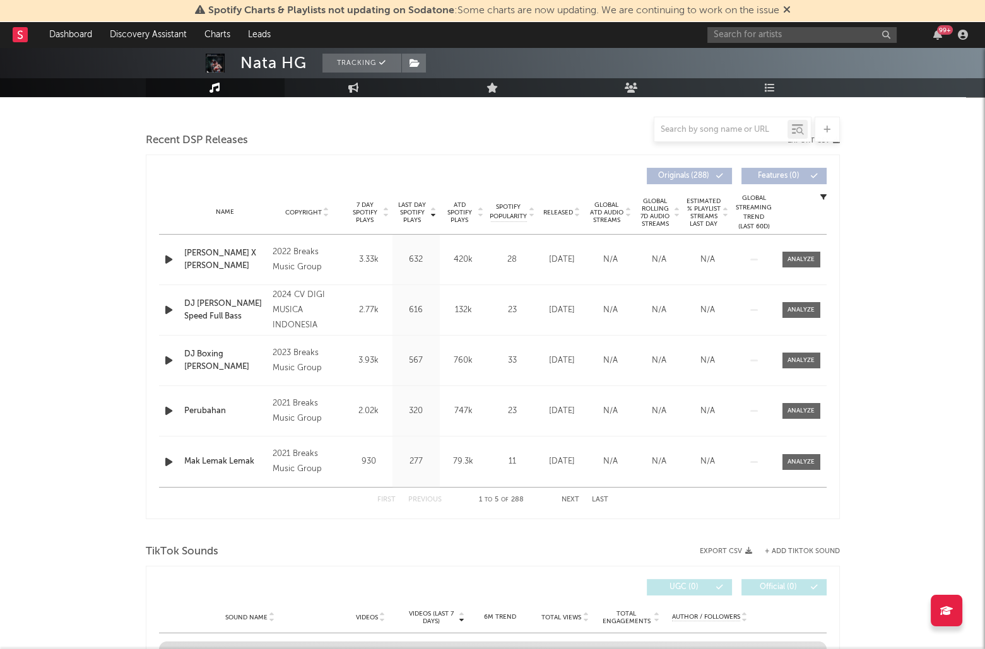
select select "6m"
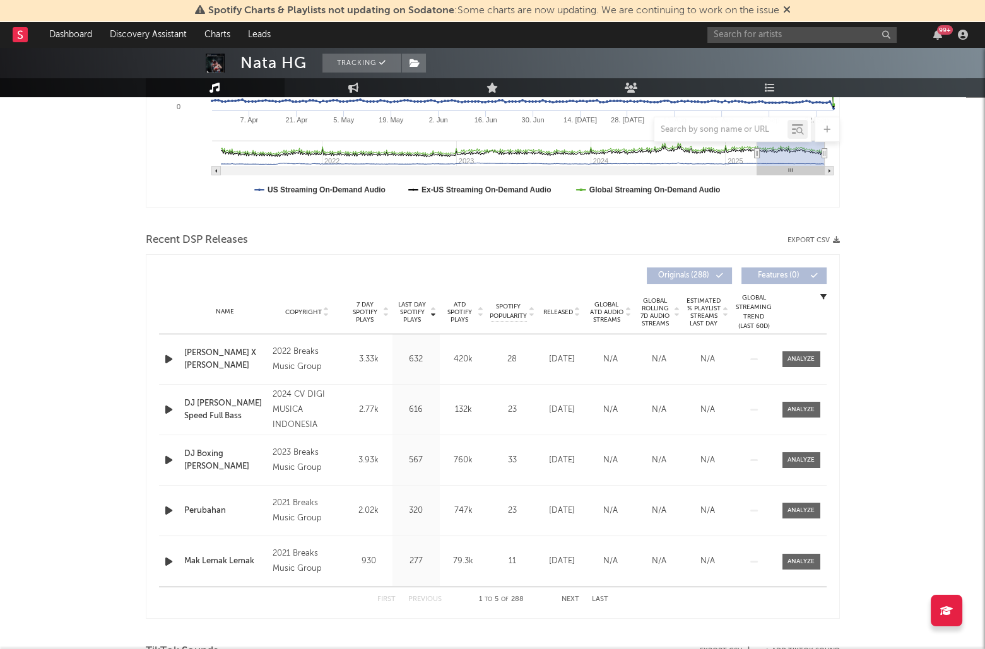
click at [412, 312] on span "Last Day Spotify Plays" at bounding box center [412, 312] width 33 height 23
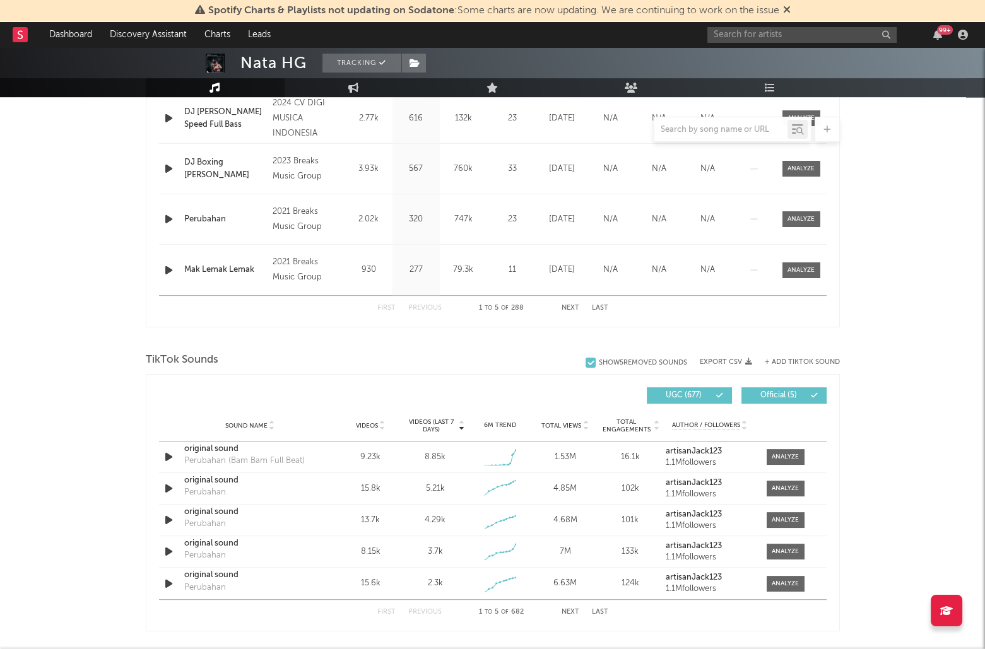
scroll to position [778, 0]
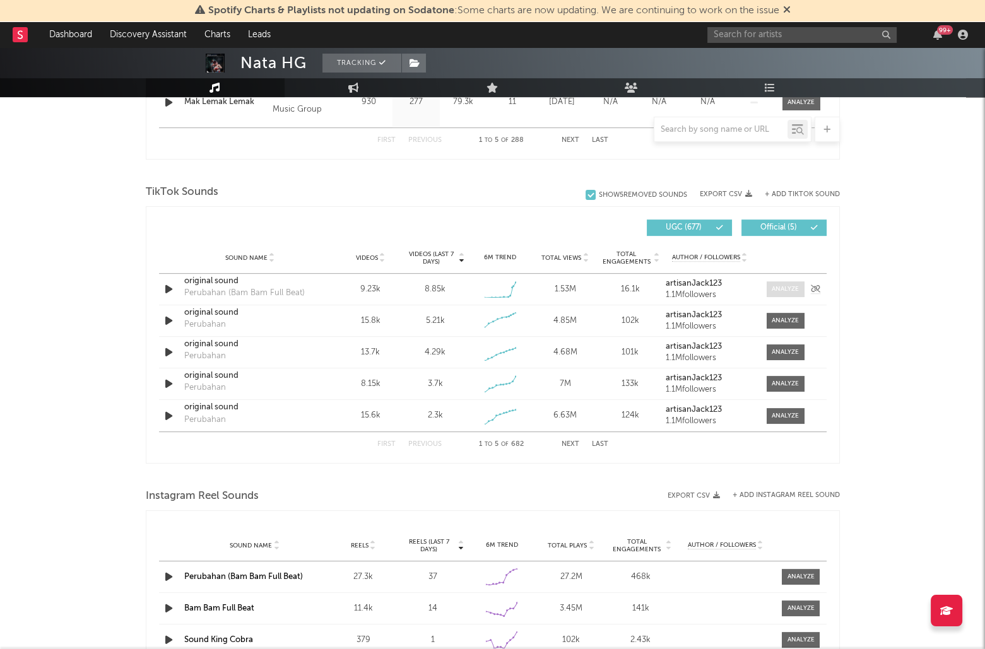
click at [780, 288] on div at bounding box center [785, 289] width 27 height 9
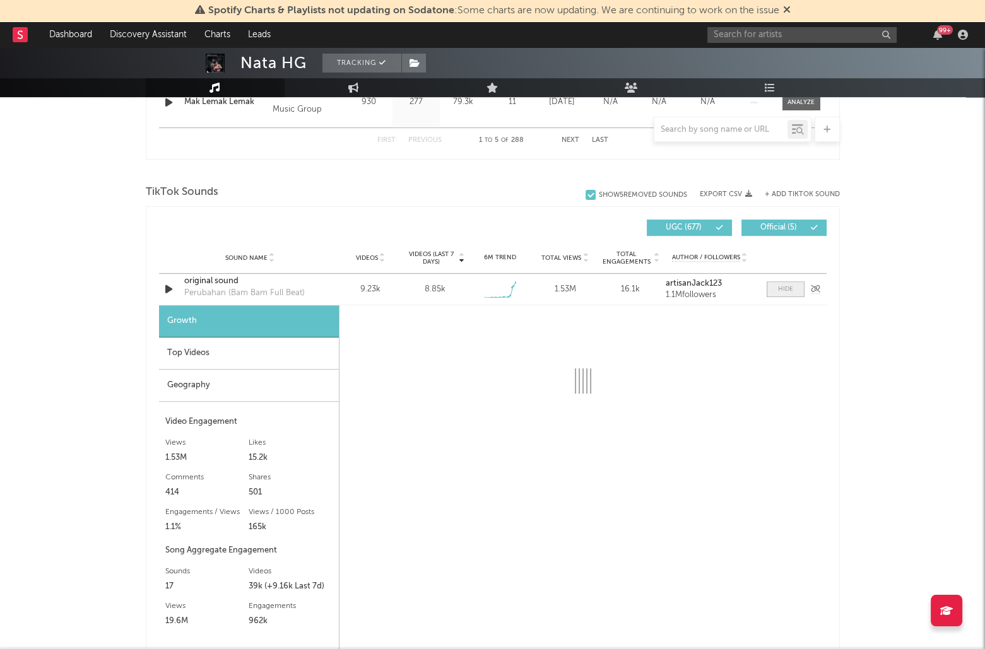
select select "1w"
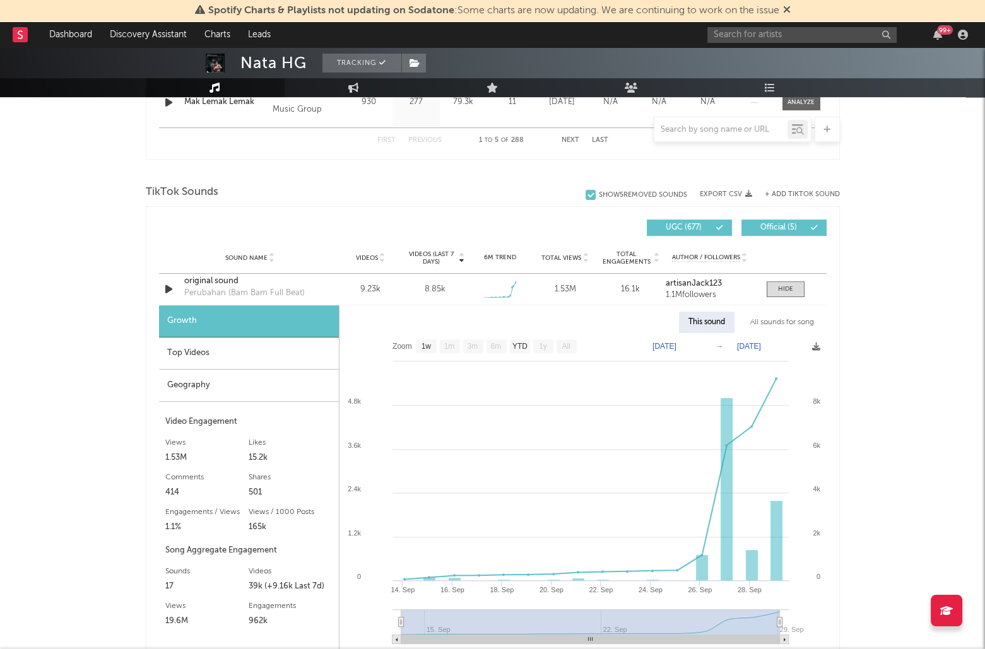
click at [244, 350] on div "Top Videos" at bounding box center [249, 354] width 180 height 32
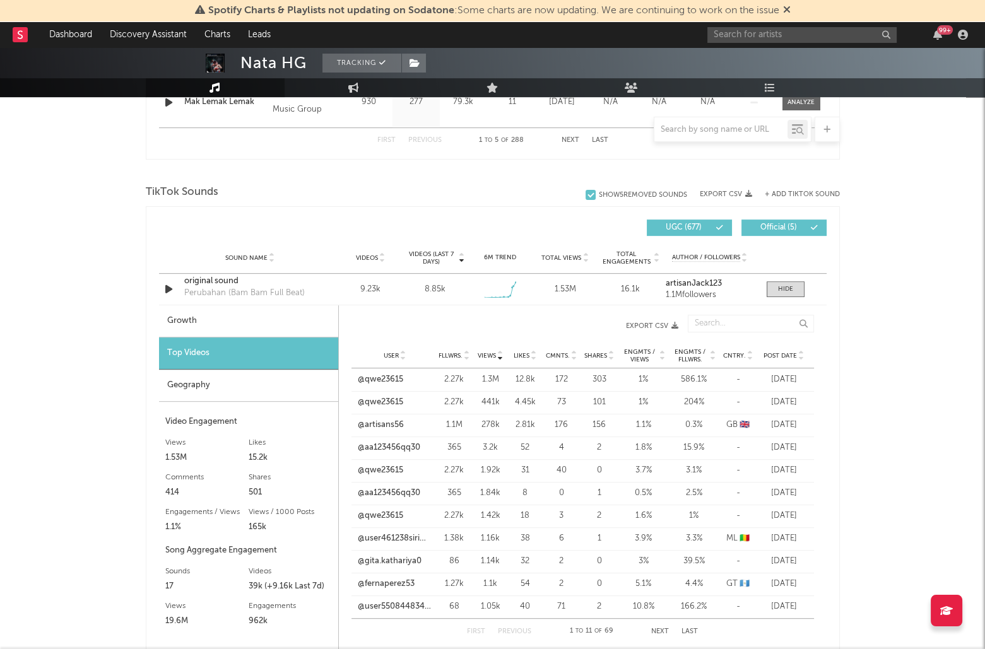
click at [227, 377] on div "Geography" at bounding box center [248, 386] width 179 height 32
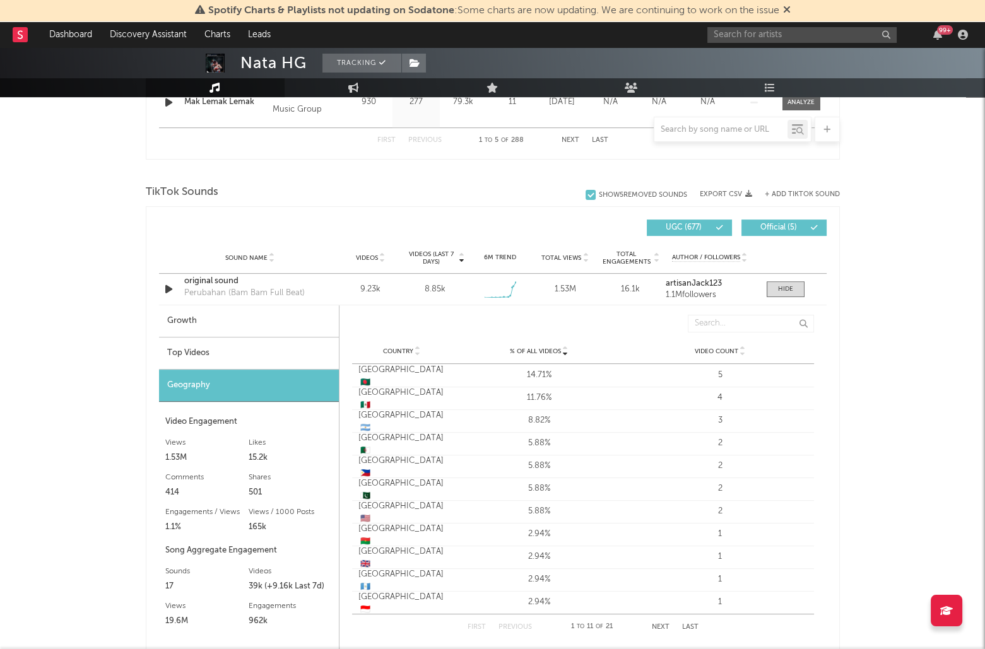
click at [215, 349] on div "Top Videos" at bounding box center [249, 354] width 180 height 32
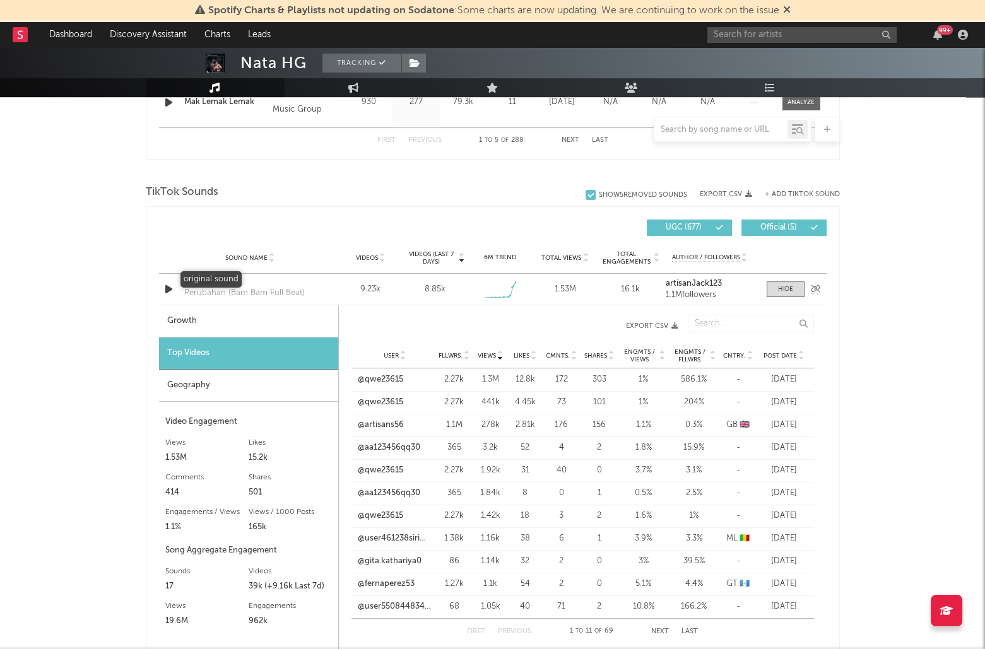
click at [211, 281] on div "original sound" at bounding box center [250, 281] width 132 height 13
click at [778, 295] on div "Sound Name original sound Perubahan (Bam Bam Full Beat) Videos 9.23k Videos (la…" at bounding box center [493, 289] width 668 height 31
click at [783, 290] on div at bounding box center [785, 289] width 15 height 9
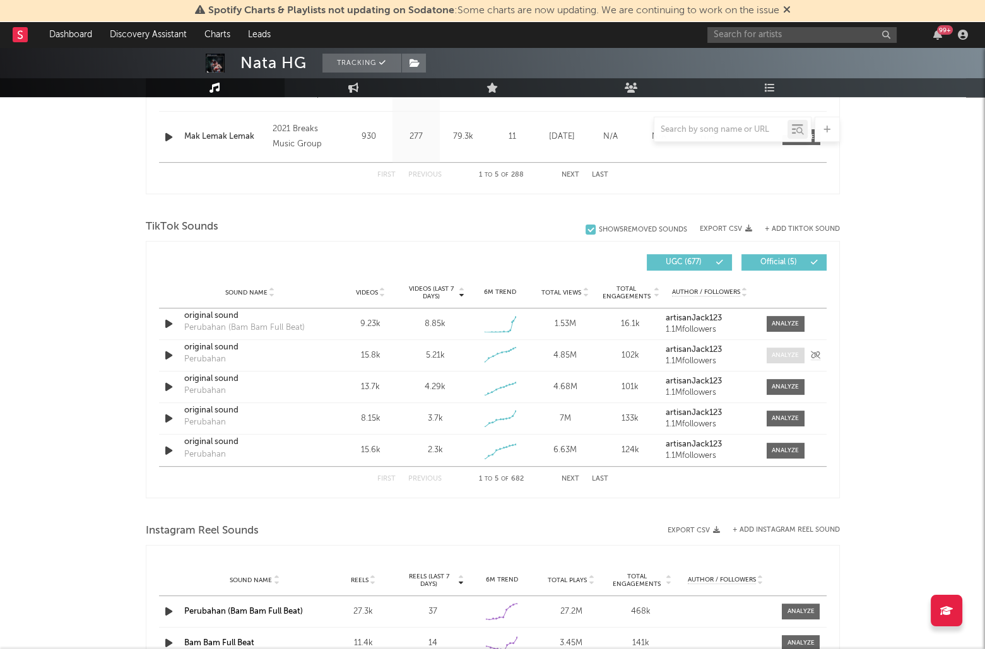
scroll to position [744, 0]
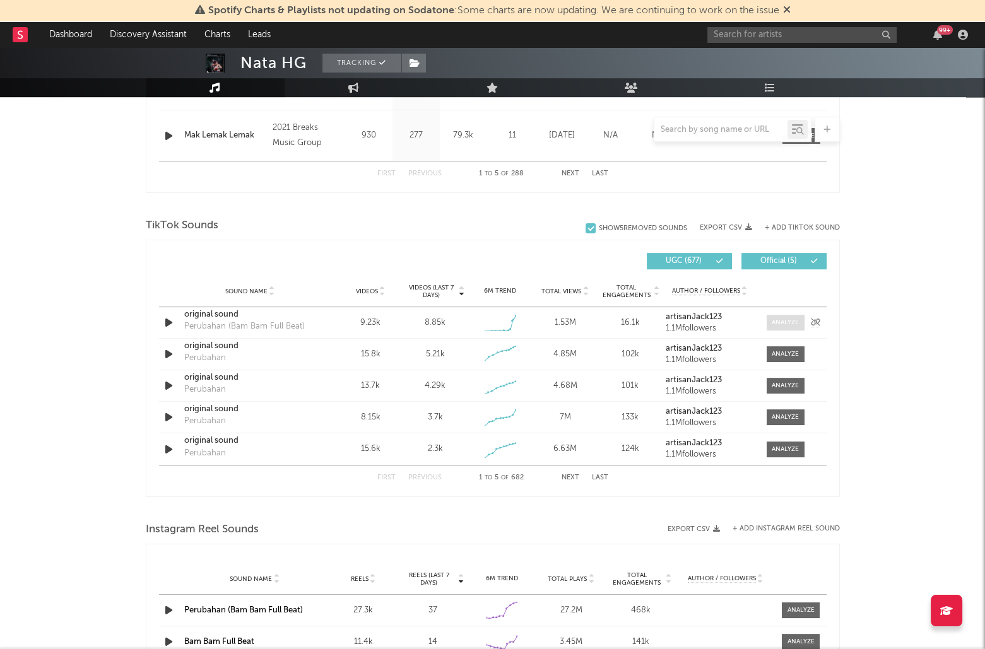
click at [779, 318] on div at bounding box center [785, 322] width 27 height 9
select select "1w"
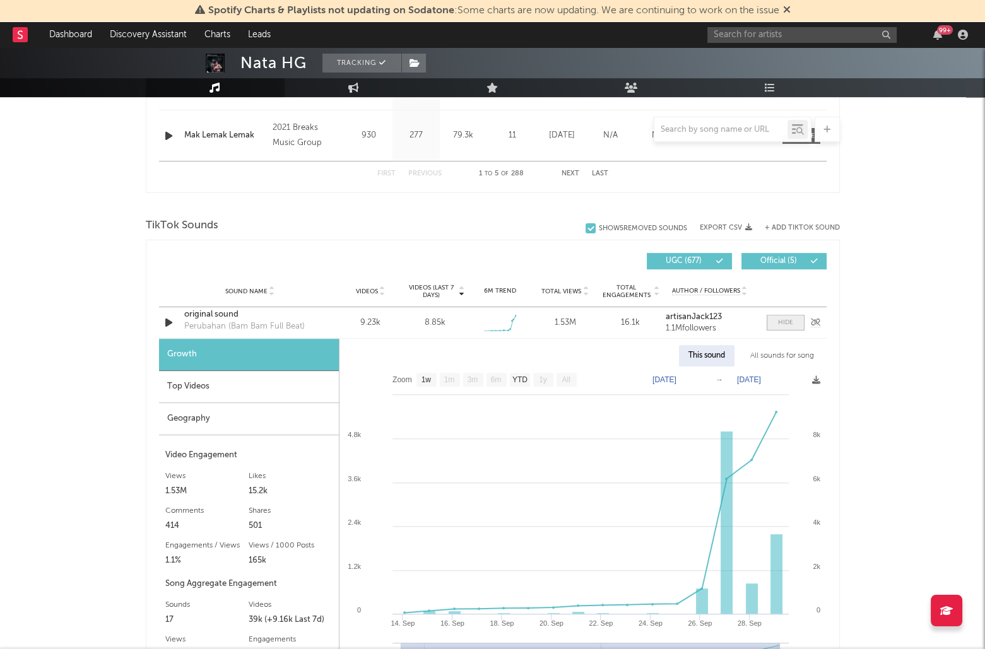
click at [779, 318] on div at bounding box center [785, 322] width 15 height 9
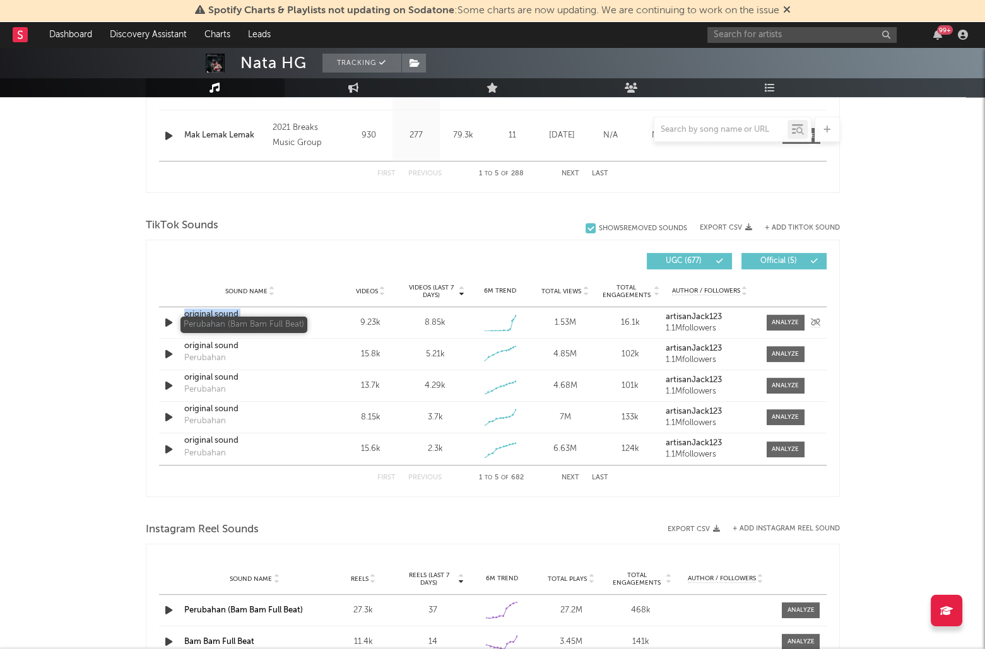
drag, startPoint x: 177, startPoint y: 324, endPoint x: 220, endPoint y: 328, distance: 43.1
click at [220, 328] on div "Sound Name original sound Perubahan (Bam Bam Full Beat) Videos 9.23k Videos (la…" at bounding box center [493, 322] width 668 height 31
drag, startPoint x: 316, startPoint y: 324, endPoint x: 184, endPoint y: 328, distance: 131.3
click at [184, 328] on div "original sound Perubahan (Bam Bam Full Beat)" at bounding box center [250, 323] width 132 height 29
copy div "Perubahan (Bam Bam Full Beat)"
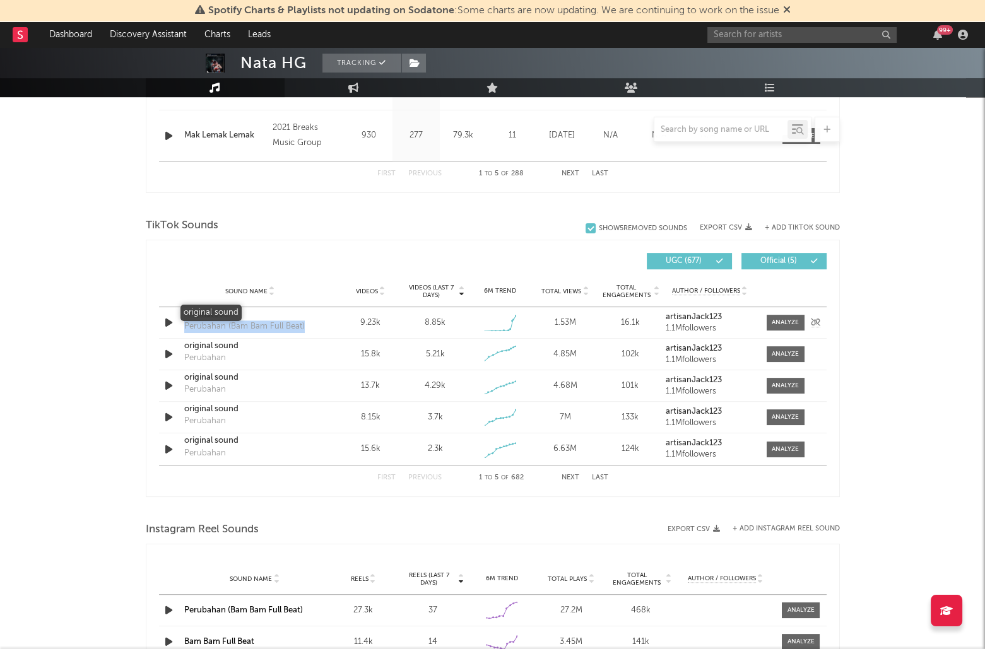
click at [227, 311] on div "original sound" at bounding box center [250, 315] width 132 height 13
click at [222, 346] on div "original sound" at bounding box center [250, 346] width 132 height 13
drag, startPoint x: 230, startPoint y: 373, endPoint x: 230, endPoint y: 400, distance: 26.5
click at [230, 374] on div "original sound" at bounding box center [250, 378] width 132 height 13
click at [227, 406] on div "original sound" at bounding box center [250, 409] width 132 height 13
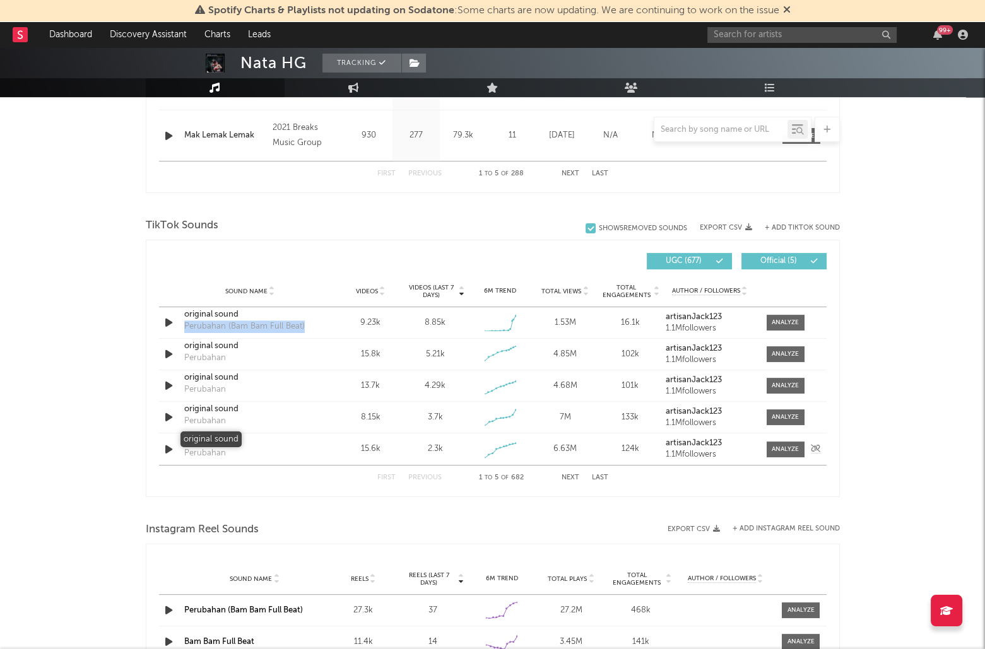
click at [232, 439] on div "original sound" at bounding box center [250, 441] width 132 height 13
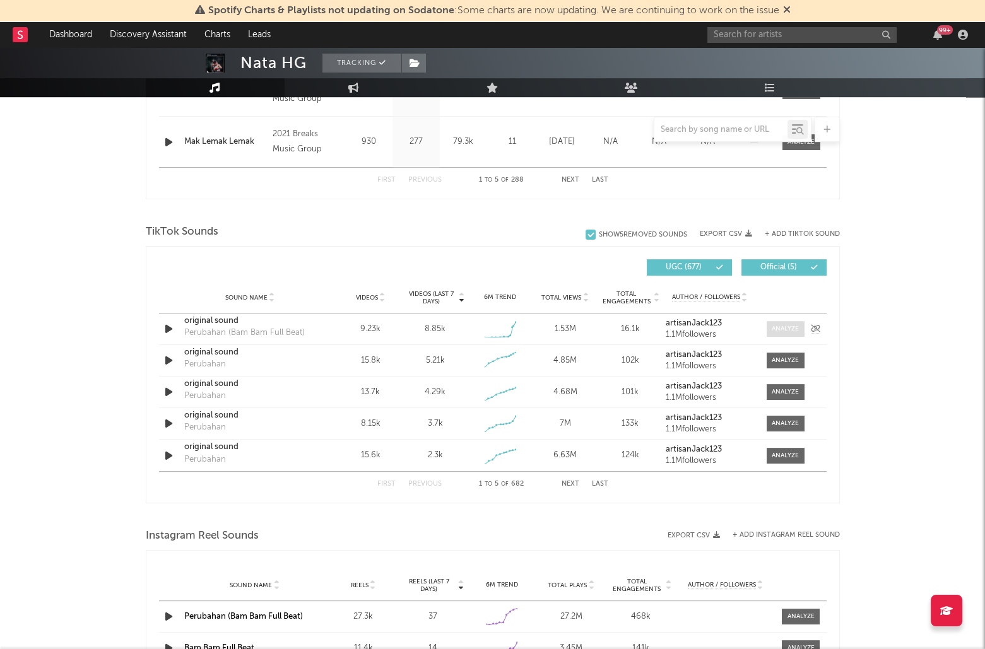
click at [778, 321] on span at bounding box center [786, 329] width 38 height 16
select select "1w"
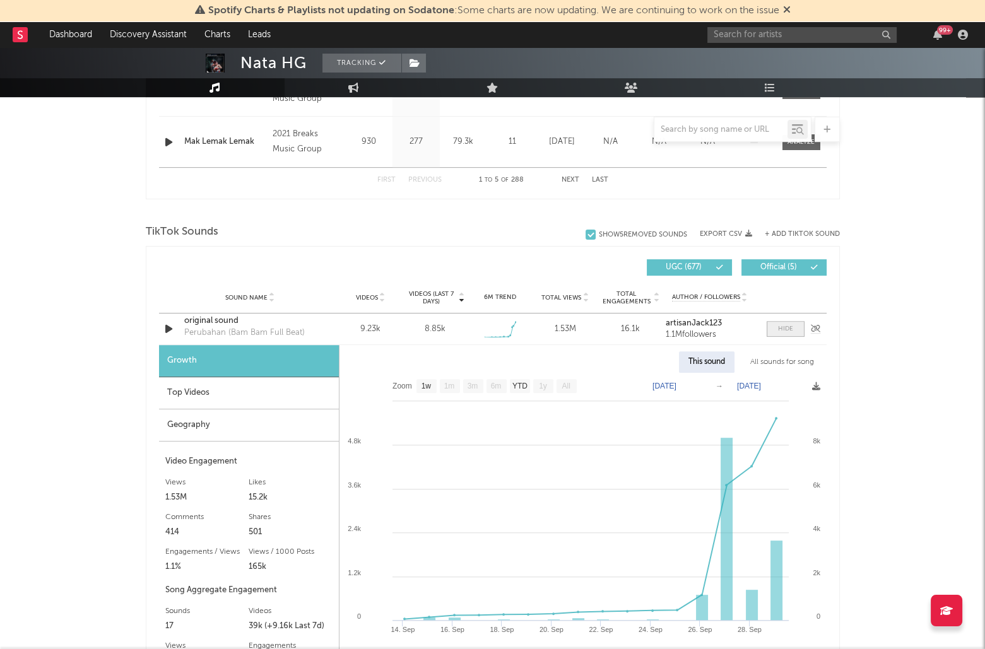
click at [778, 321] on span at bounding box center [786, 329] width 38 height 16
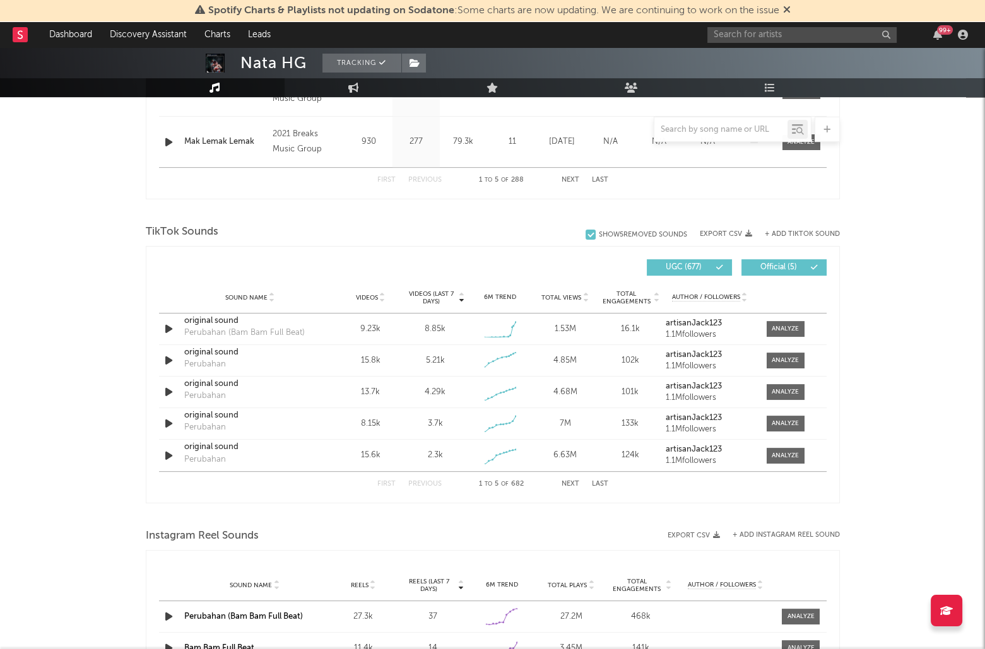
scroll to position [709, 0]
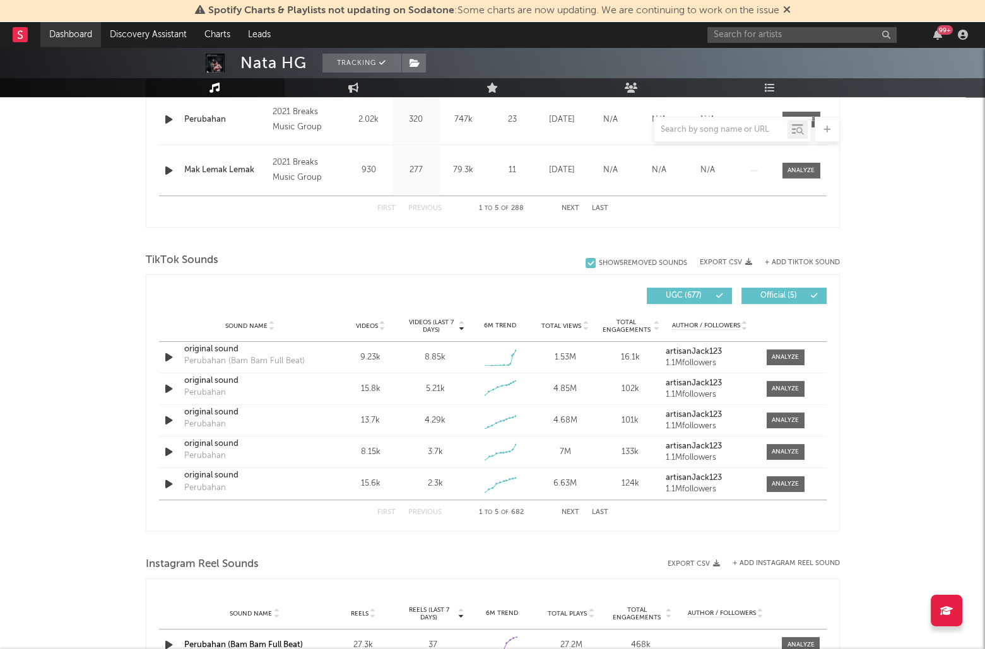
click at [69, 37] on link "Dashboard" at bounding box center [70, 34] width 61 height 25
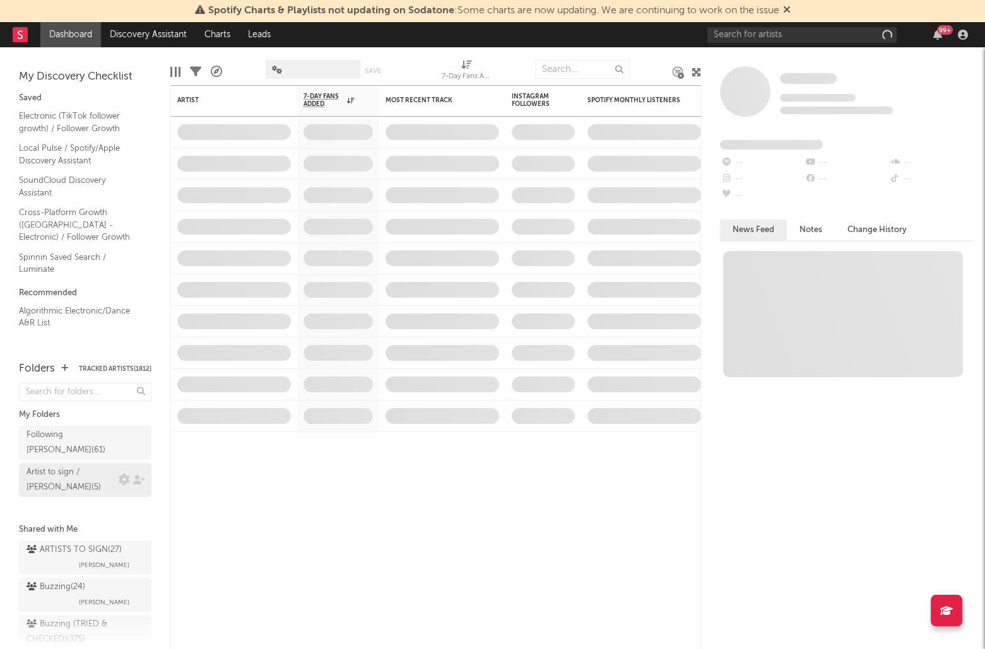
scroll to position [4, 0]
click at [73, 580] on div "Buzzing ( 24 )" at bounding box center [56, 587] width 59 height 15
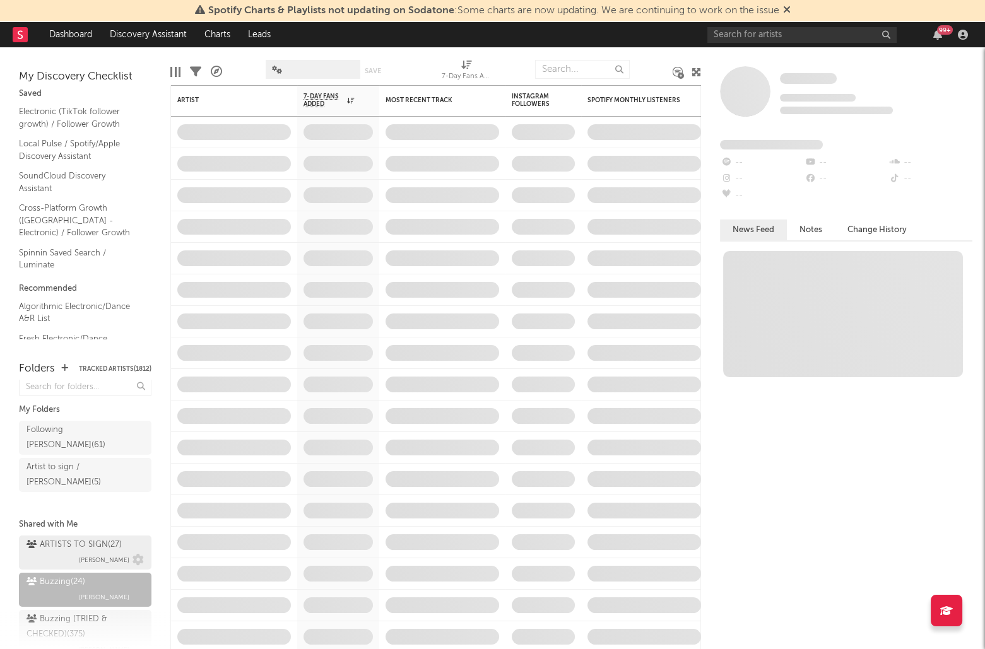
scroll to position [7, 0]
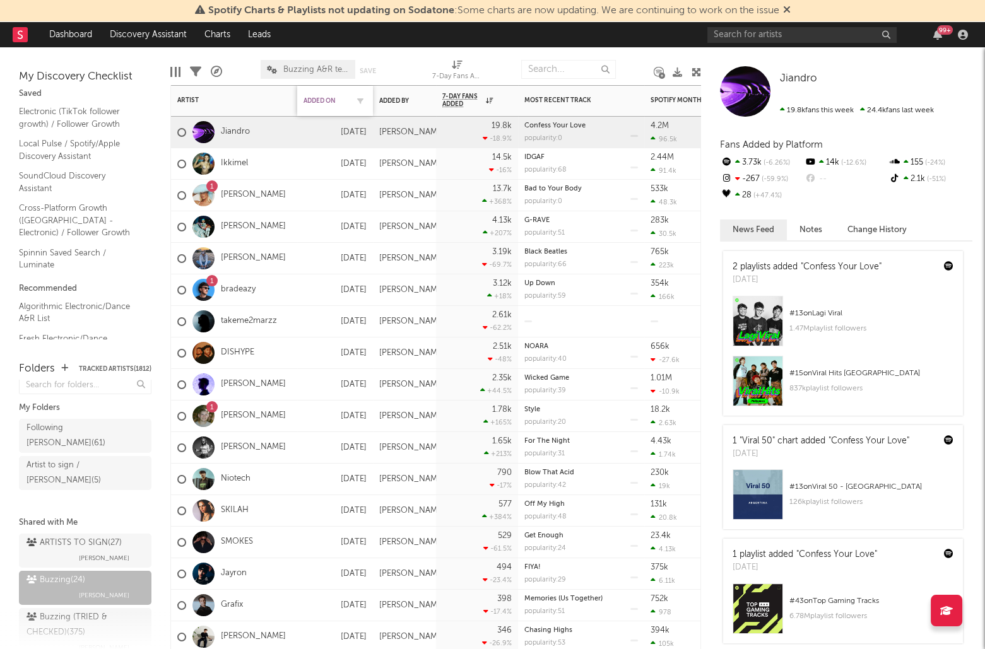
click at [328, 101] on div "Added On" at bounding box center [326, 101] width 44 height 8
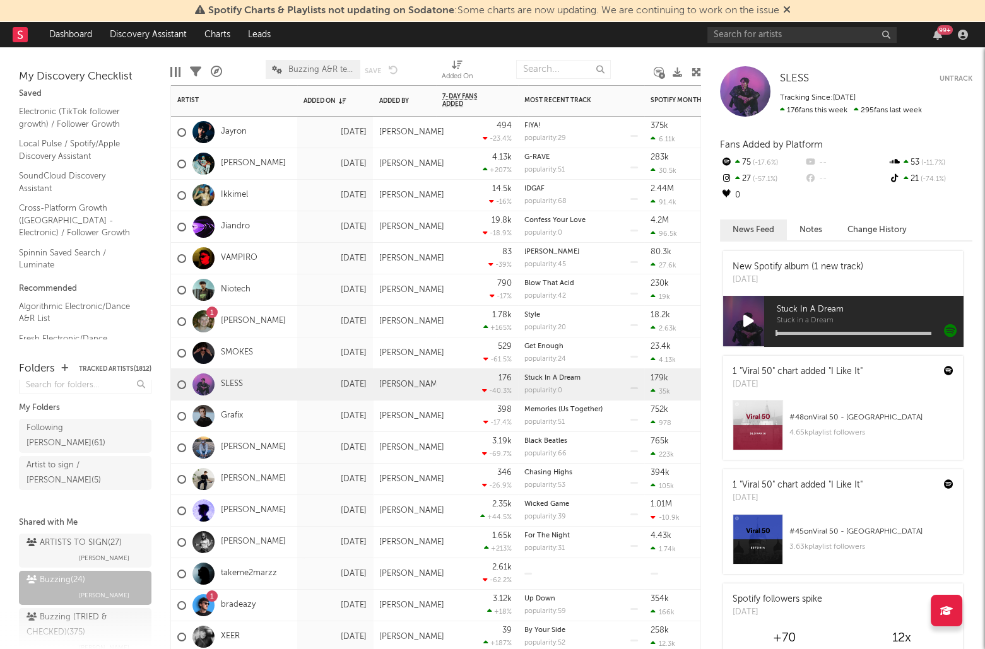
click at [256, 372] on div "SLESS" at bounding box center [234, 385] width 126 height 32
click at [234, 383] on link "SLESS" at bounding box center [232, 384] width 22 height 11
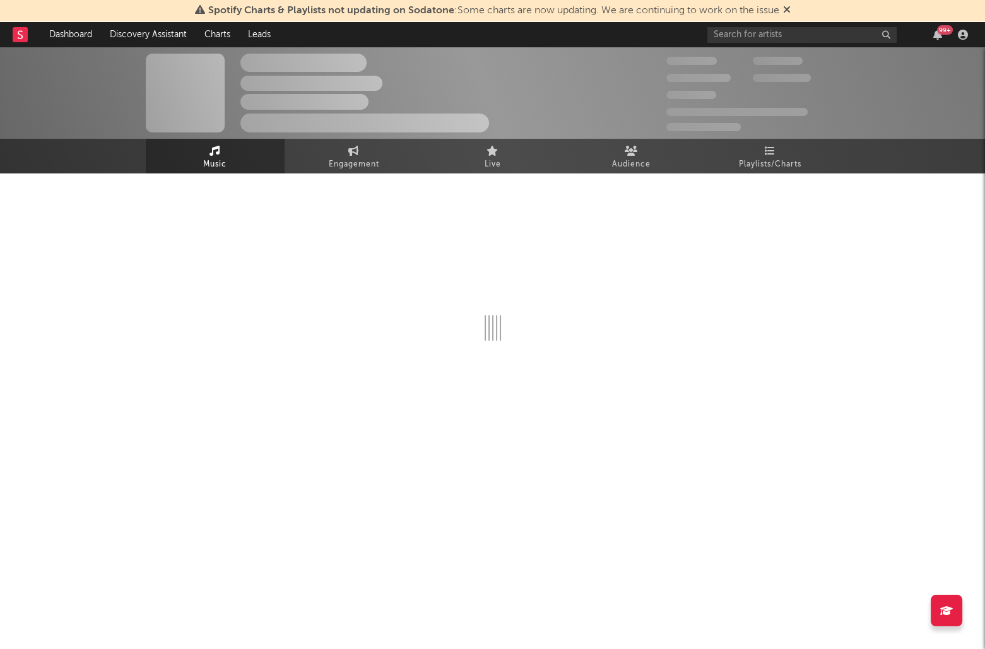
select select "1w"
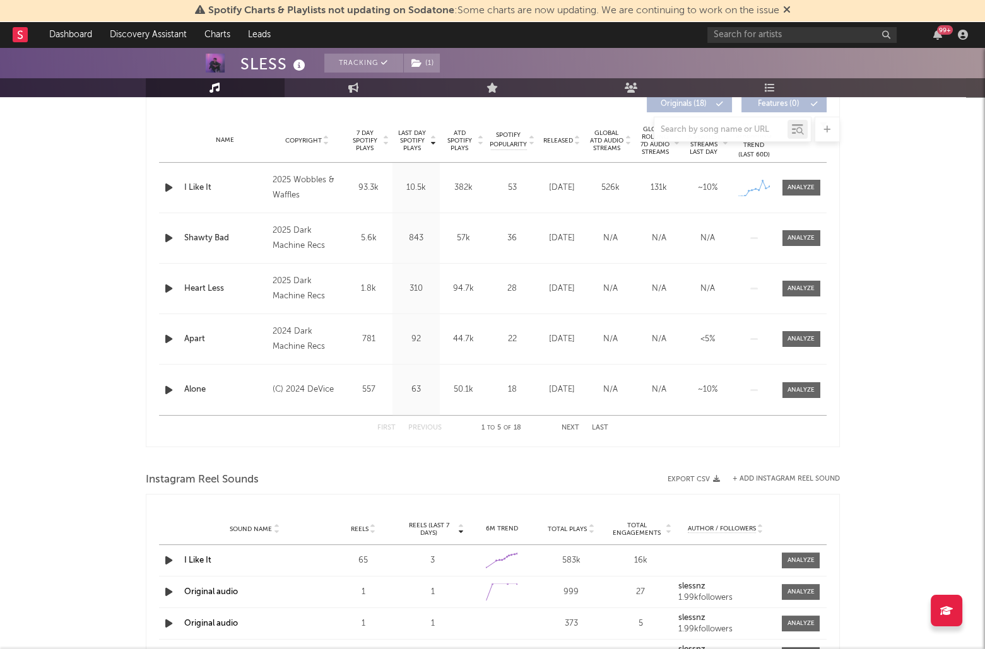
scroll to position [488, 0]
click at [812, 181] on span at bounding box center [802, 189] width 38 height 16
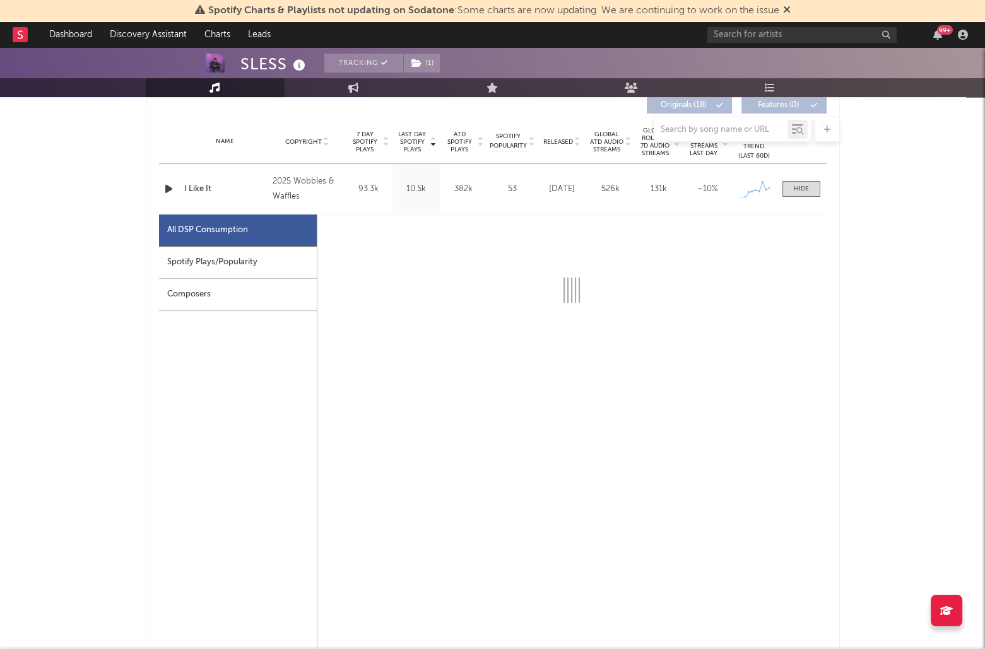
click at [192, 279] on div "Composers" at bounding box center [238, 295] width 158 height 32
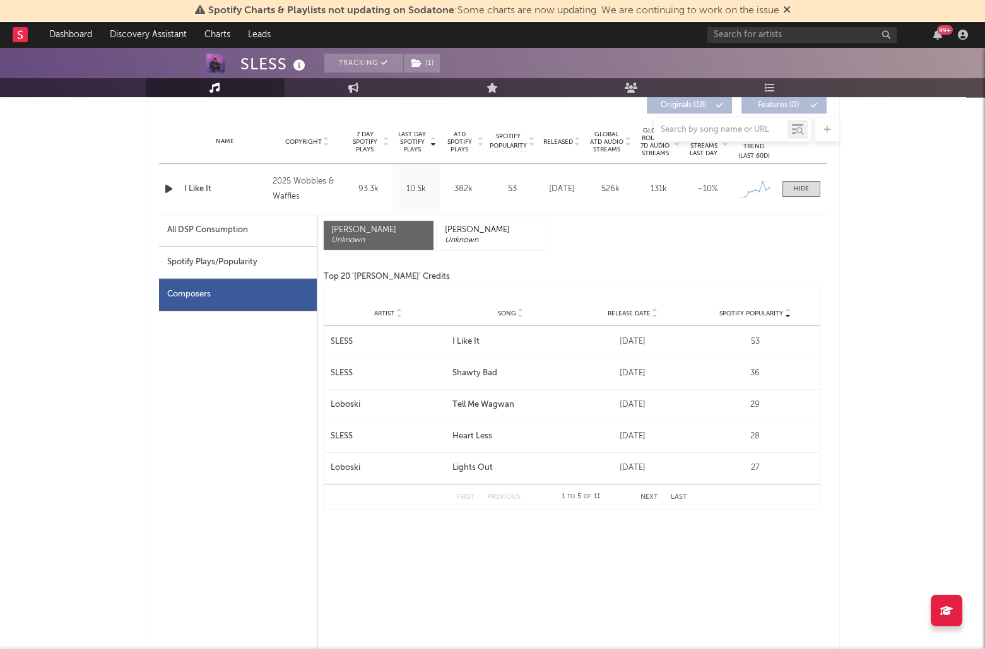
click at [200, 266] on div "Spotify Plays/Popularity" at bounding box center [238, 263] width 158 height 32
select select "1w"
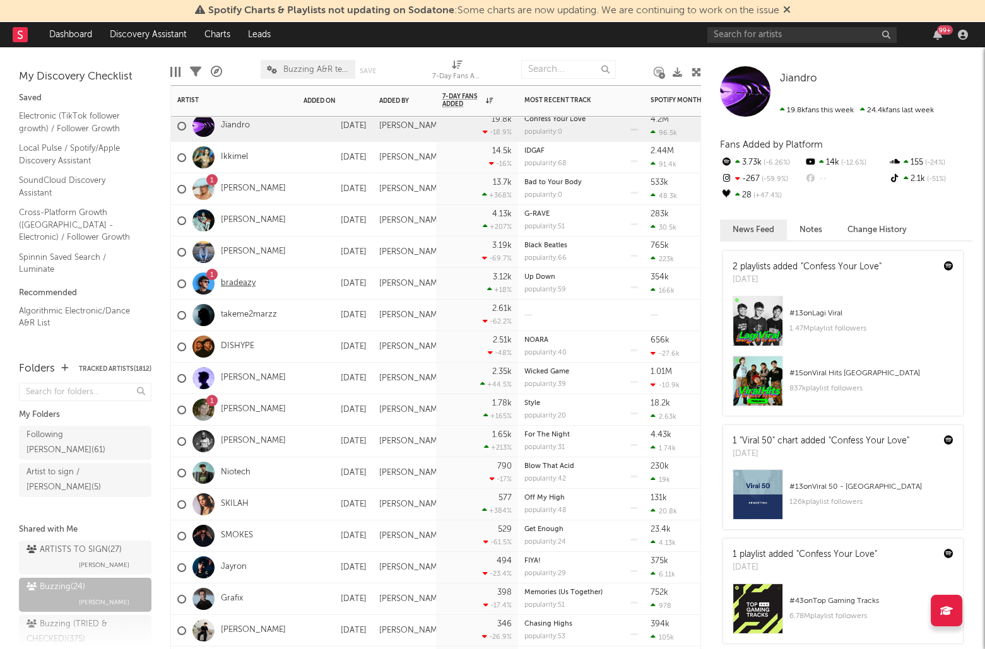
click at [236, 283] on link "bradeazy" at bounding box center [238, 283] width 35 height 11
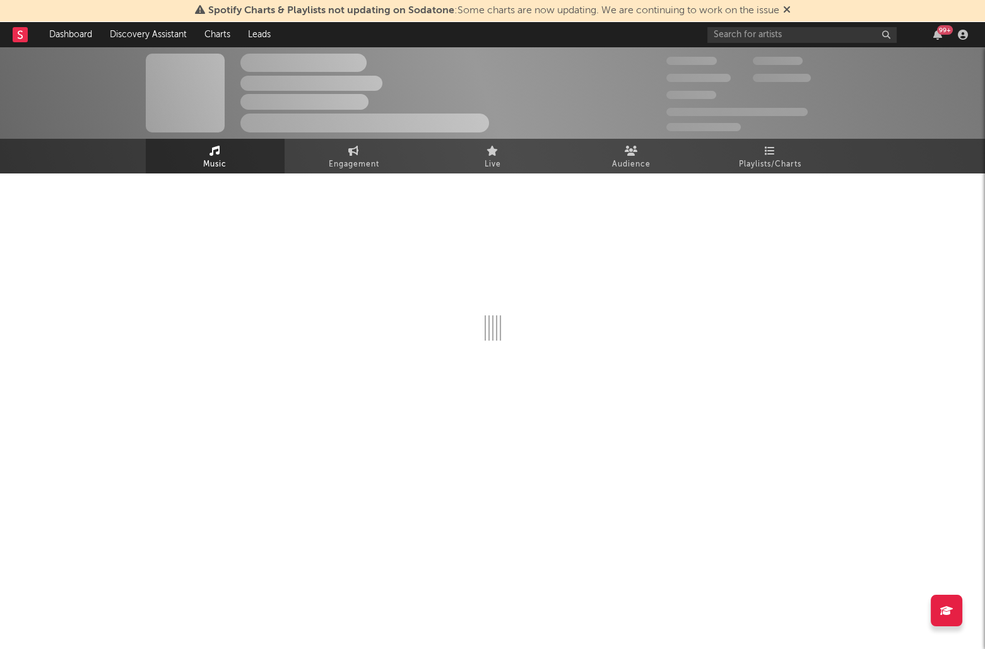
select select "6m"
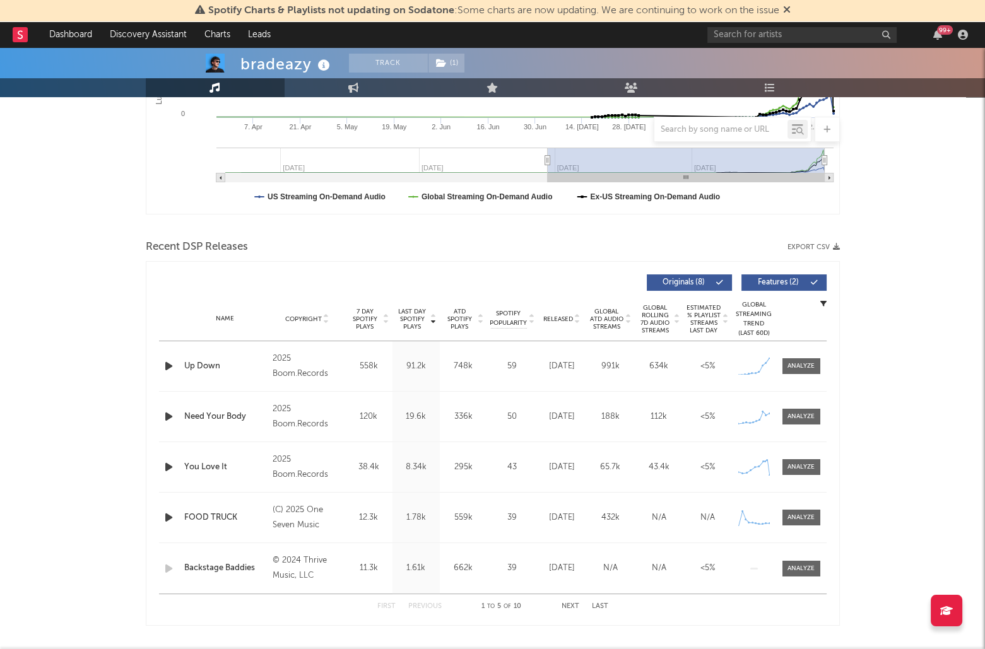
scroll to position [328, 0]
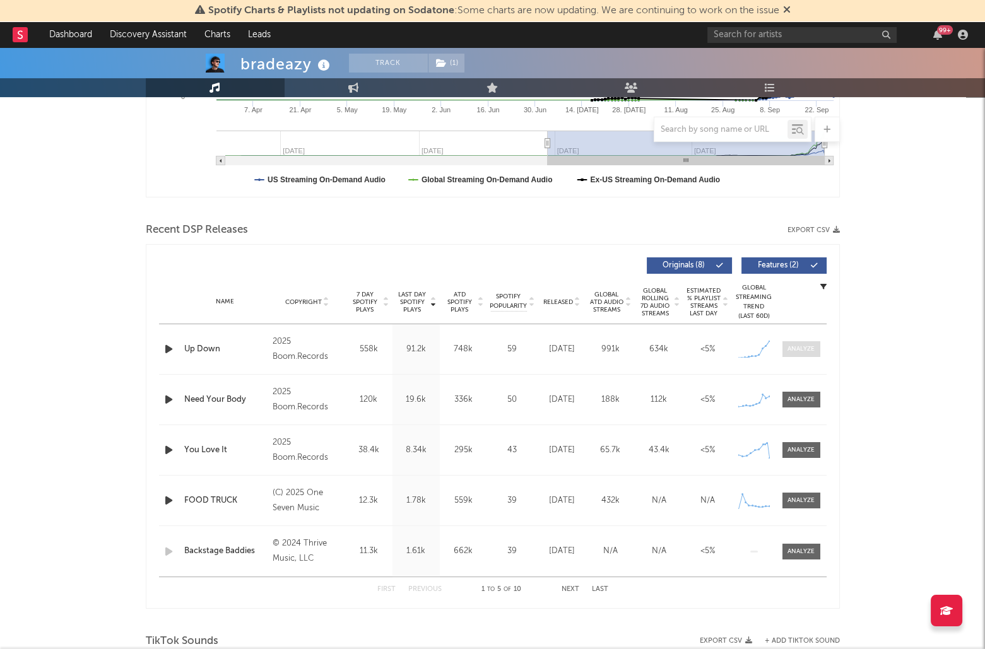
click at [802, 341] on span at bounding box center [802, 349] width 38 height 16
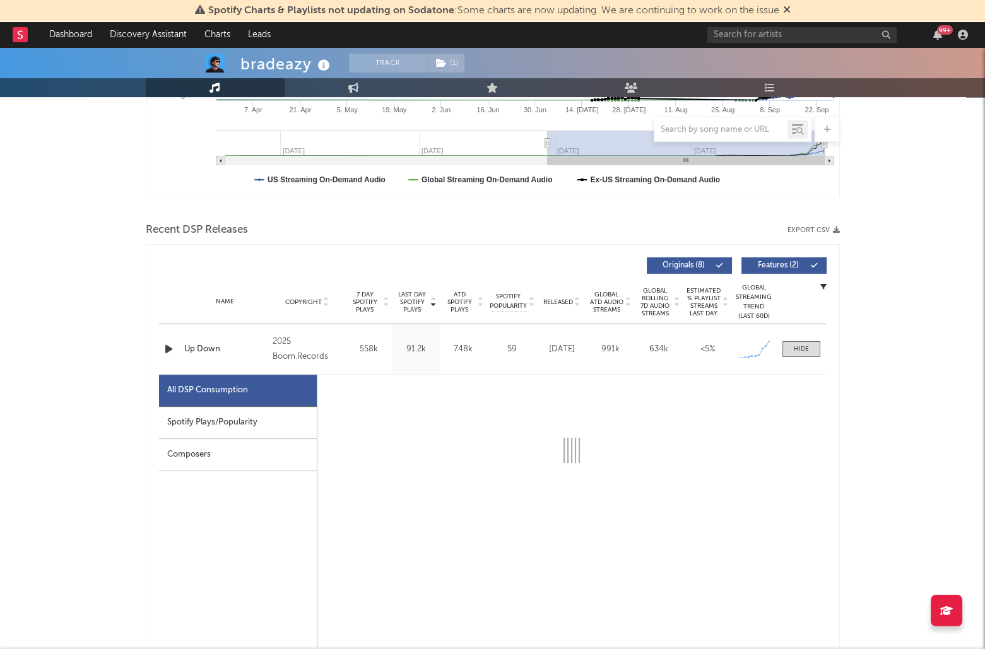
click at [223, 439] on div "Composers" at bounding box center [238, 455] width 158 height 32
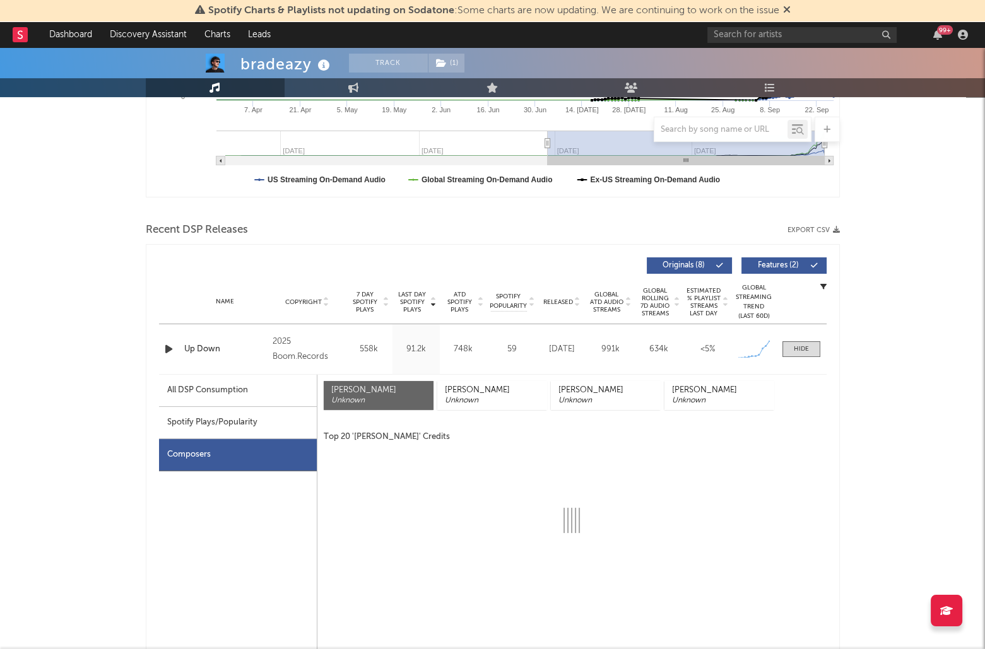
click at [240, 402] on div "All DSP Consumption" at bounding box center [238, 391] width 158 height 32
select select "1w"
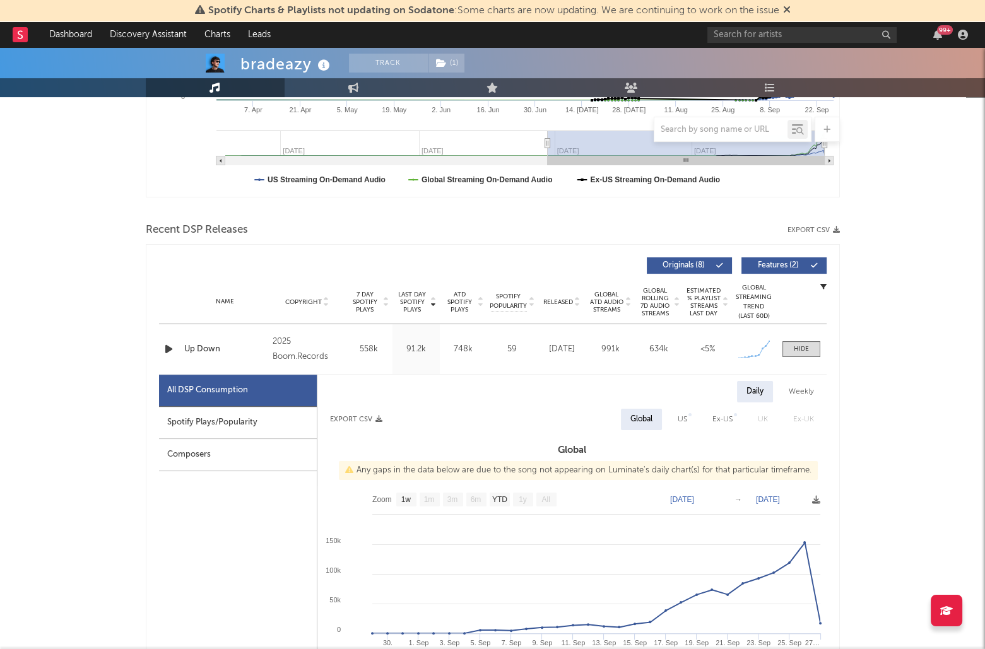
click at [237, 420] on div "Spotify Plays/Popularity" at bounding box center [238, 423] width 158 height 32
select select "1w"
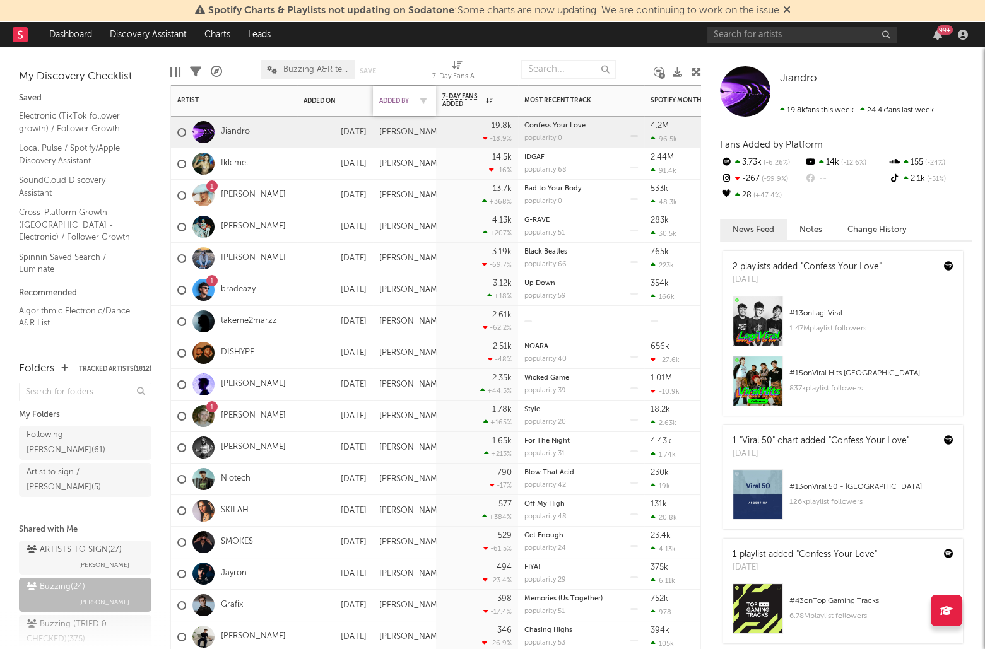
click at [397, 102] on div "Added By" at bounding box center [395, 101] width 32 height 8
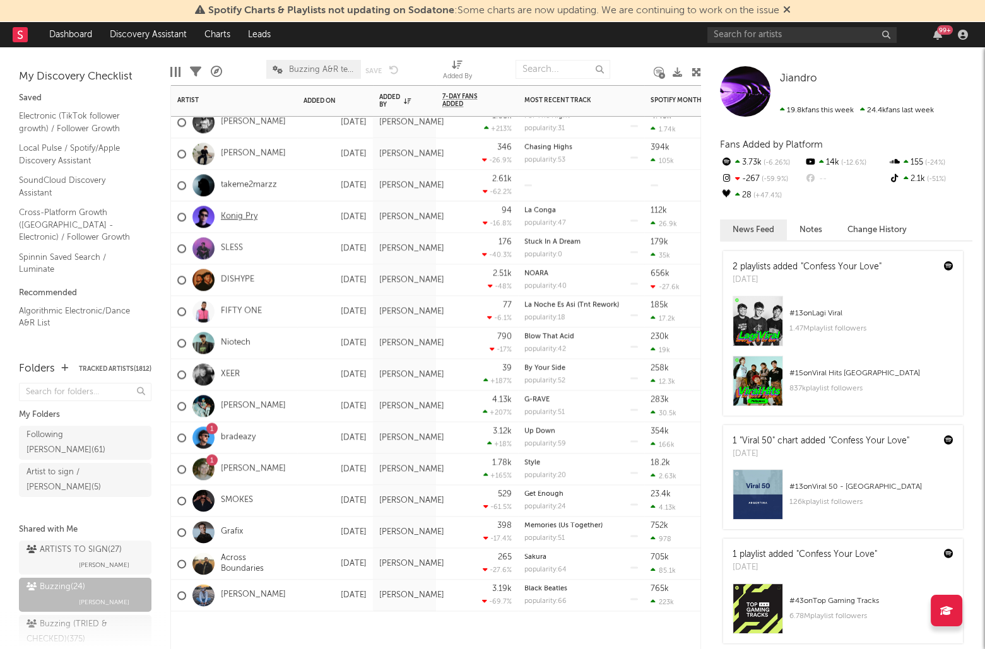
click at [240, 221] on link "Konig Pry" at bounding box center [239, 216] width 37 height 11
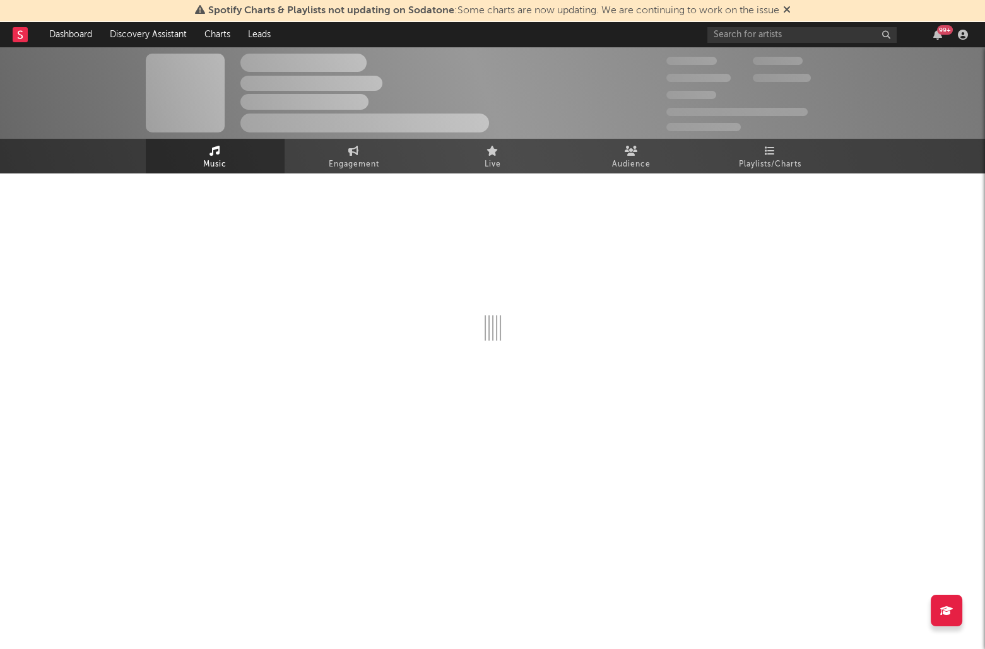
select select "1w"
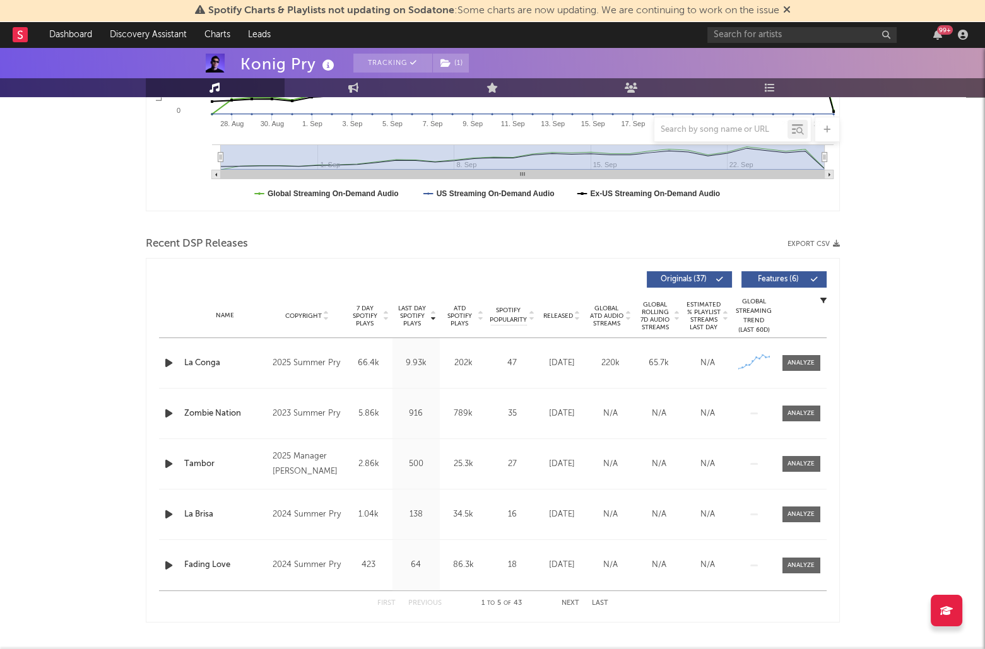
scroll to position [363, 0]
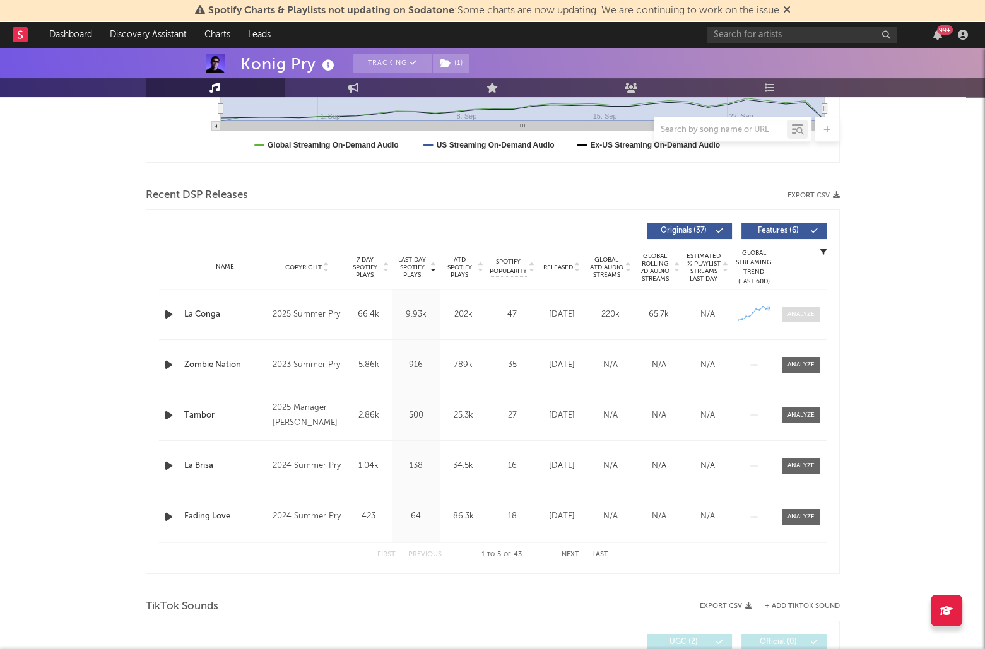
click at [812, 317] on span at bounding box center [802, 315] width 38 height 16
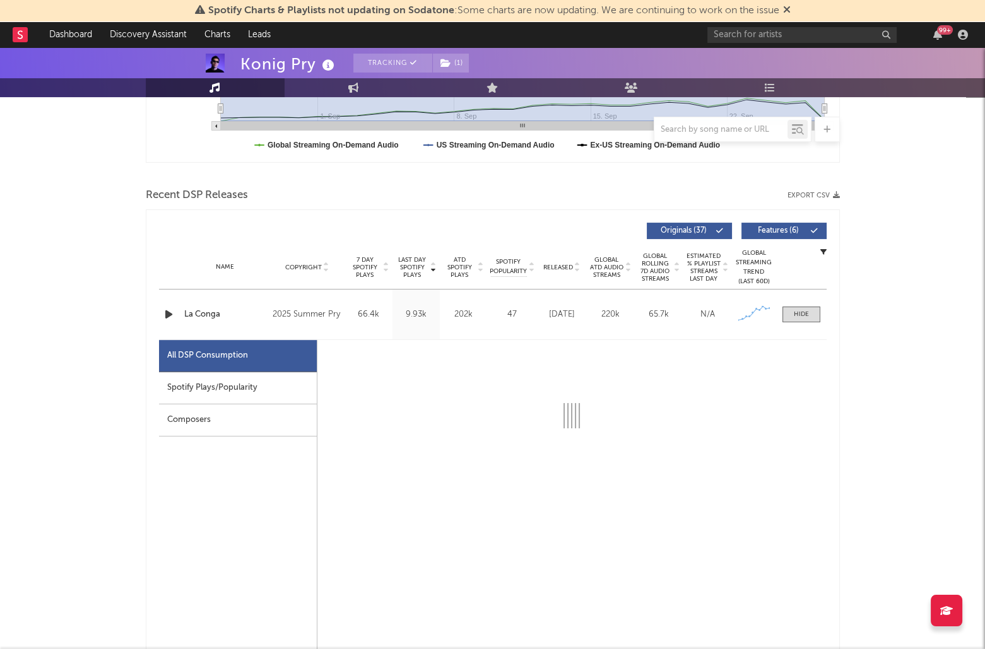
select select "1w"
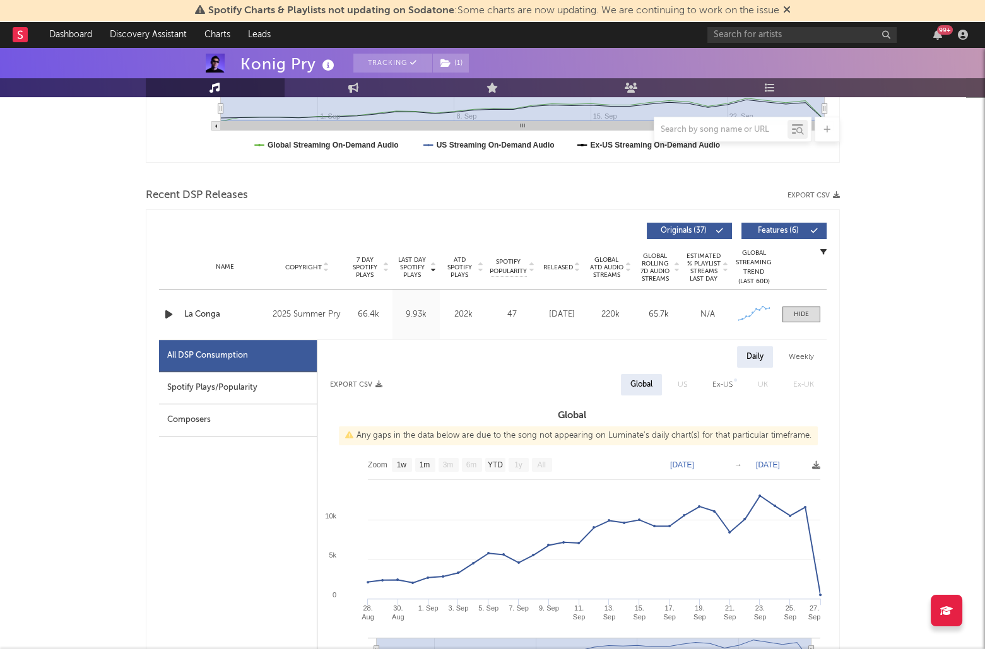
click at [212, 381] on div "Spotify Plays/Popularity" at bounding box center [238, 388] width 158 height 32
select select "1w"
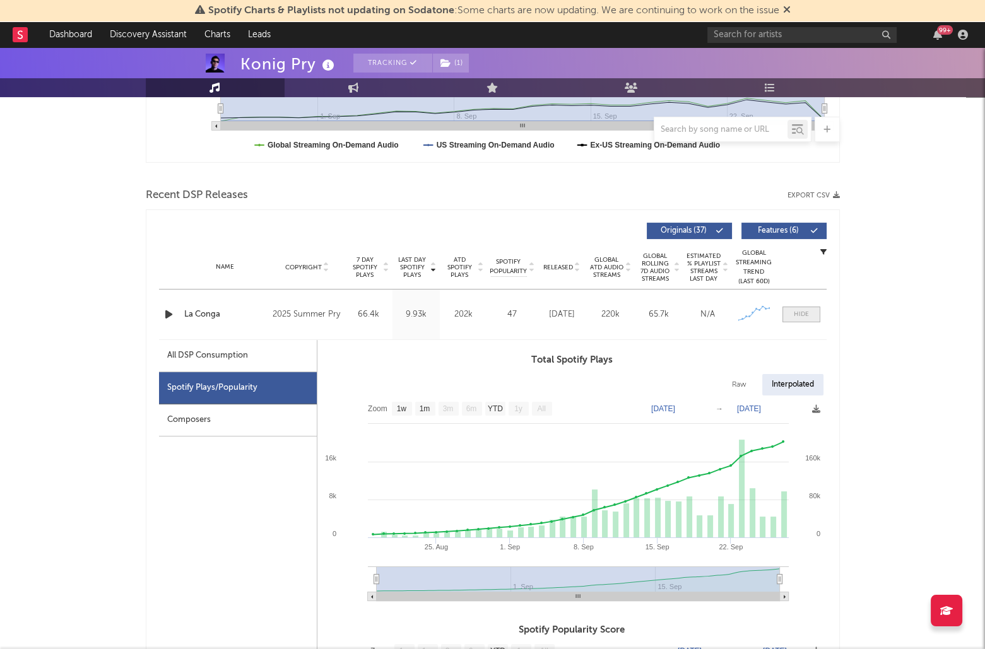
click at [800, 310] on div at bounding box center [801, 314] width 15 height 9
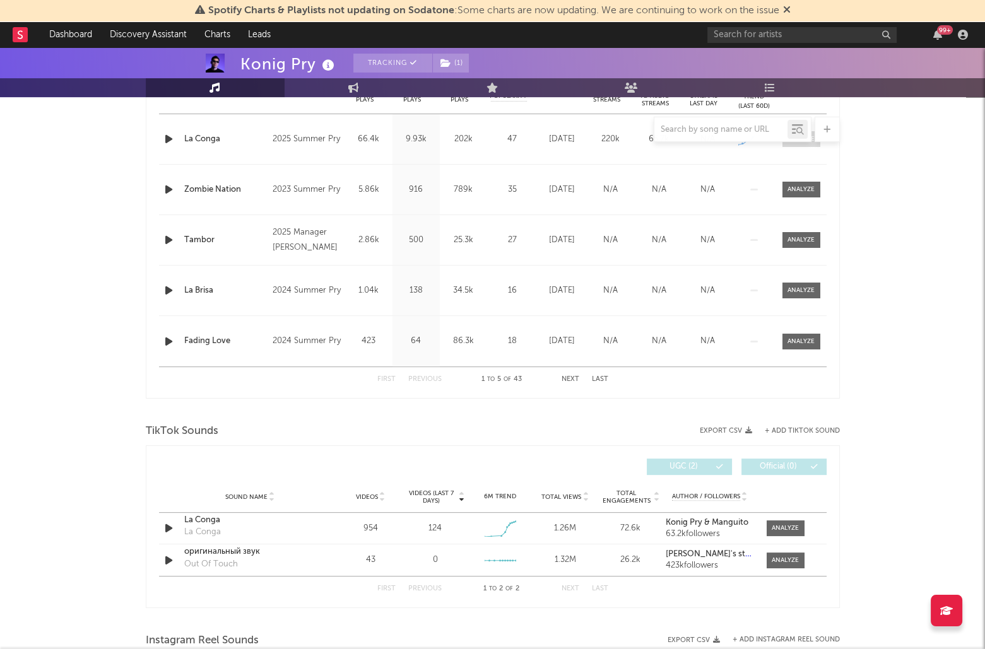
scroll to position [560, 0]
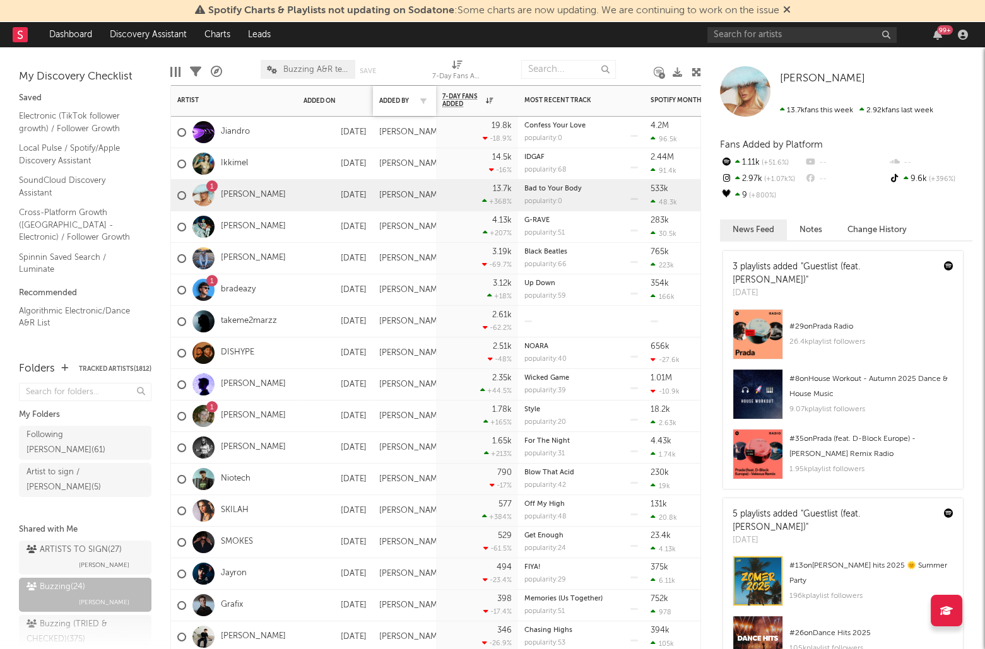
click at [399, 96] on div "Added By" at bounding box center [404, 101] width 50 height 27
click at [400, 101] on div "Added By" at bounding box center [395, 101] width 32 height 8
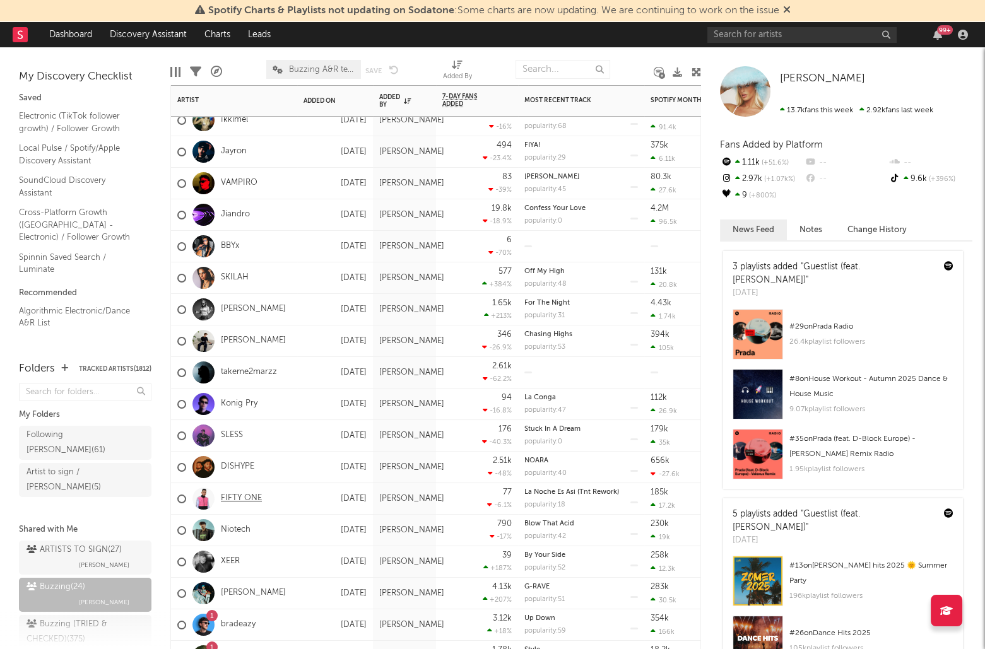
click at [250, 499] on link "FIFTY ONE" at bounding box center [241, 499] width 41 height 11
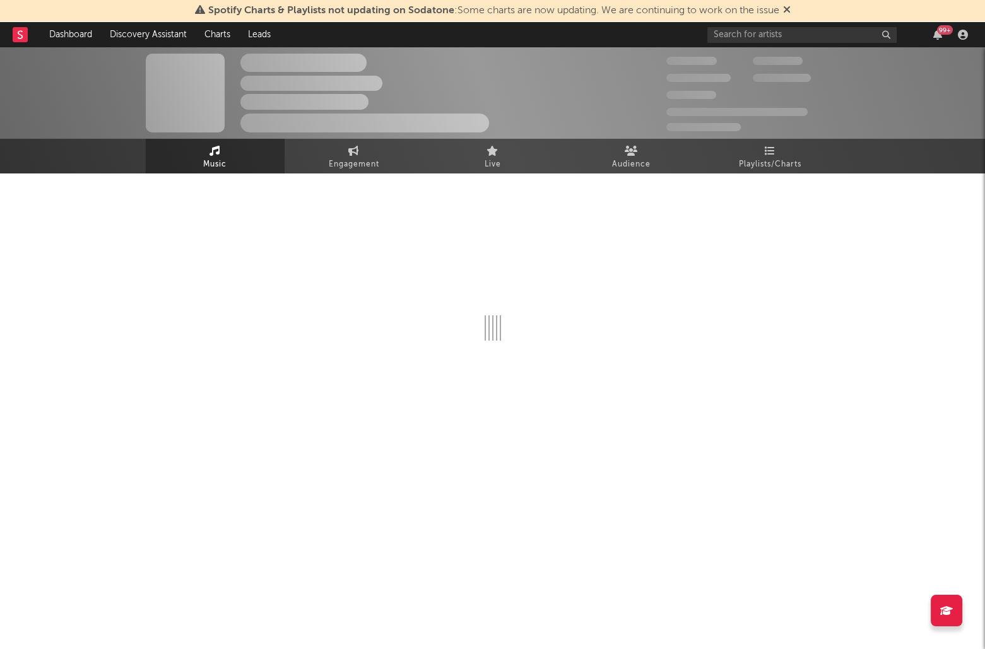
select select "1w"
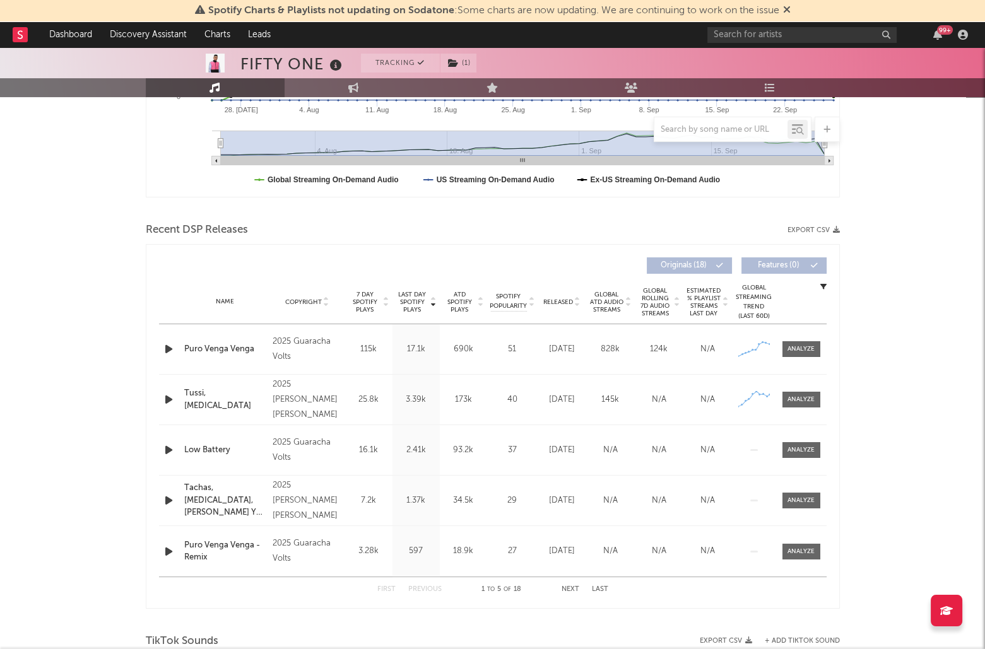
scroll to position [358, 0]
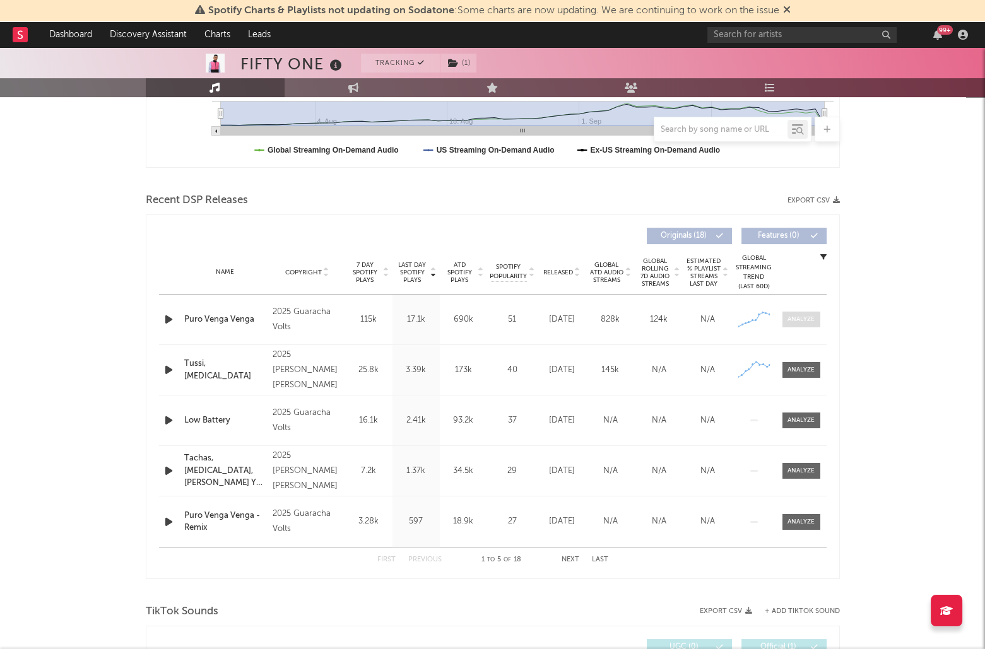
click at [811, 315] on div at bounding box center [801, 319] width 27 height 9
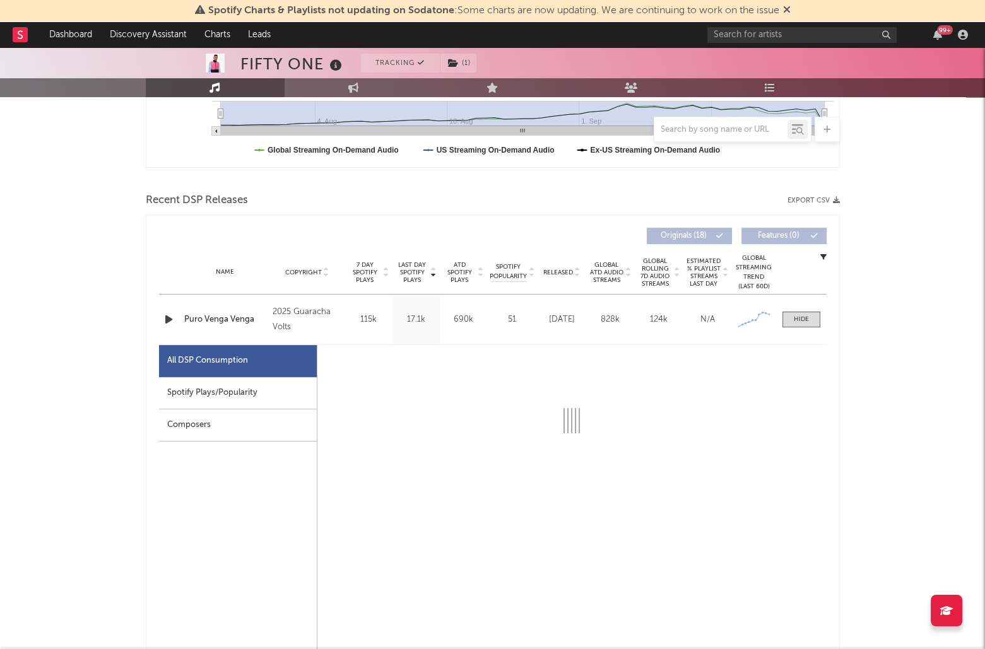
click at [167, 393] on div "Spotify Plays/Popularity" at bounding box center [238, 393] width 158 height 32
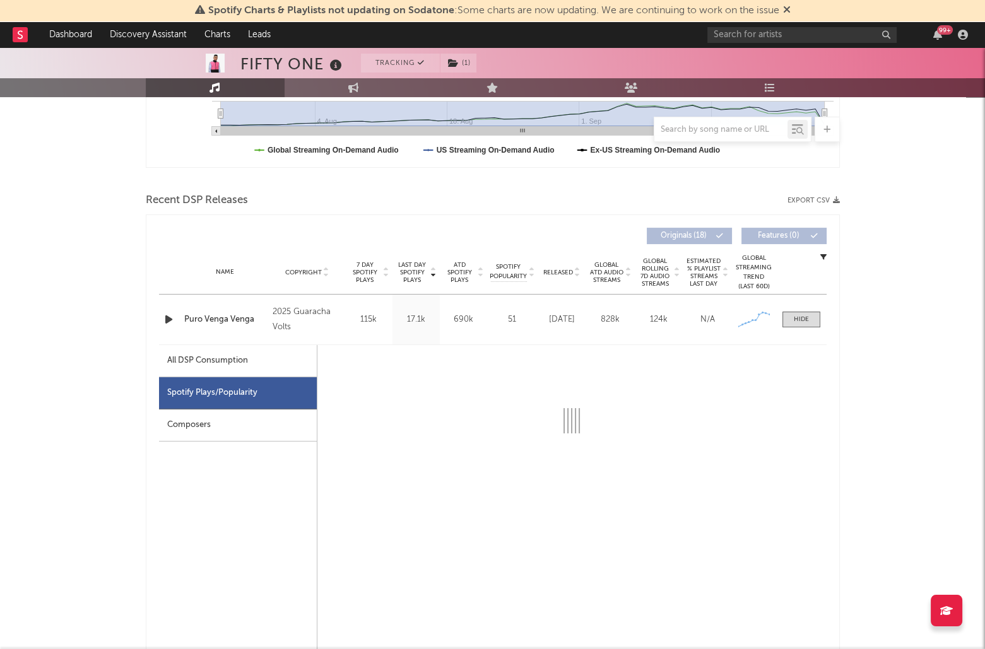
select select "1w"
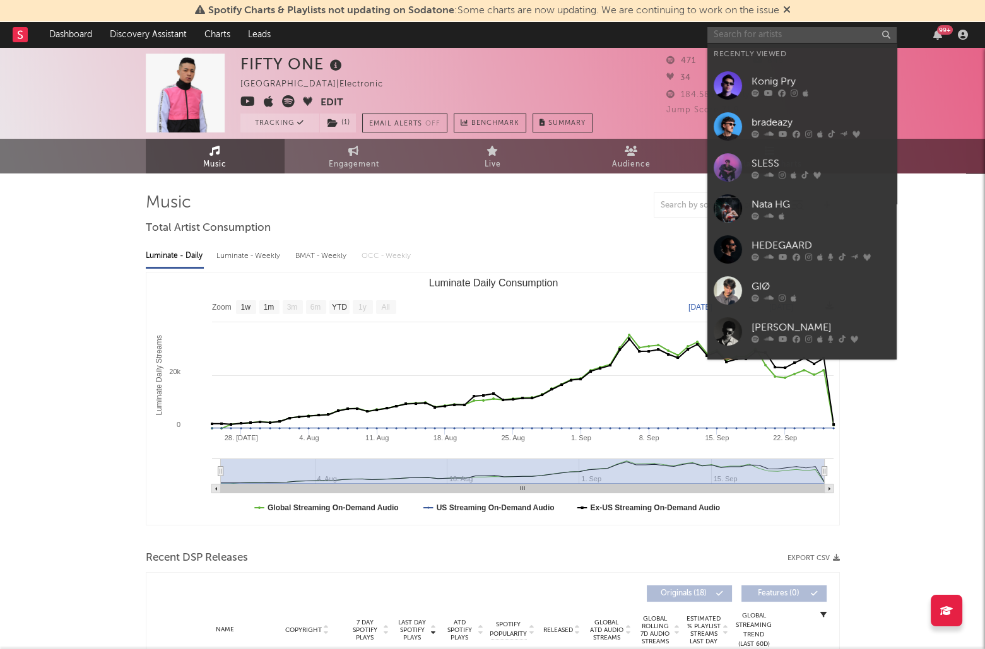
scroll to position [0, 0]
click at [784, 40] on input "text" at bounding box center [801, 35] width 189 height 16
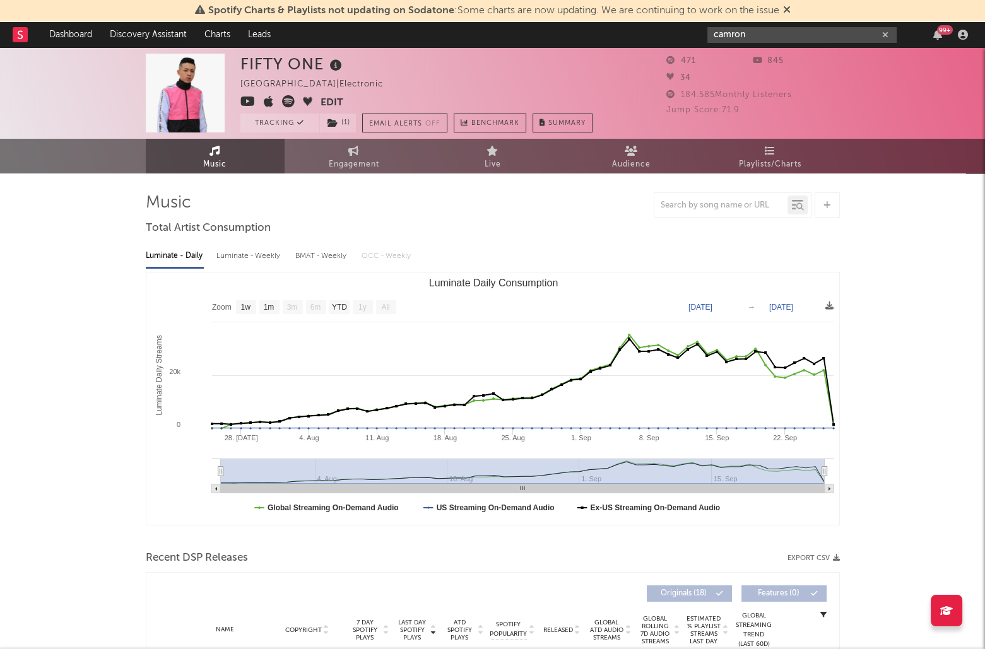
click at [729, 32] on input "camron" at bounding box center [801, 35] width 189 height 16
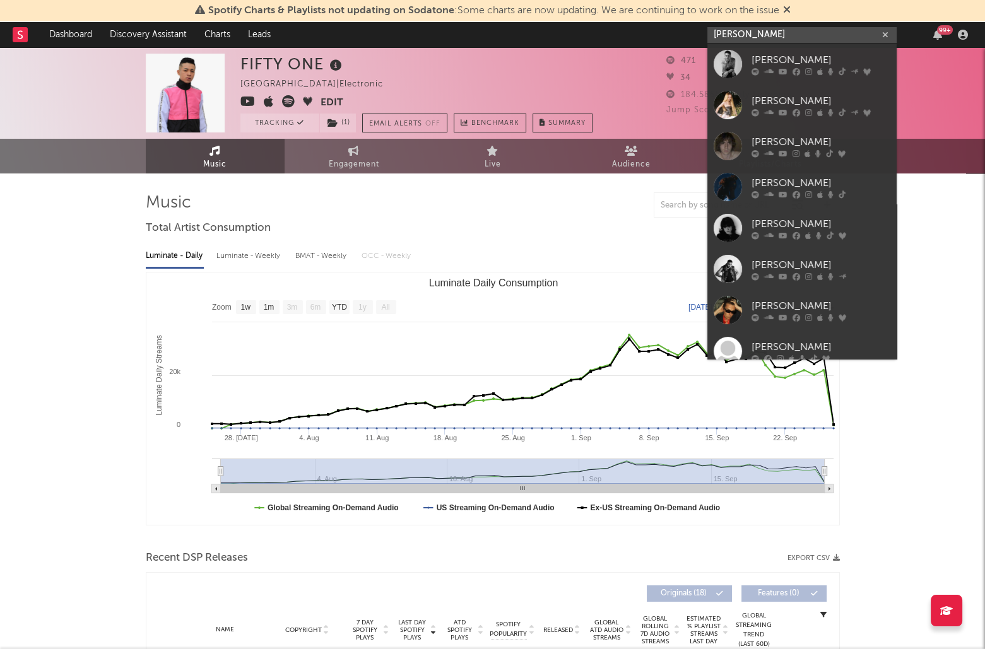
click at [768, 33] on input "cameron" at bounding box center [801, 35] width 189 height 16
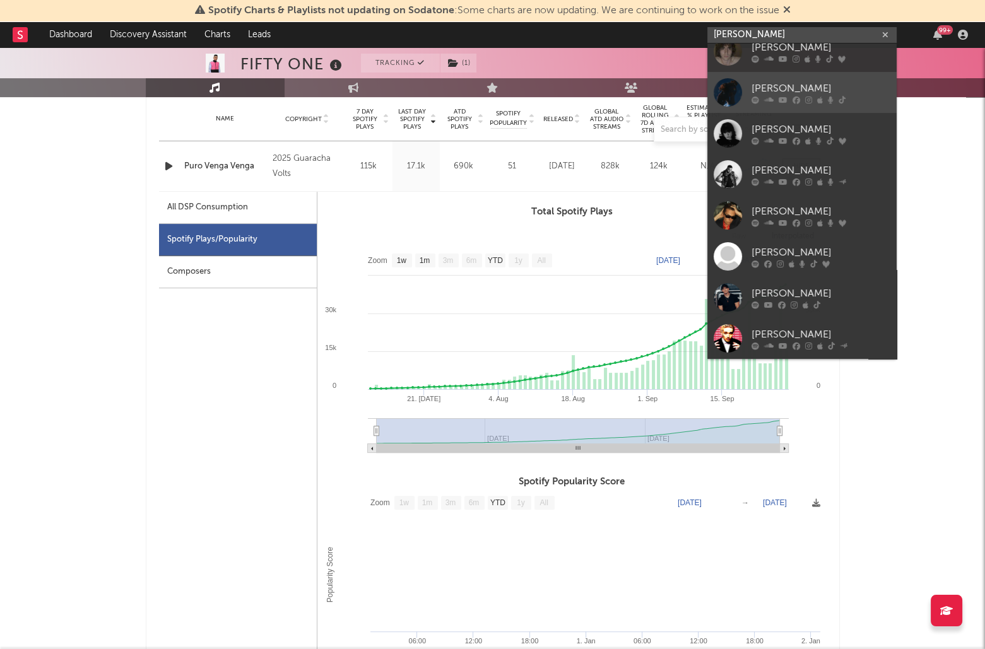
scroll to position [95, 0]
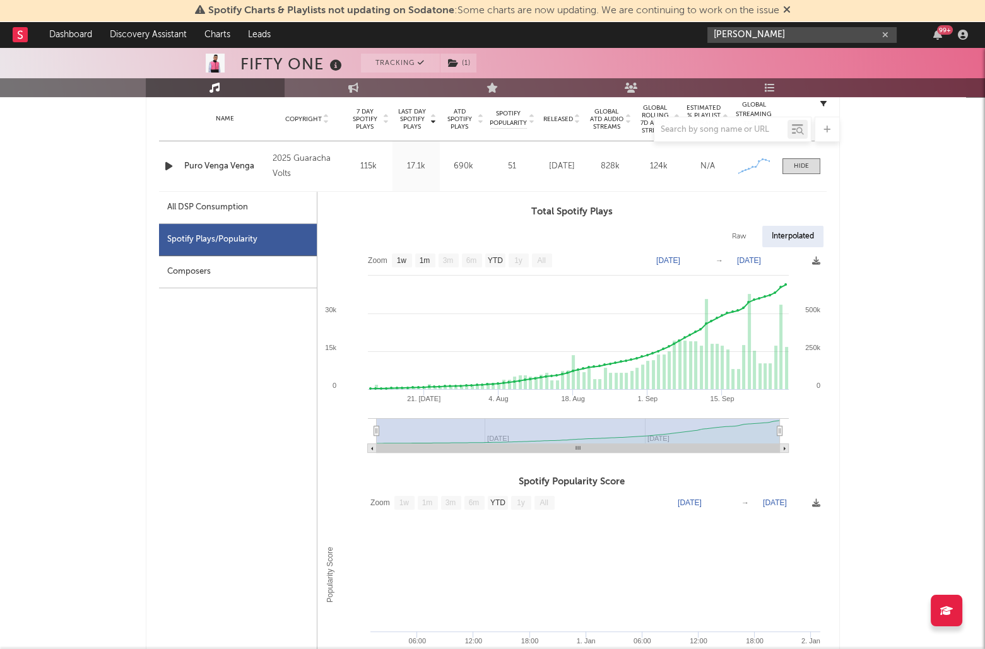
drag, startPoint x: 778, startPoint y: 38, endPoint x: 665, endPoint y: 30, distance: 112.6
click at [665, 30] on nav "Dashboard Discovery Assistant Charts Leads cameron 99 +" at bounding box center [492, 34] width 985 height 25
click at [776, 35] on input "cameron" at bounding box center [801, 35] width 189 height 16
type input "cameron stockman"
click at [170, 36] on link "Discovery Assistant" at bounding box center [148, 34] width 95 height 25
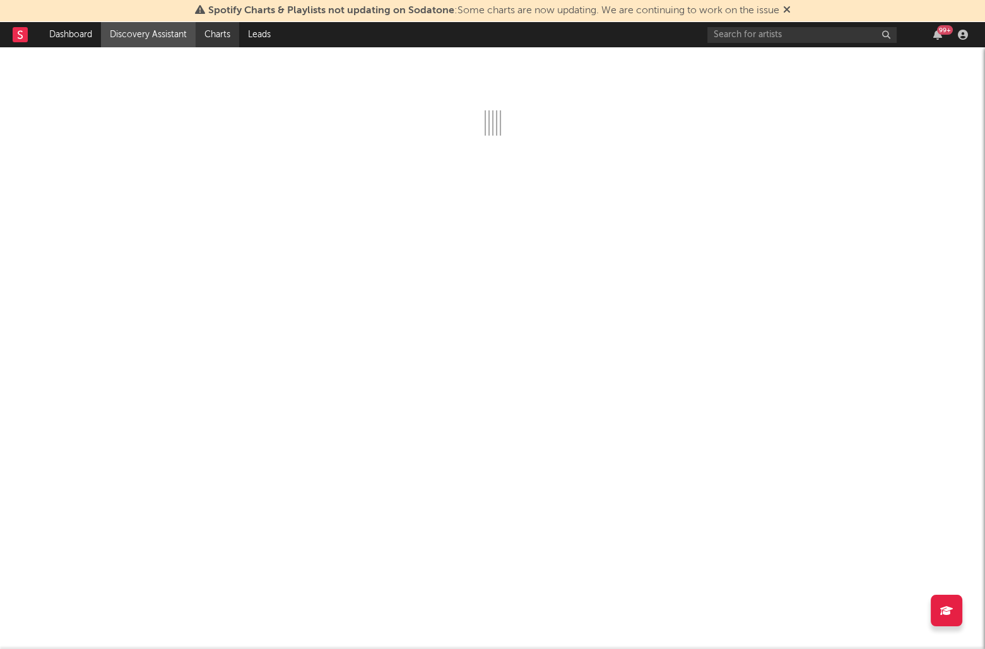
click at [239, 36] on link "Charts" at bounding box center [218, 34] width 44 height 25
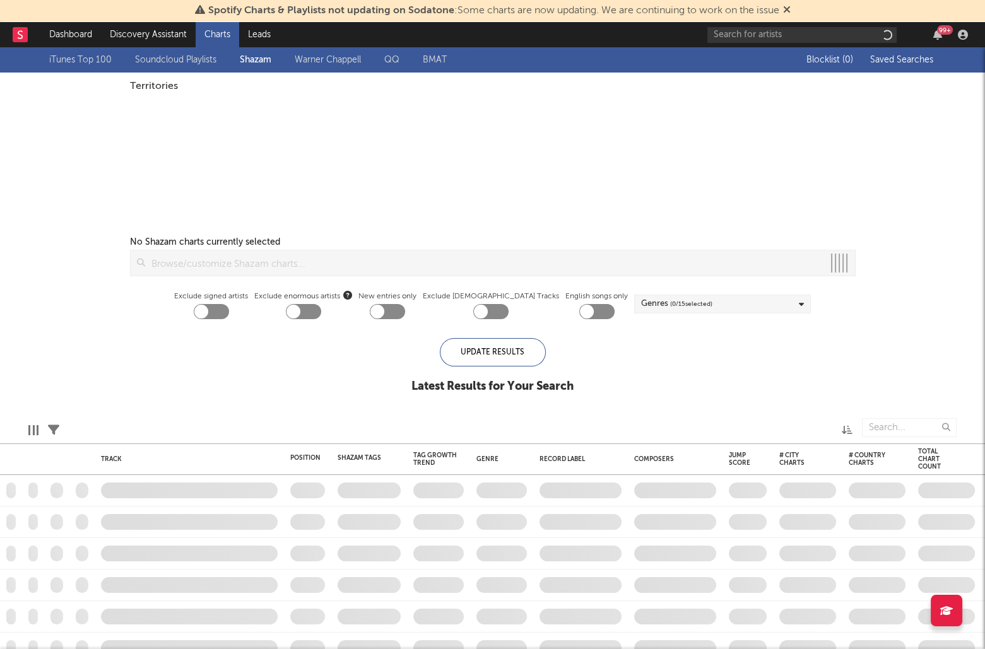
checkbox input "true"
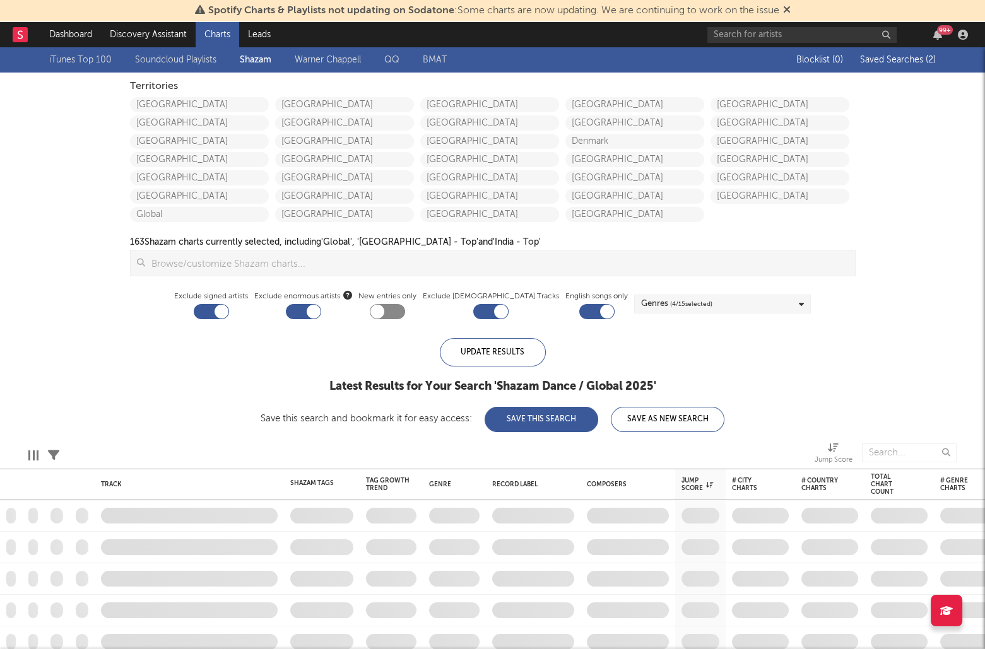
click at [175, 62] on link "Soundcloud Playlists" at bounding box center [175, 59] width 81 height 15
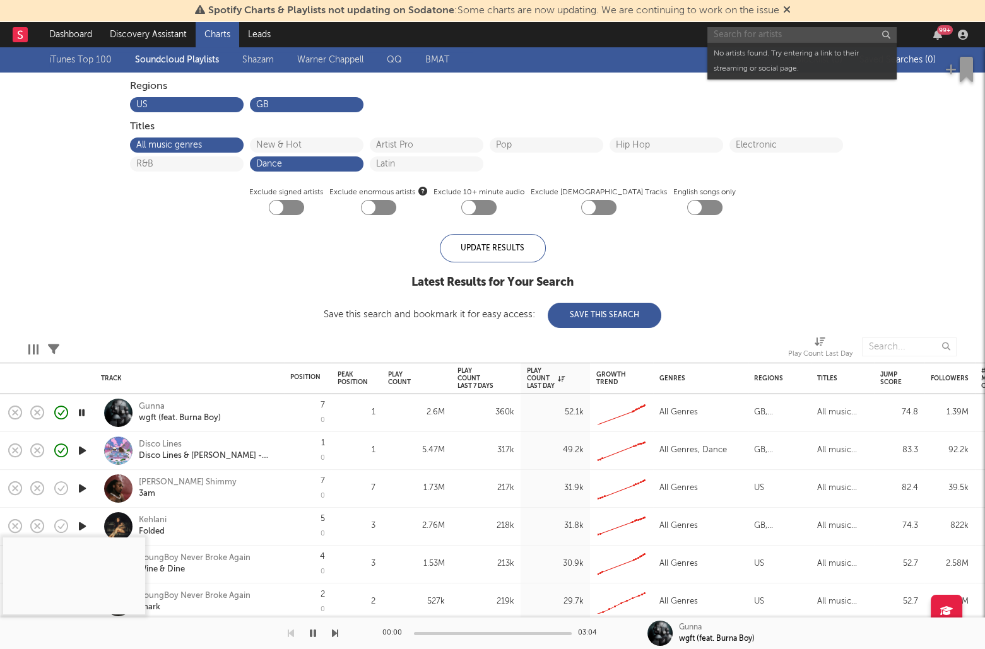
click at [771, 34] on input "text" at bounding box center [801, 35] width 189 height 16
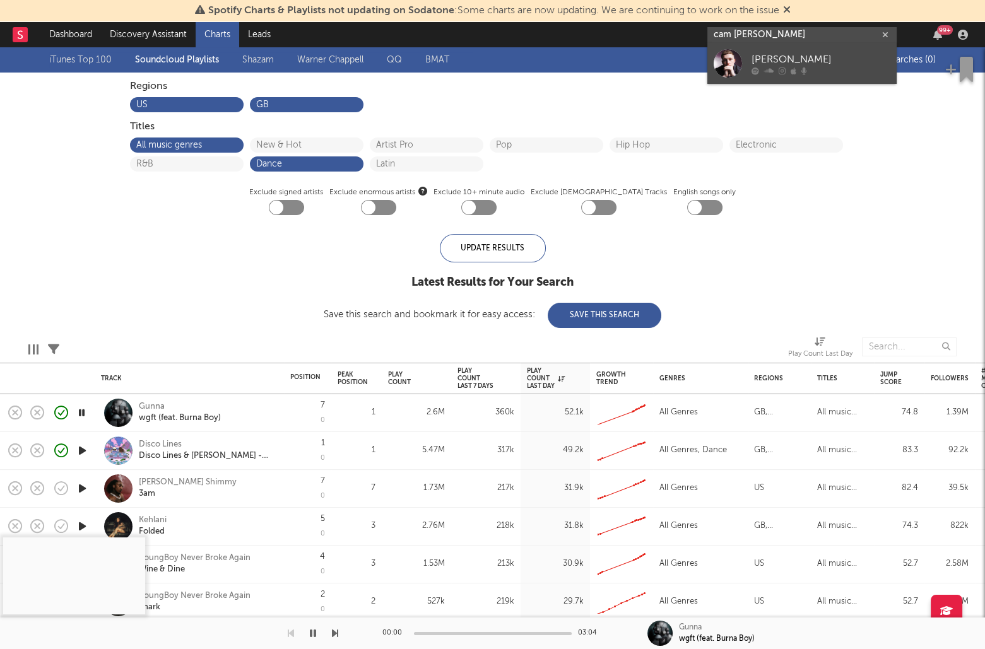
type input "cam stockman"
click at [775, 54] on div "Cam Stockman" at bounding box center [821, 59] width 139 height 15
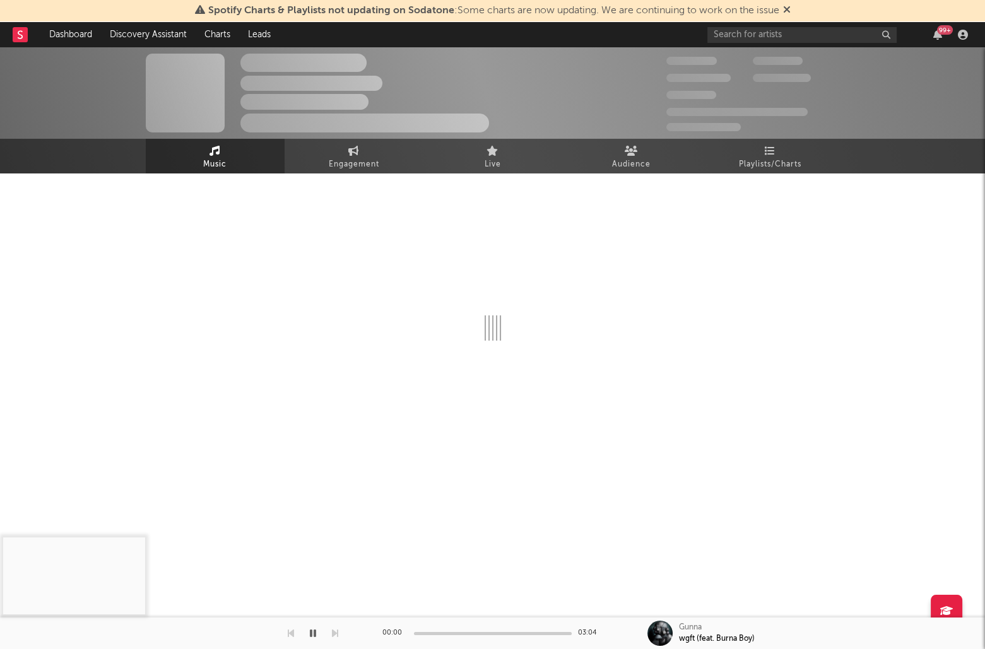
select select "1w"
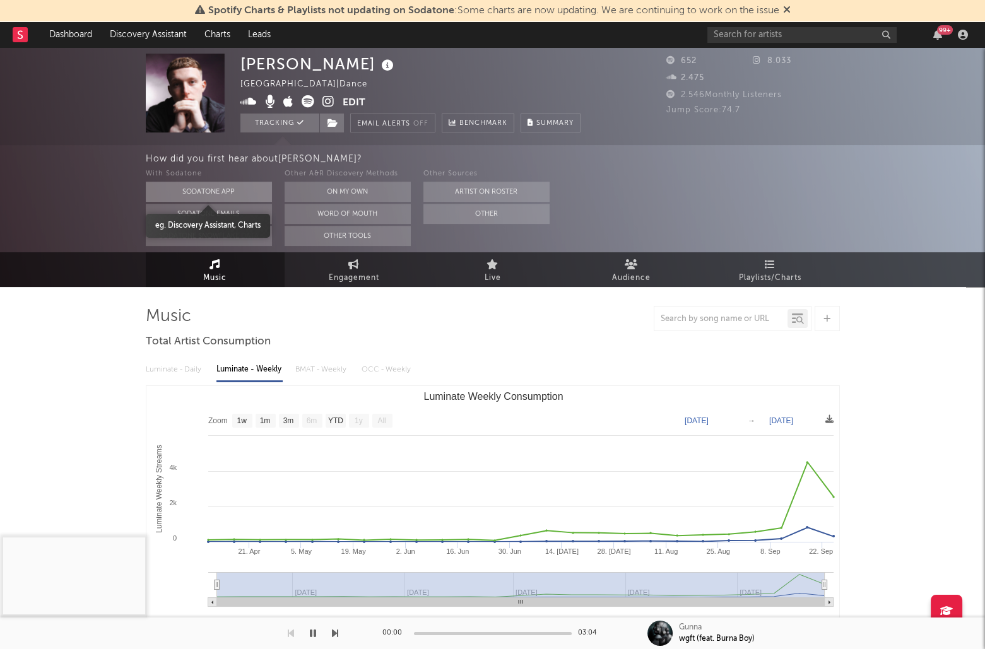
click at [222, 188] on button "Sodatone App" at bounding box center [209, 192] width 126 height 20
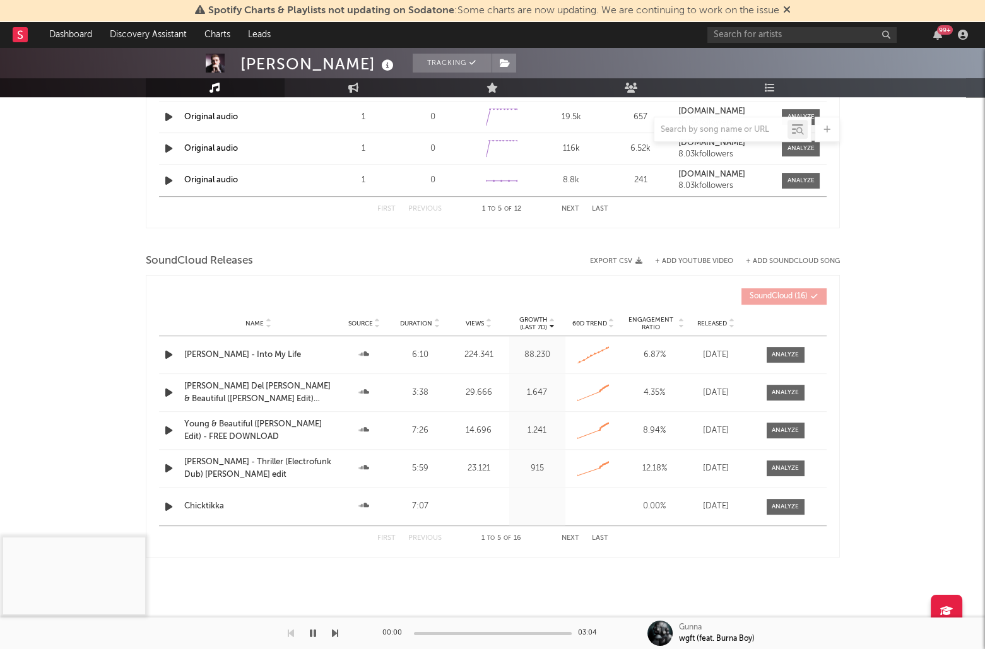
scroll to position [996, 0]
click at [796, 358] on span at bounding box center [786, 356] width 38 height 16
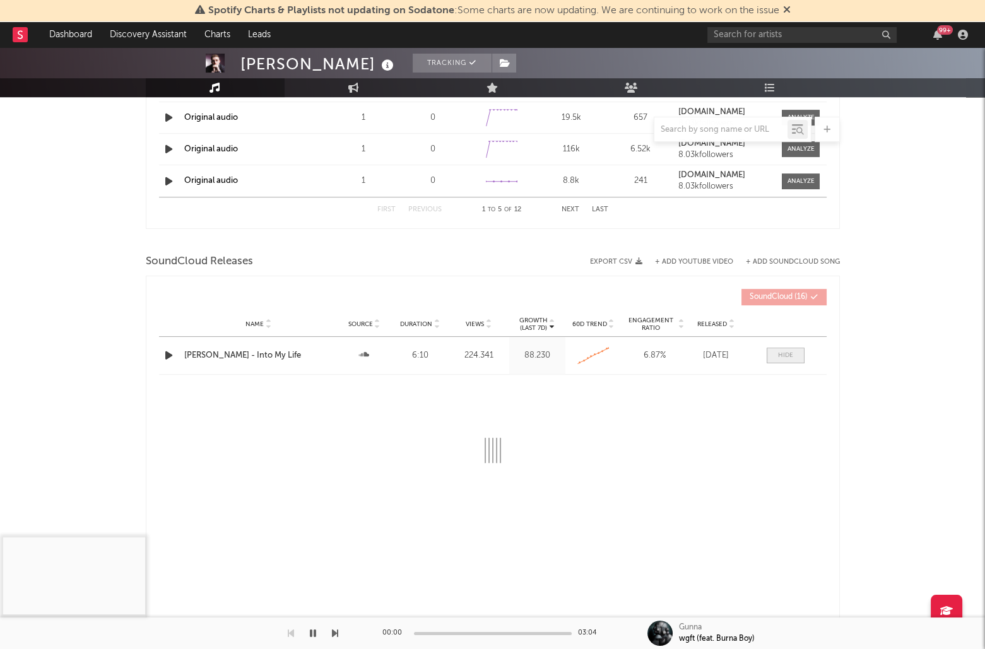
select select "All"
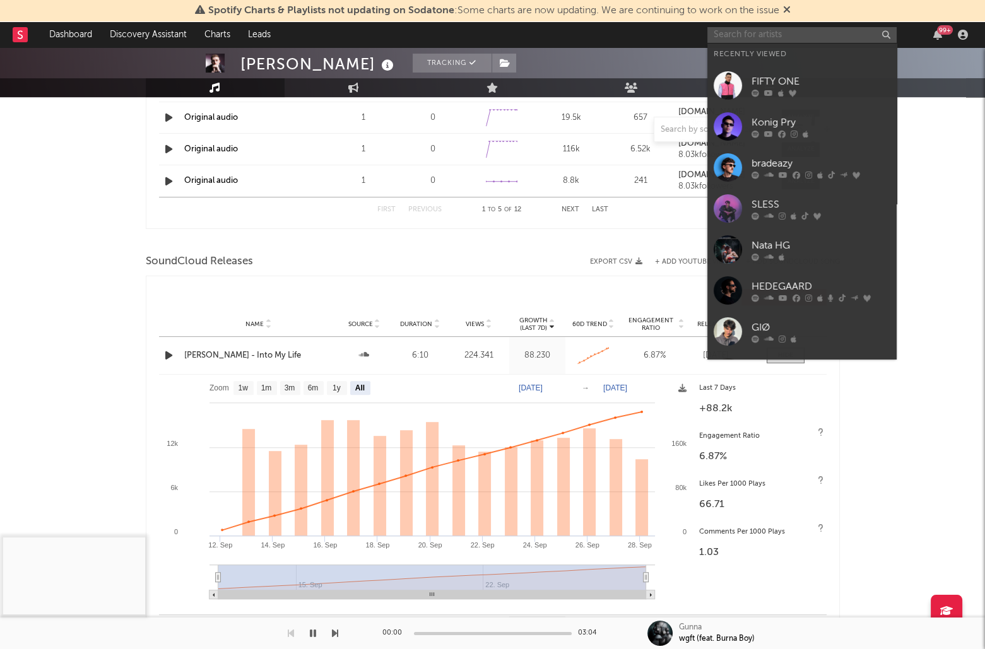
click at [760, 38] on input "text" at bounding box center [801, 35] width 189 height 16
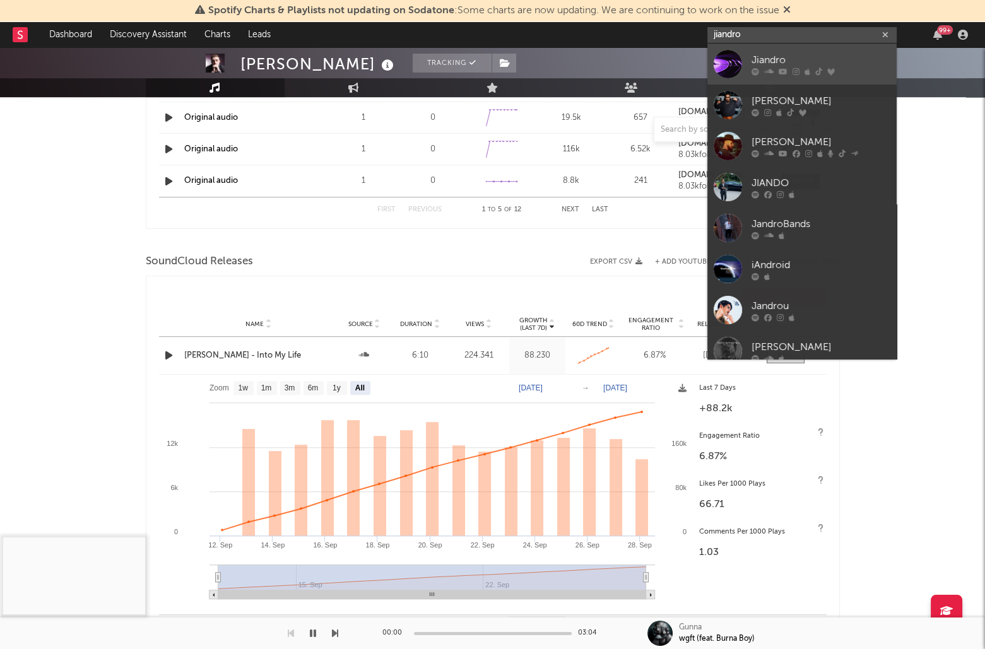
type input "jiandro"
click at [793, 60] on div "Jiandro" at bounding box center [821, 59] width 139 height 15
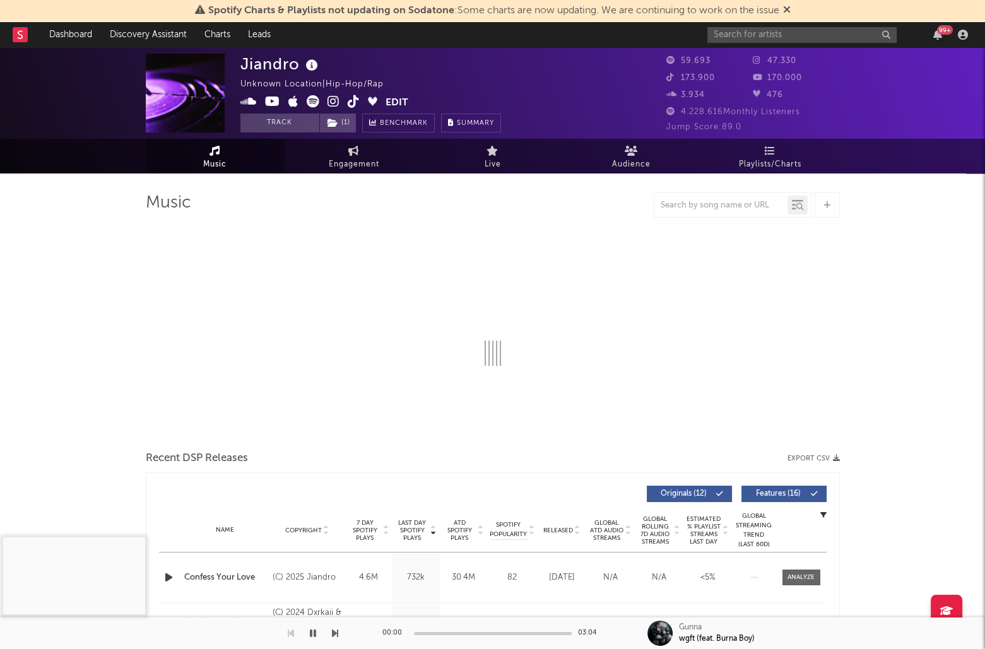
select select "1w"
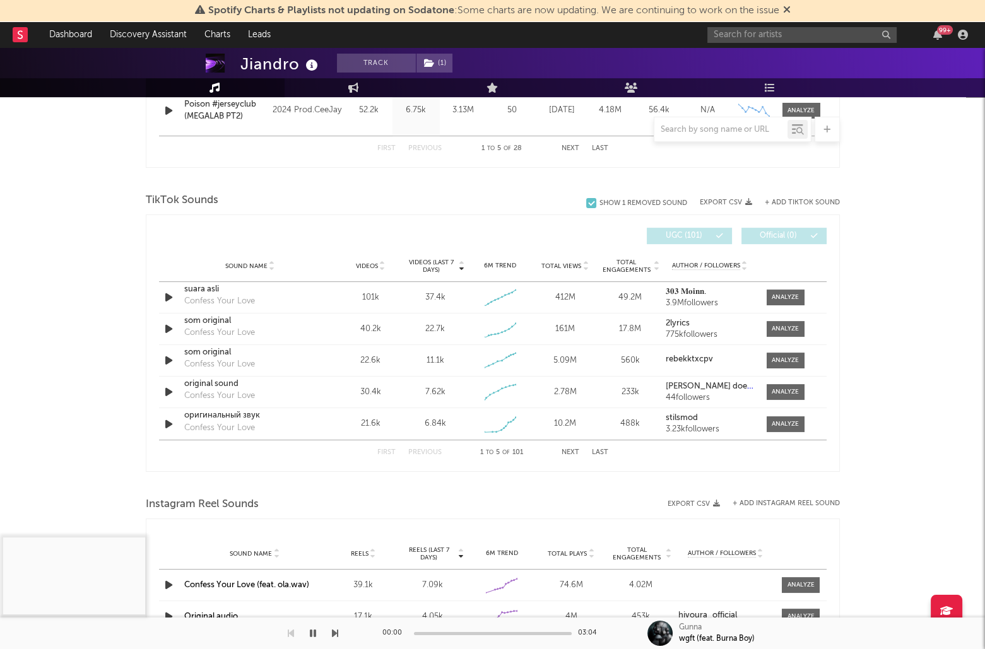
scroll to position [779, 0]
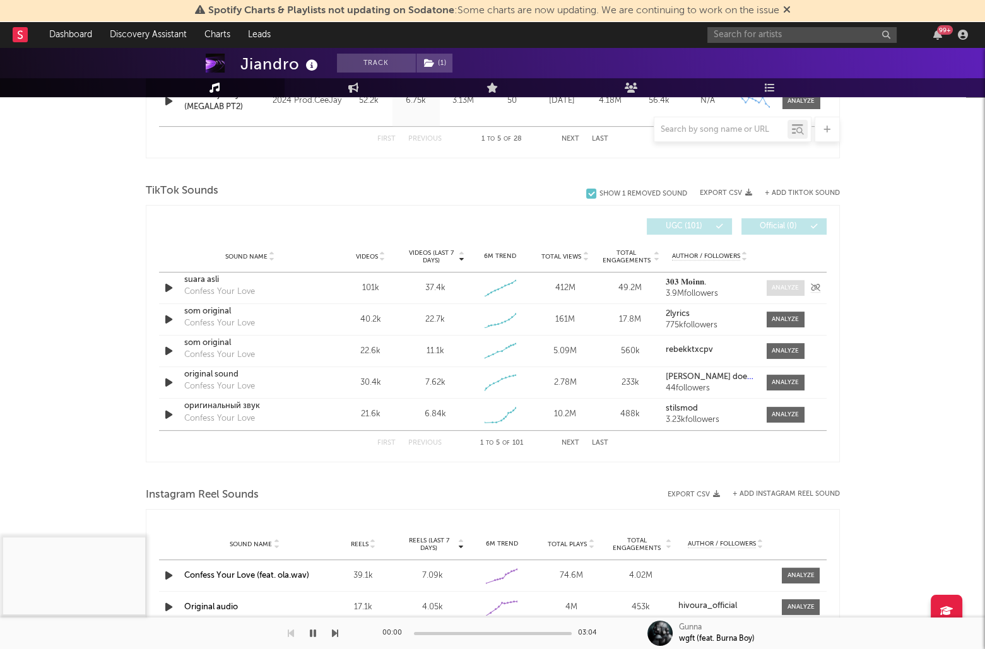
click at [780, 288] on div at bounding box center [785, 287] width 27 height 9
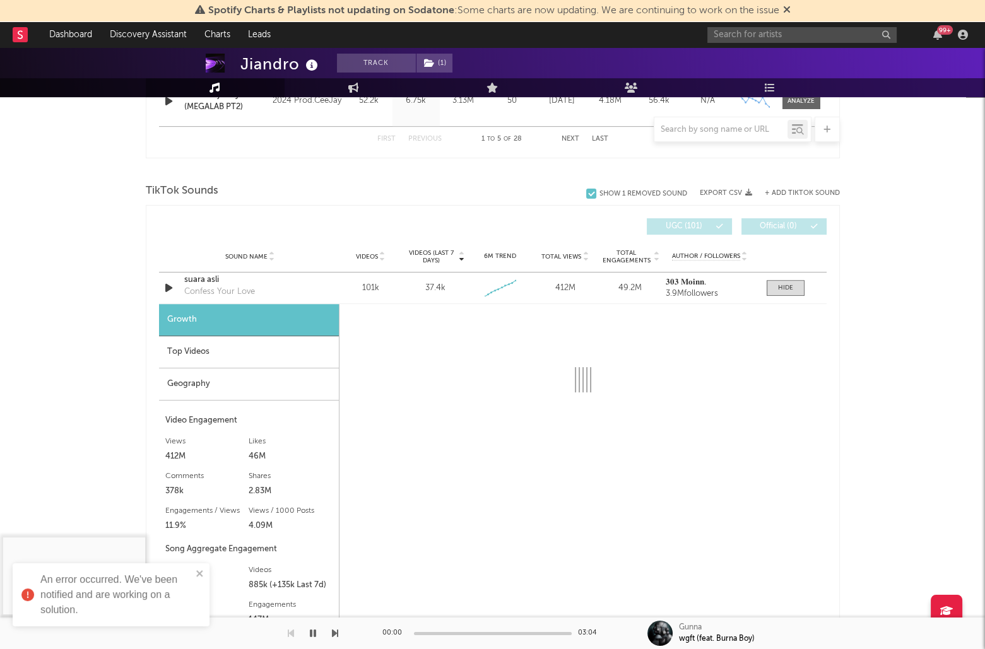
click at [212, 362] on div "Top Videos" at bounding box center [249, 352] width 180 height 32
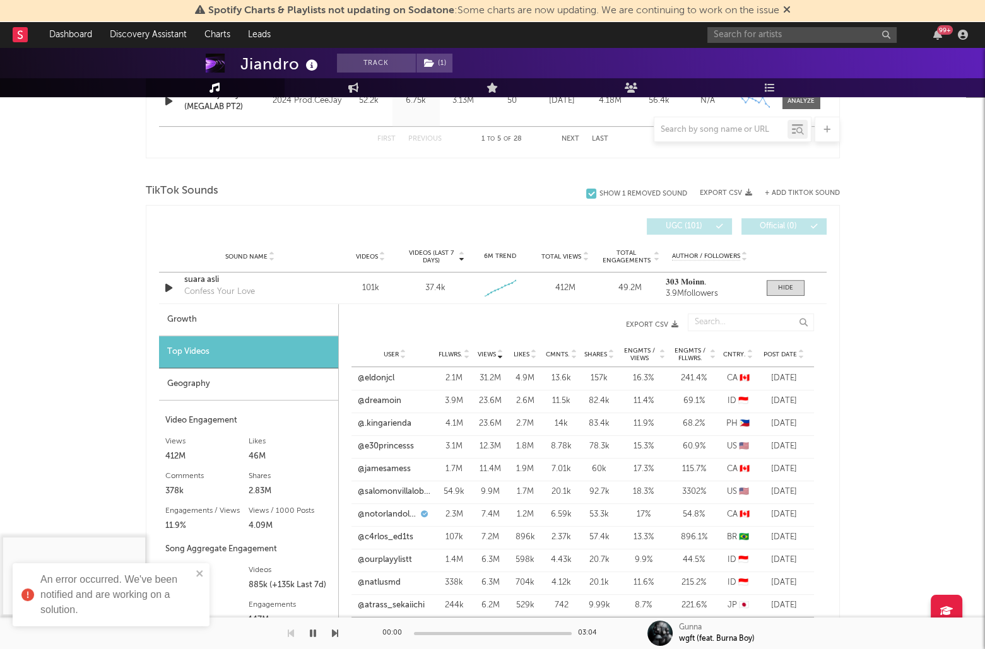
click at [487, 352] on span "Views" at bounding box center [487, 355] width 18 height 8
click at [774, 292] on span at bounding box center [786, 288] width 38 height 16
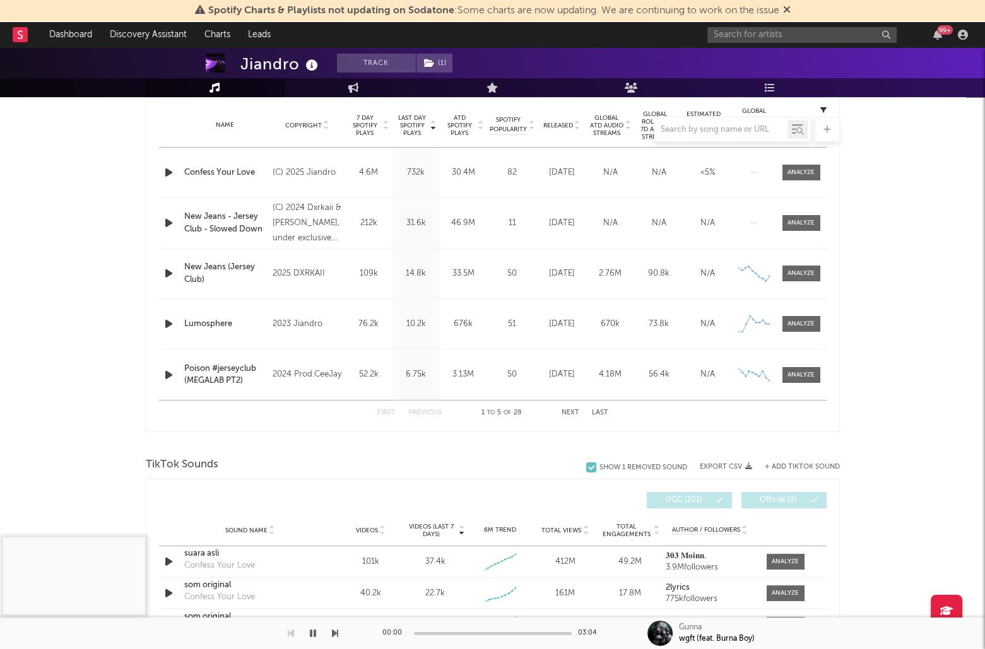
scroll to position [475, 0]
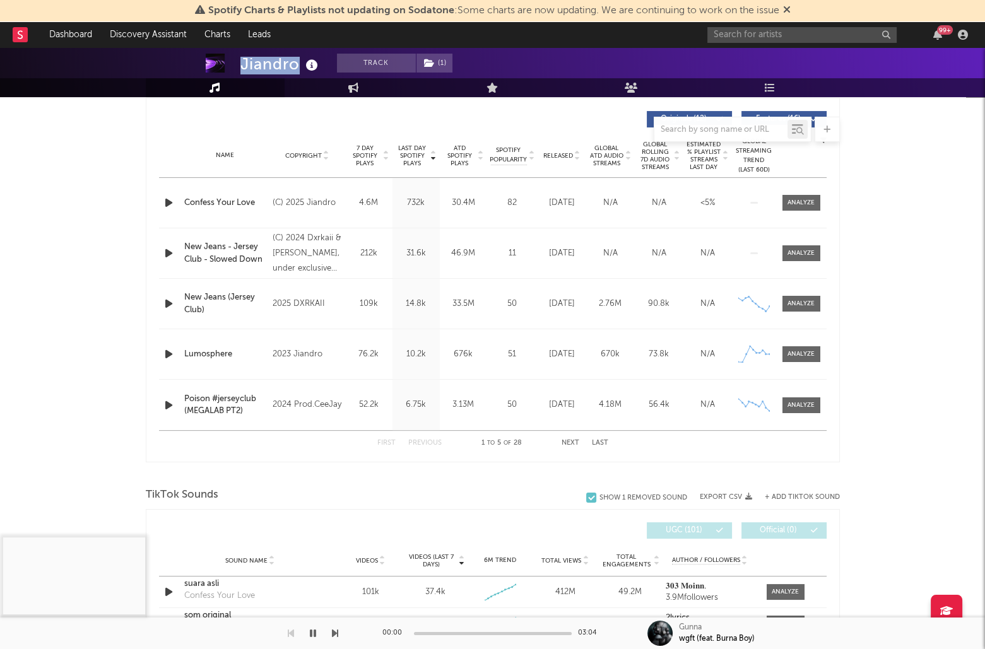
drag, startPoint x: 242, startPoint y: 61, endPoint x: 297, endPoint y: 61, distance: 55.5
click at [297, 61] on div "Jiandro" at bounding box center [280, 64] width 81 height 21
copy div "Jiandro"
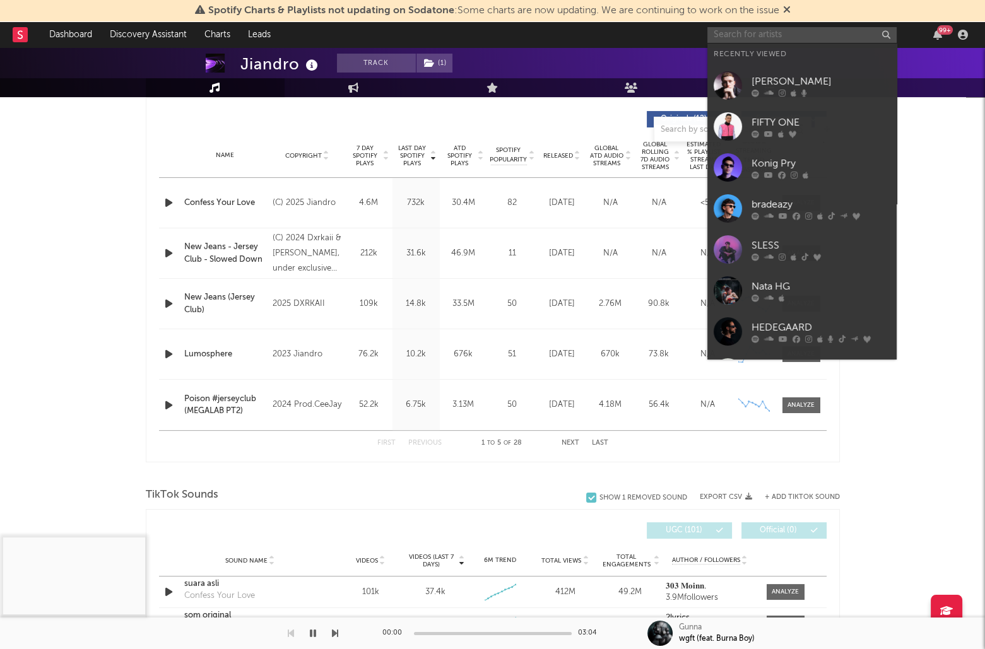
click at [754, 41] on input "text" at bounding box center [801, 35] width 189 height 16
click at [774, 99] on link "Cam Stockman" at bounding box center [801, 85] width 189 height 41
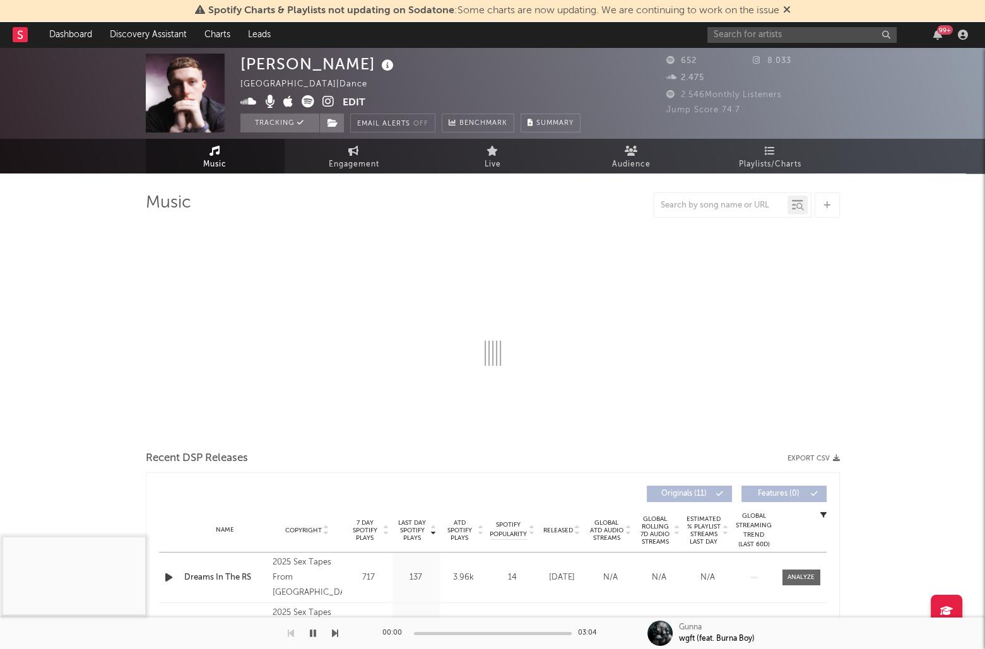
select select "1w"
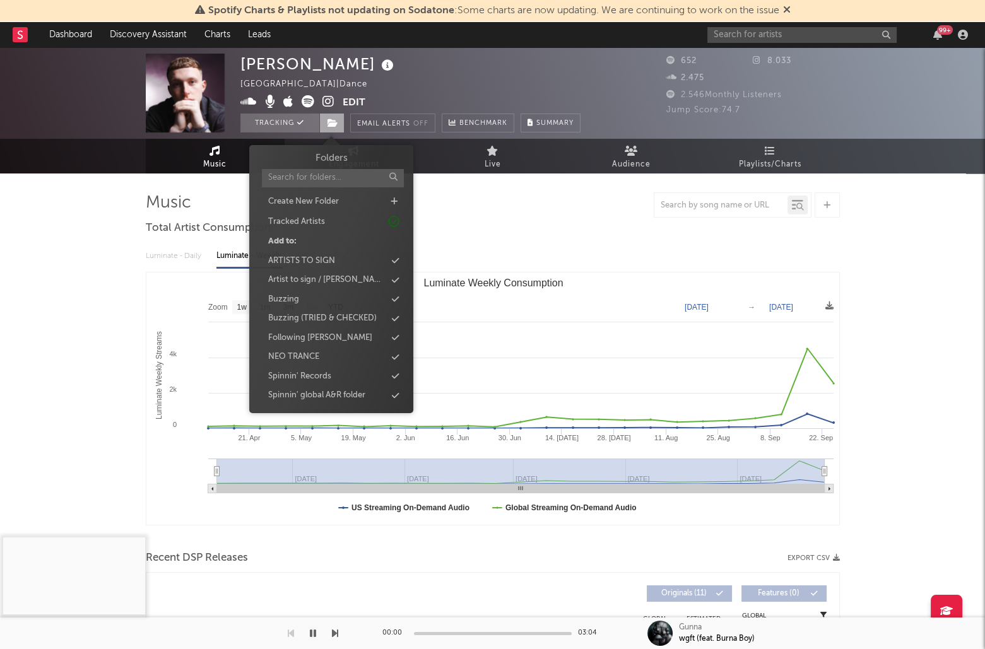
click at [341, 121] on span at bounding box center [331, 123] width 25 height 19
click at [337, 299] on div "Buzzing" at bounding box center [331, 300] width 145 height 16
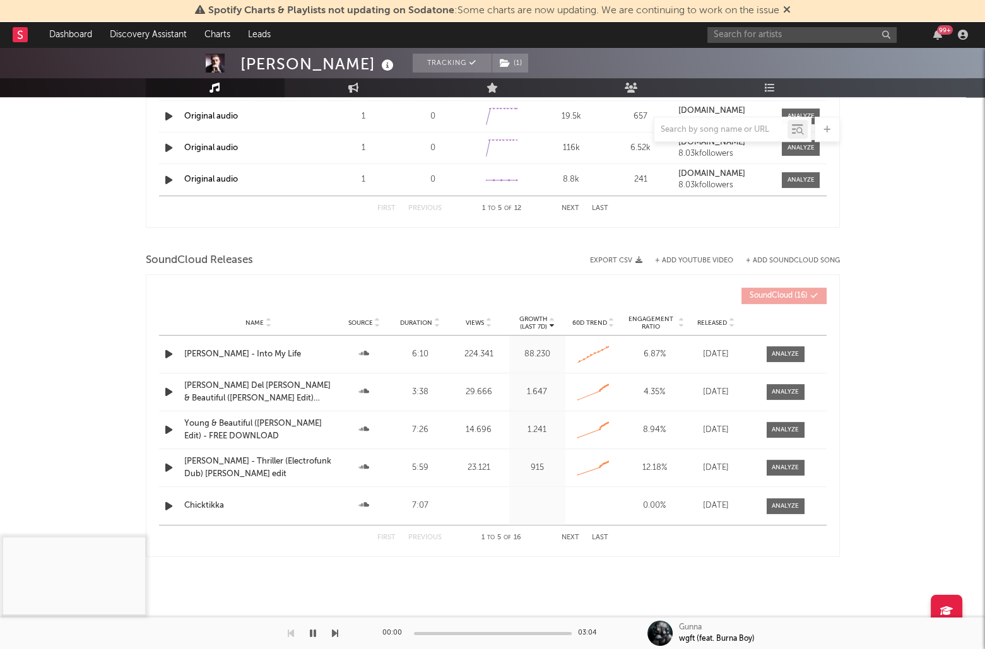
scroll to position [997, 0]
click at [730, 37] on input "text" at bounding box center [801, 35] width 189 height 16
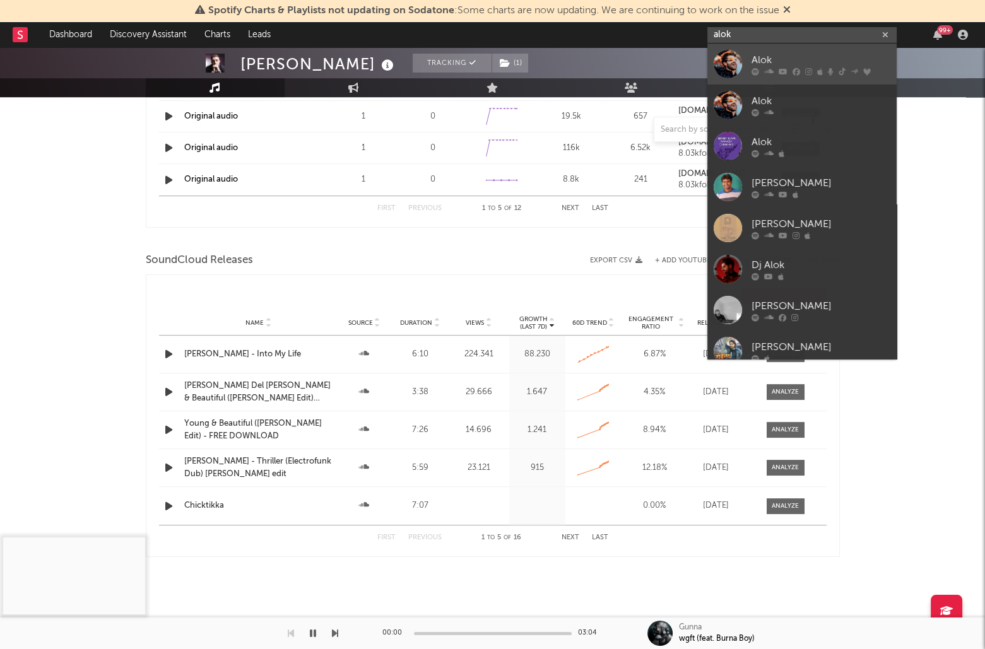
type input "alok"
click at [780, 57] on div "Alok" at bounding box center [821, 59] width 139 height 15
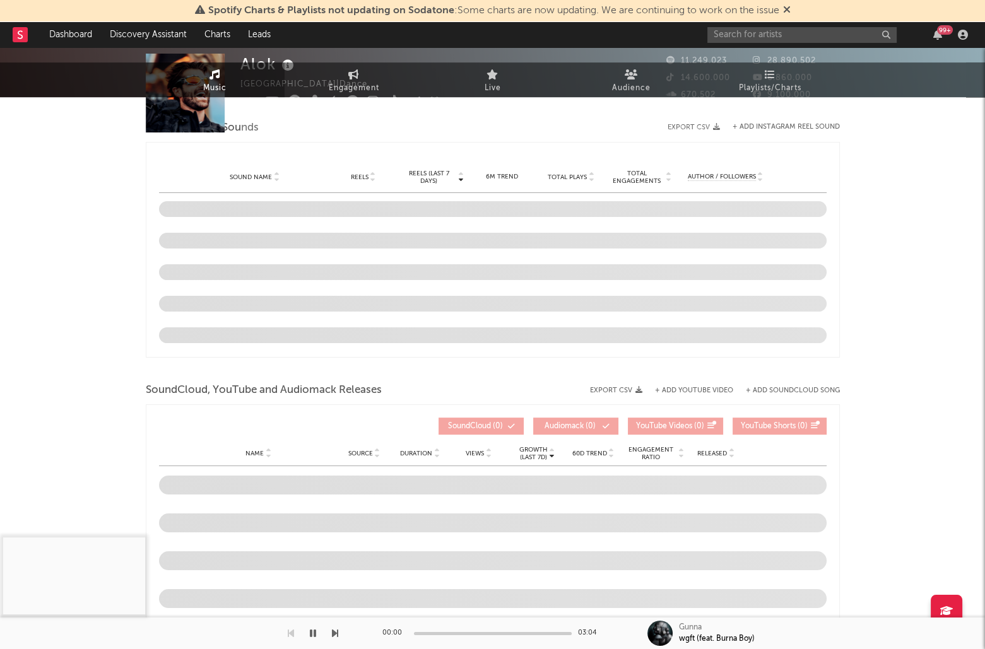
scroll to position [995, 0]
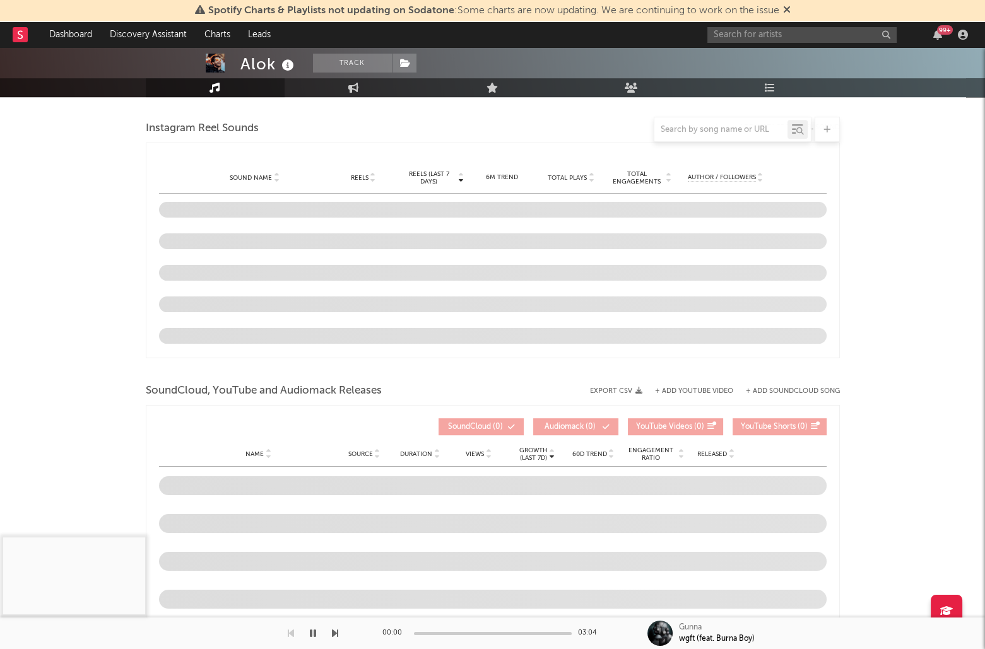
select select "6m"
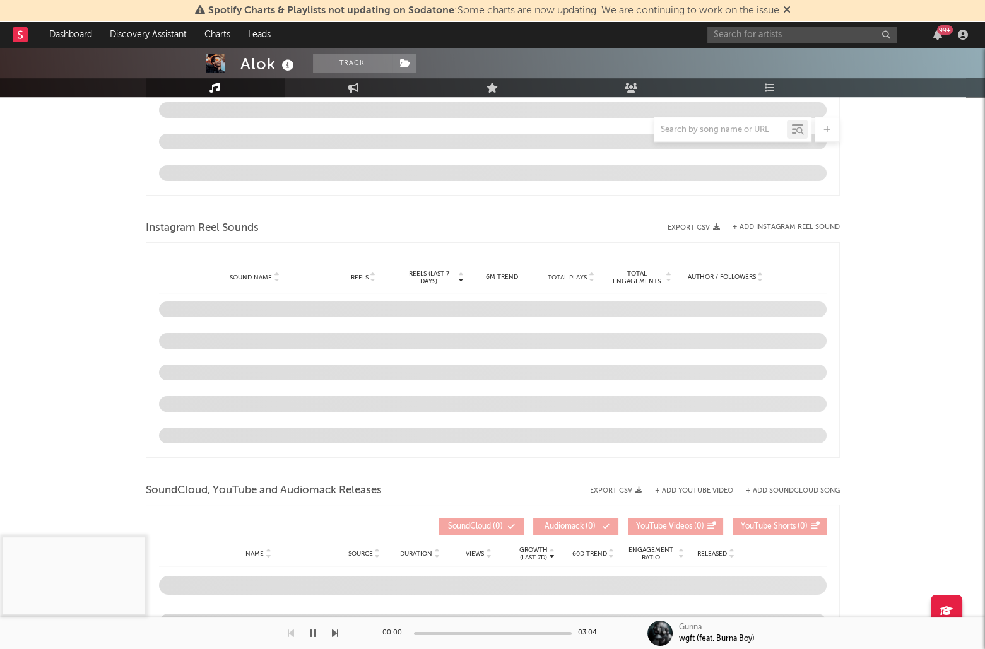
scroll to position [947, 0]
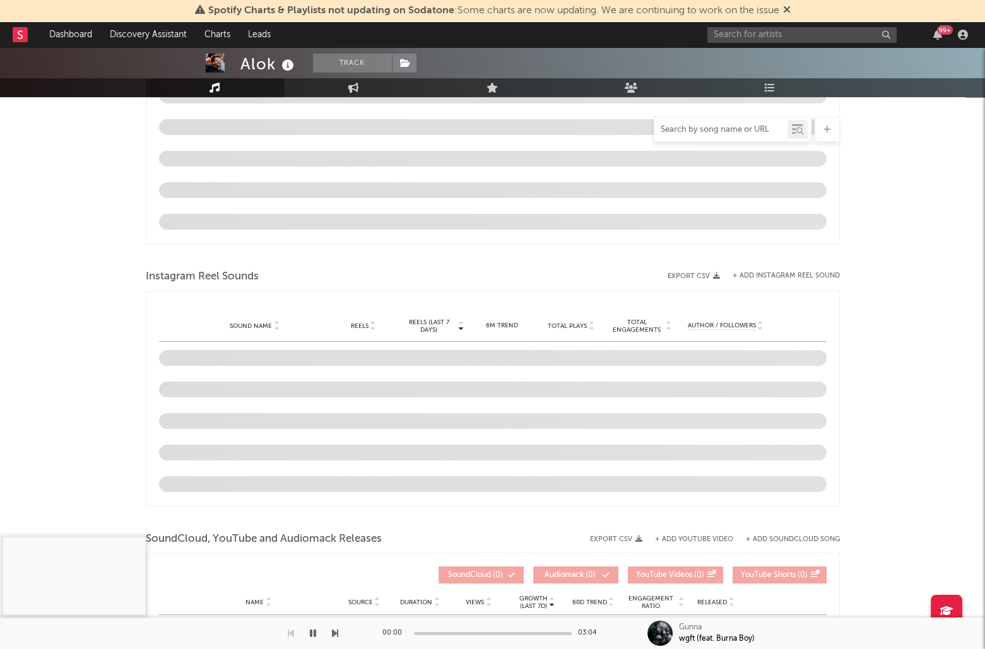
click at [697, 126] on input "text" at bounding box center [720, 130] width 133 height 10
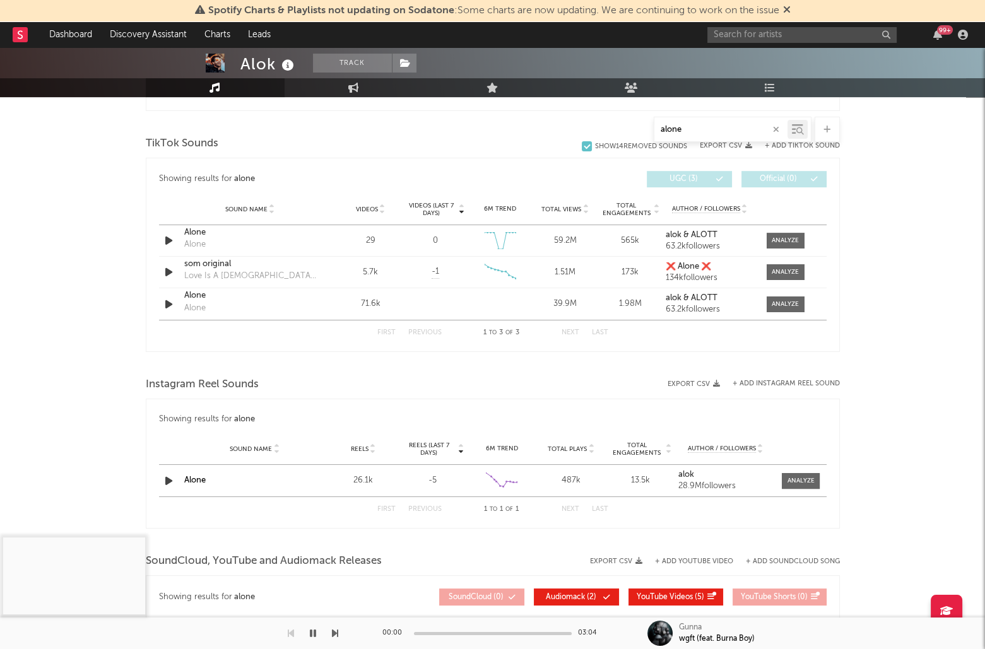
scroll to position [624, 0]
type input "alone"
click at [793, 239] on div at bounding box center [785, 241] width 27 height 9
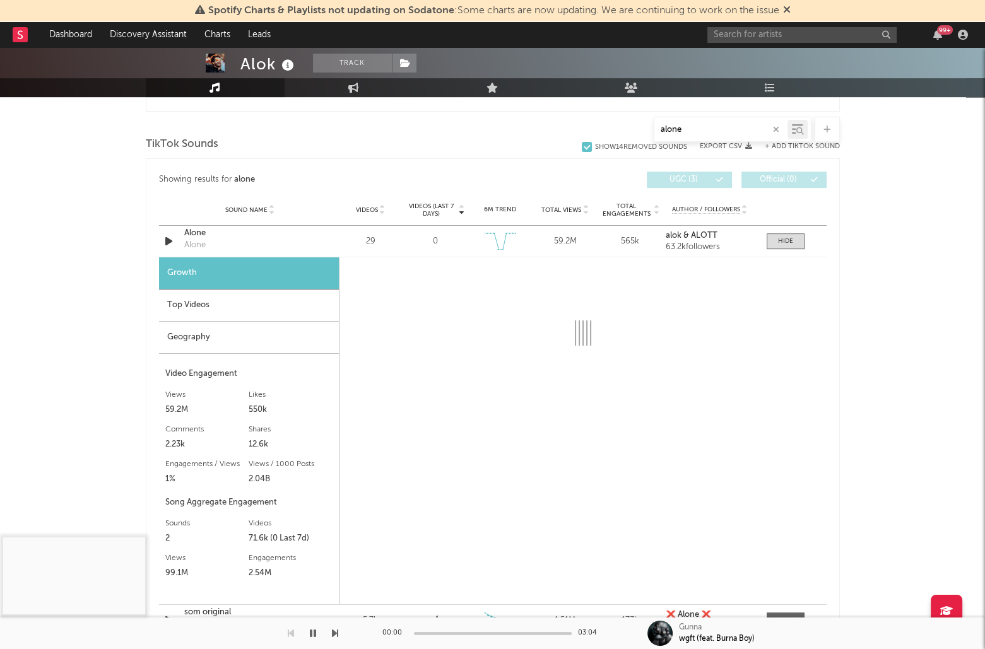
click at [218, 307] on div "Top Videos" at bounding box center [249, 306] width 180 height 32
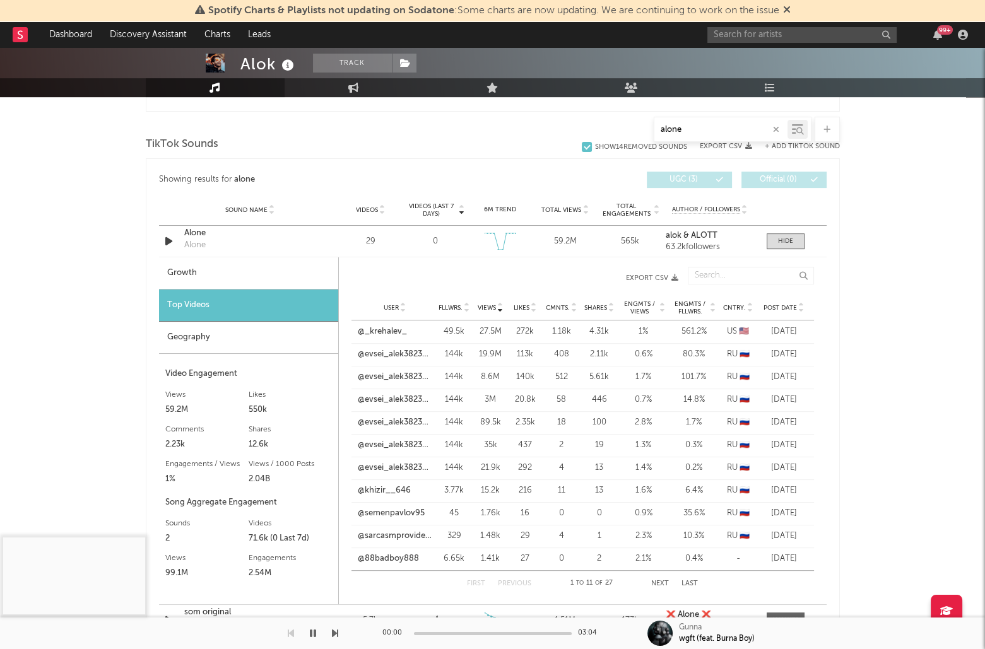
click at [484, 304] on span "Views" at bounding box center [487, 308] width 18 height 8
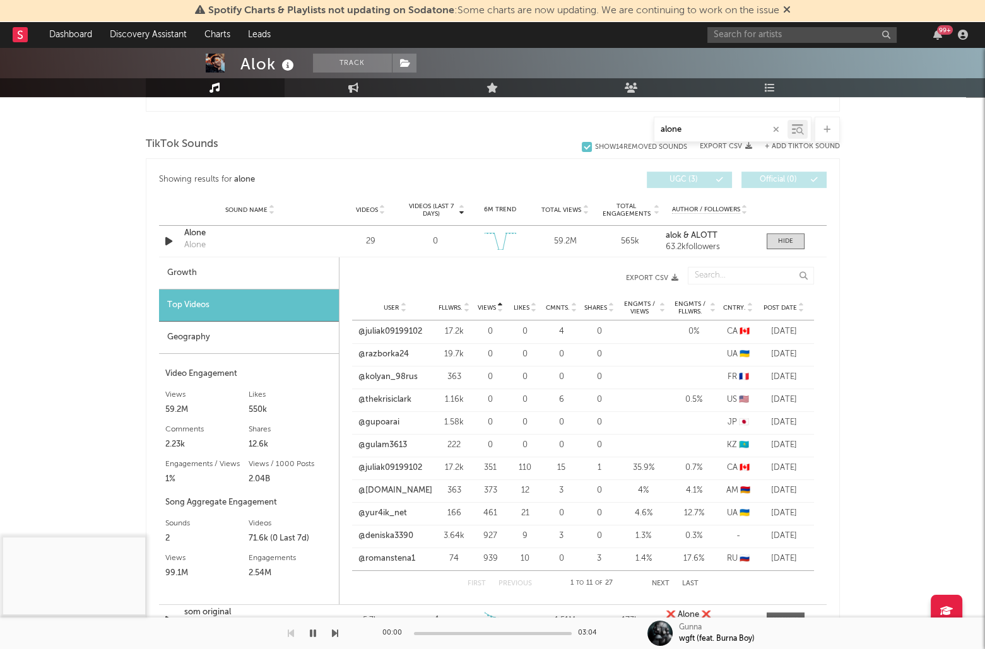
click at [484, 304] on span "Views" at bounding box center [487, 308] width 18 height 8
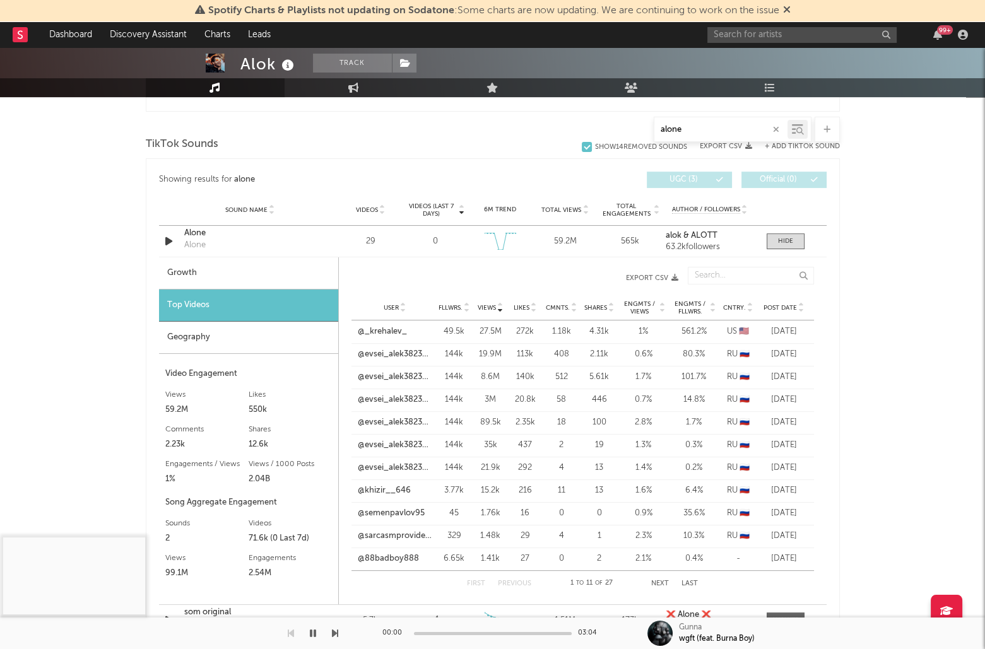
click at [778, 305] on span "Post Date" at bounding box center [780, 308] width 33 height 8
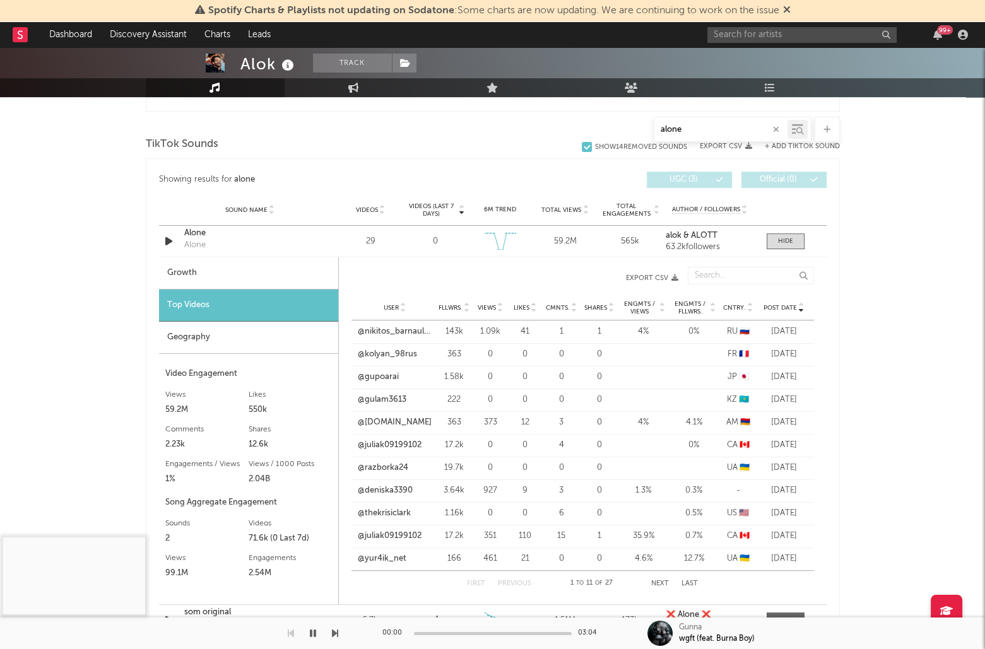
click at [778, 305] on span "Post Date" at bounding box center [780, 308] width 33 height 8
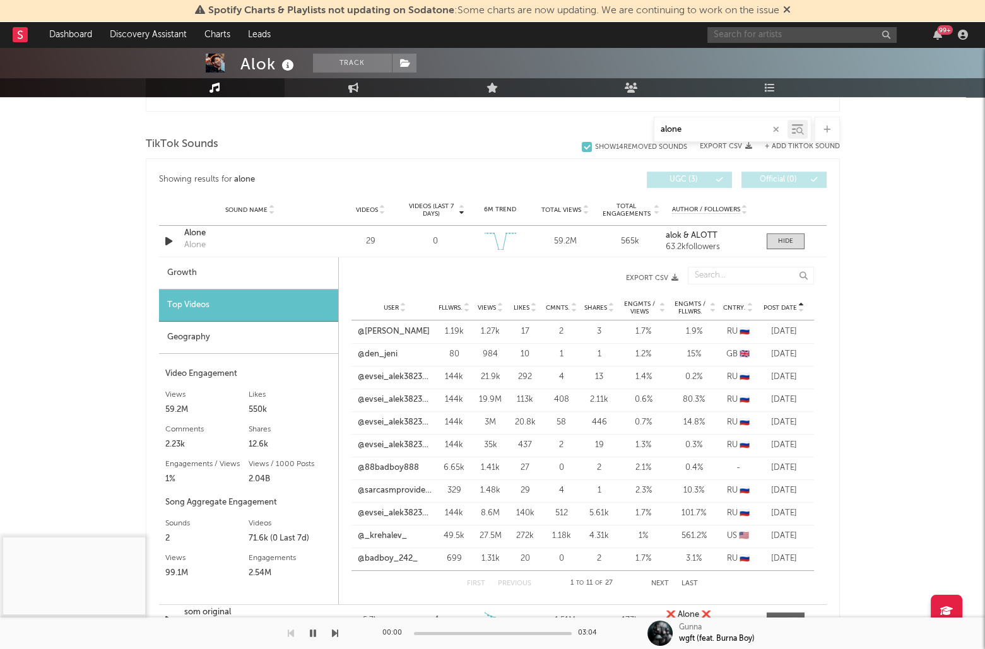
click at [766, 38] on input "text" at bounding box center [801, 35] width 189 height 16
type input "merk kremont"
click at [791, 65] on div "Merk & Kremont" at bounding box center [821, 59] width 139 height 15
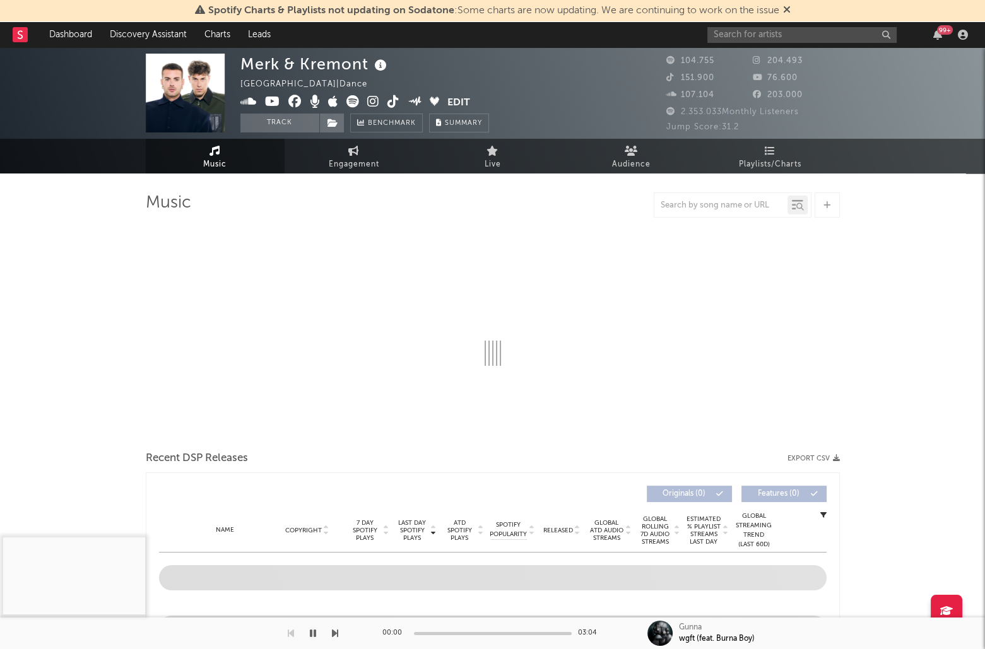
select select "6m"
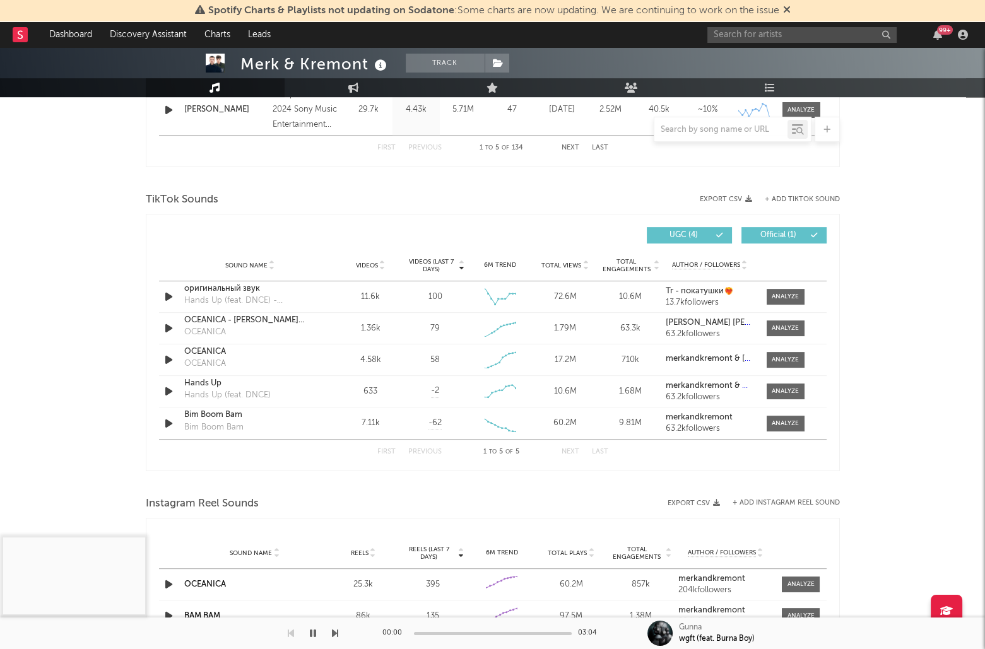
scroll to position [770, 0]
click at [698, 131] on input "text" at bounding box center [720, 130] width 133 height 10
type input "do it"
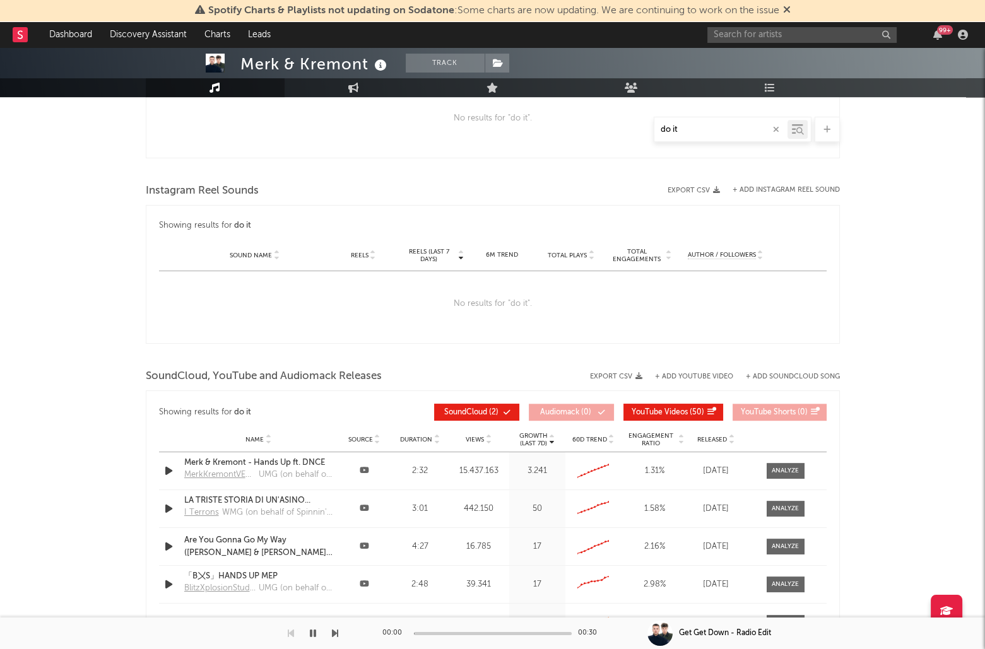
scroll to position [1007, 0]
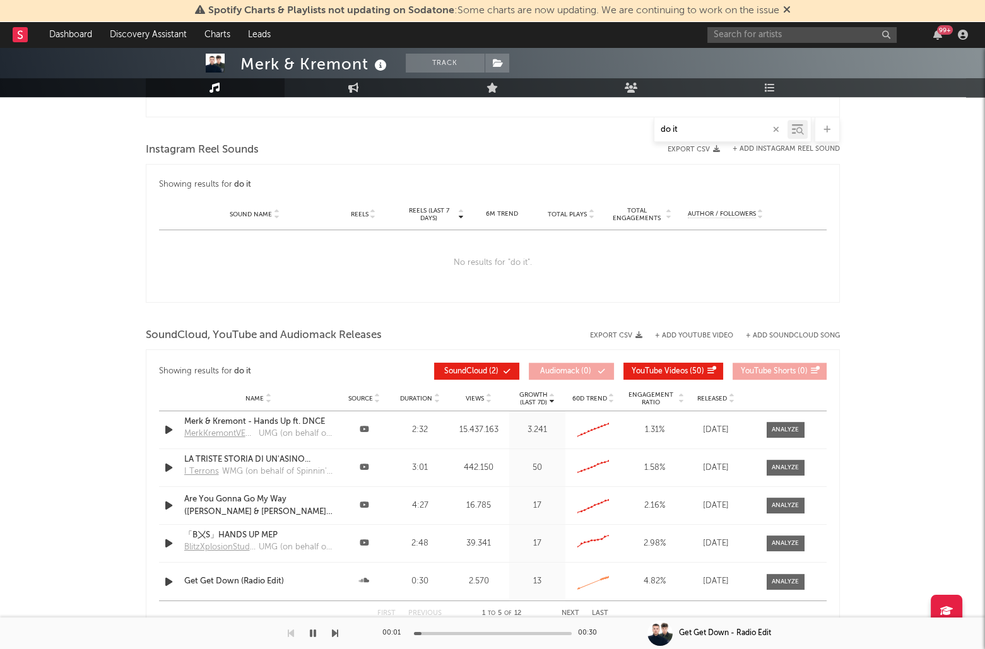
drag, startPoint x: 312, startPoint y: 632, endPoint x: 94, endPoint y: 591, distance: 221.6
click at [312, 632] on icon "button" at bounding box center [313, 634] width 6 height 10
